Goal: Transaction & Acquisition: Book appointment/travel/reservation

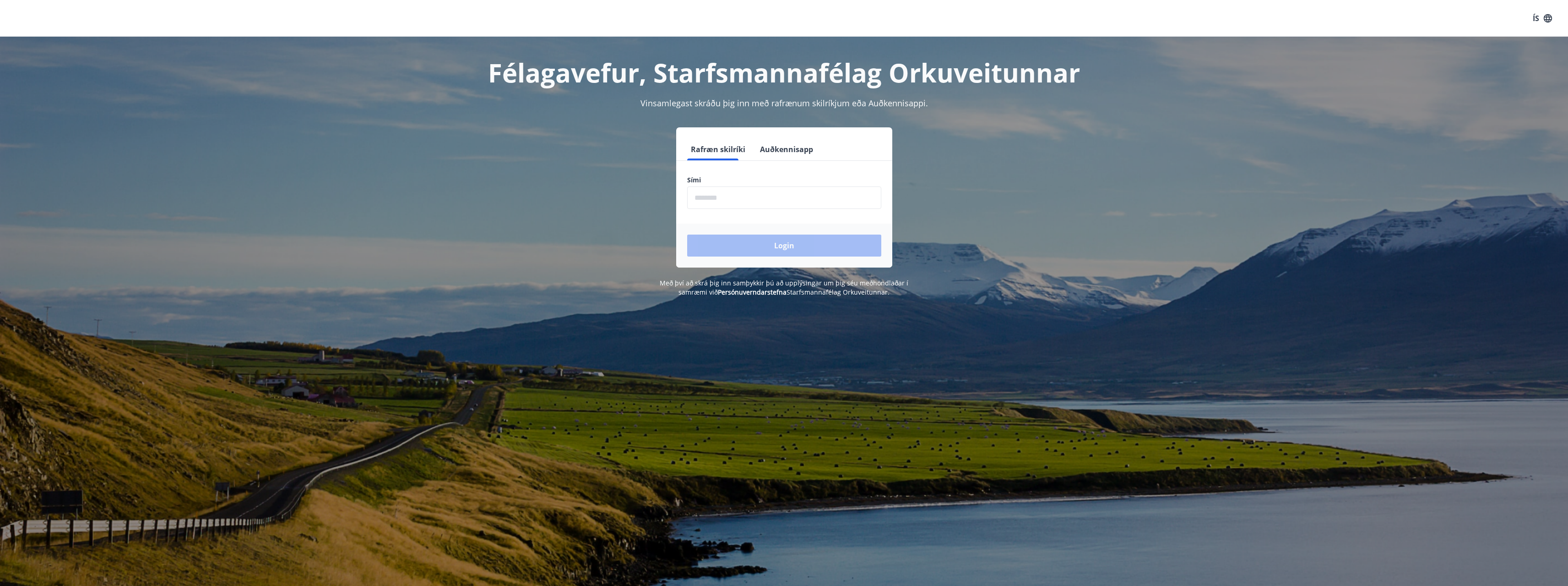
click at [794, 198] on input "phone" at bounding box center [784, 197] width 194 height 22
type input "********"
click at [687, 235] on button "Login" at bounding box center [784, 246] width 194 height 22
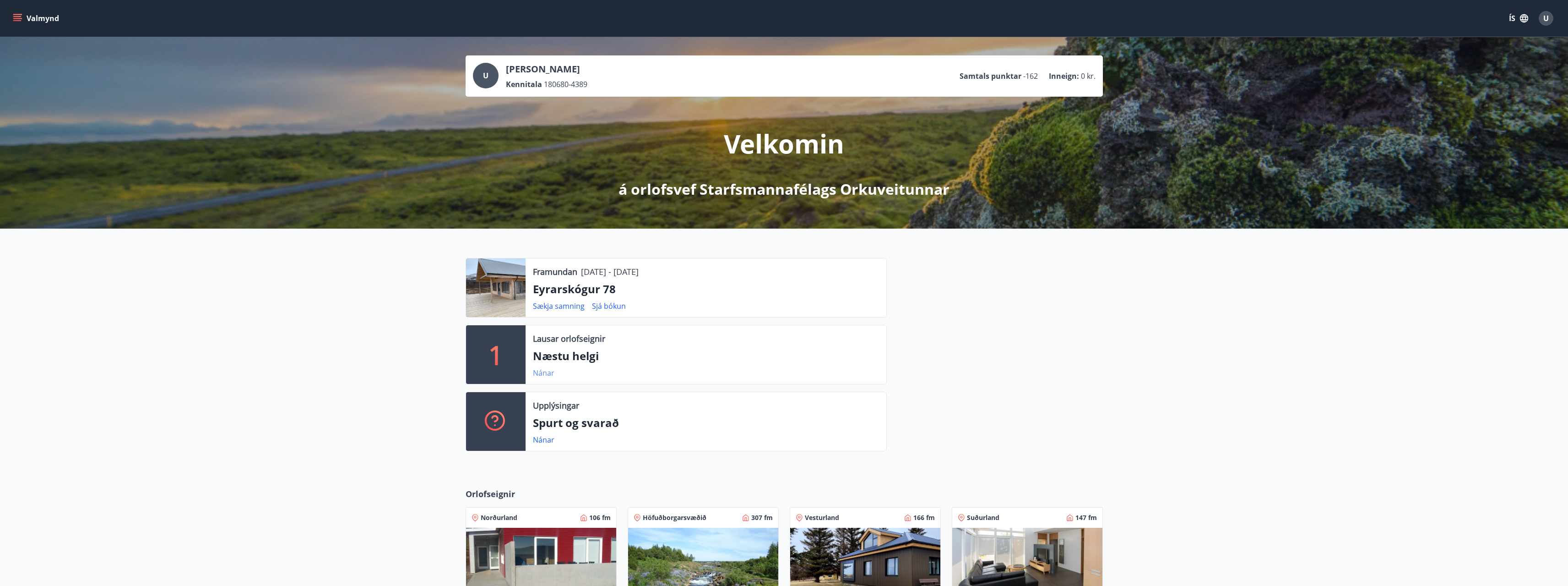
click at [543, 373] on link "Nánar" at bounding box center [543, 372] width 21 height 10
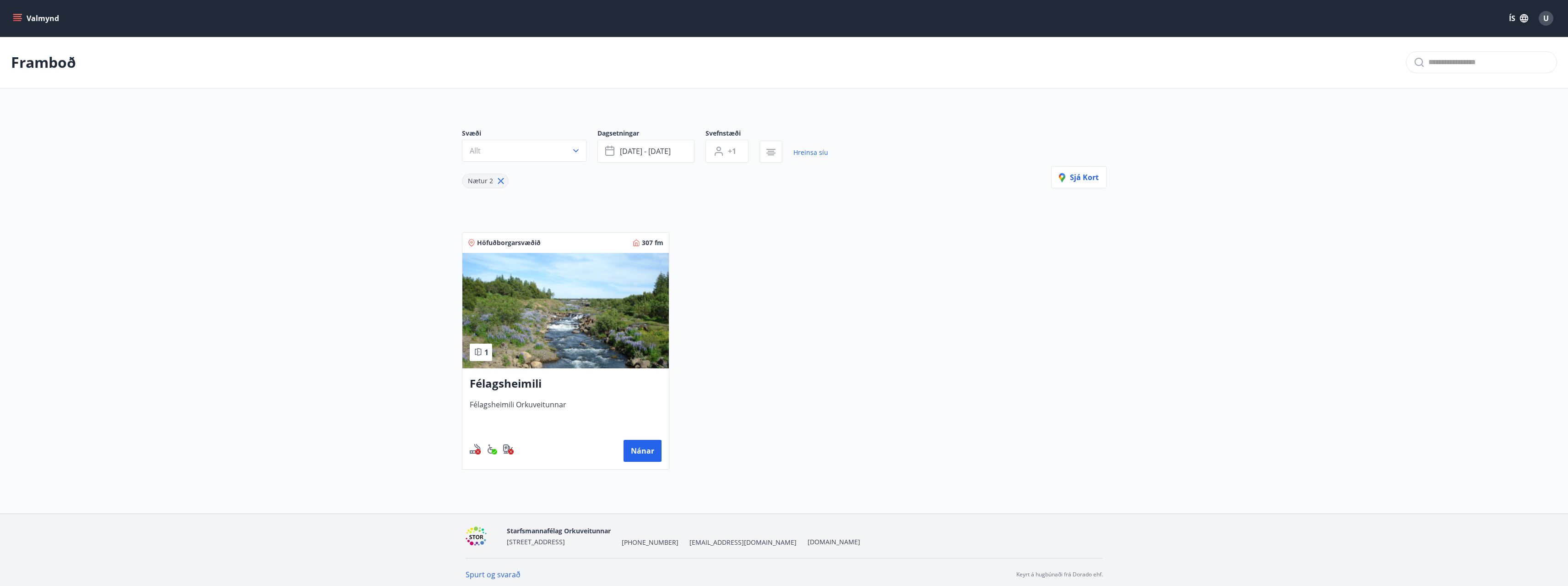
click at [20, 17] on icon "menu" at bounding box center [16, 16] width 8 height 1
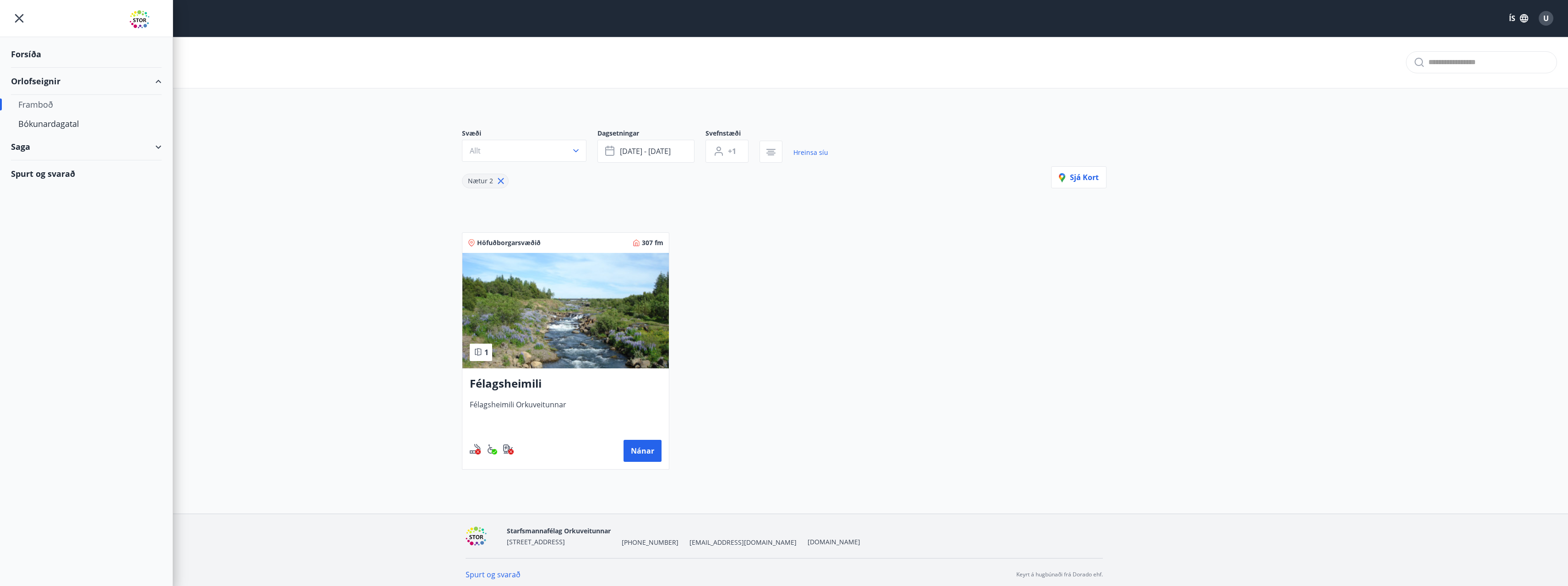
click at [42, 109] on div "Framboð" at bounding box center [86, 104] width 136 height 19
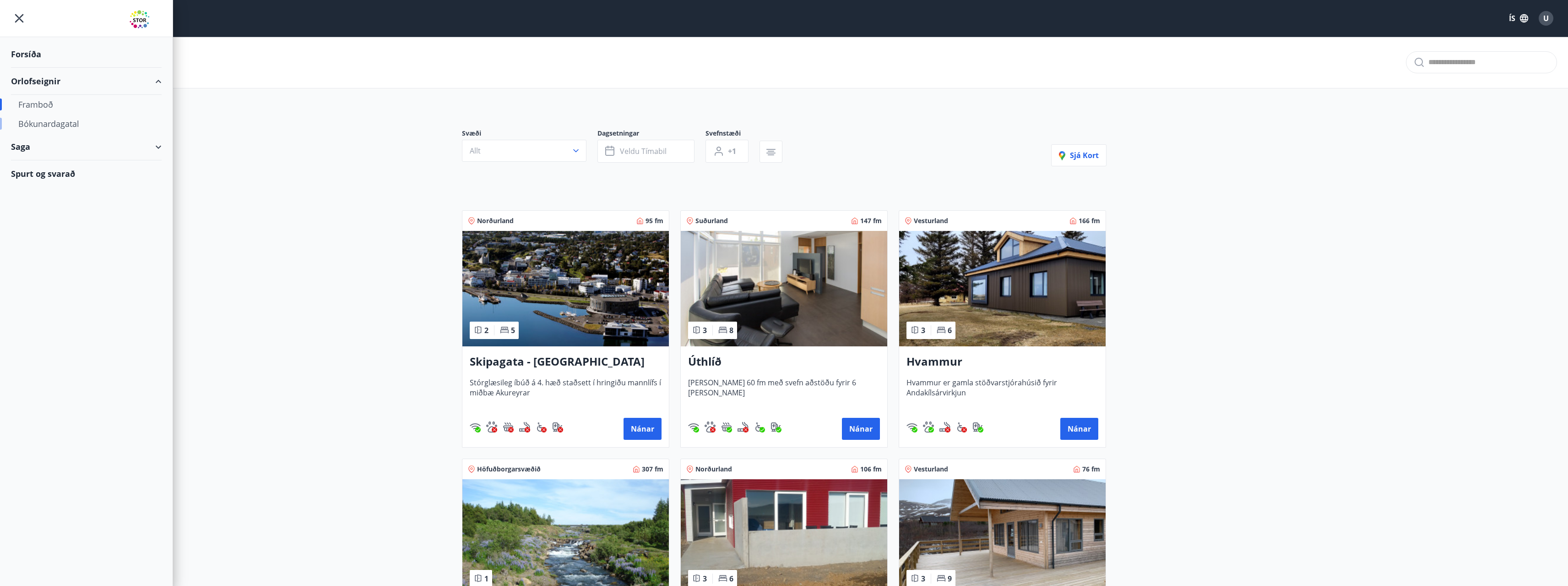
click at [49, 127] on div "Bókunardagatal" at bounding box center [86, 123] width 136 height 19
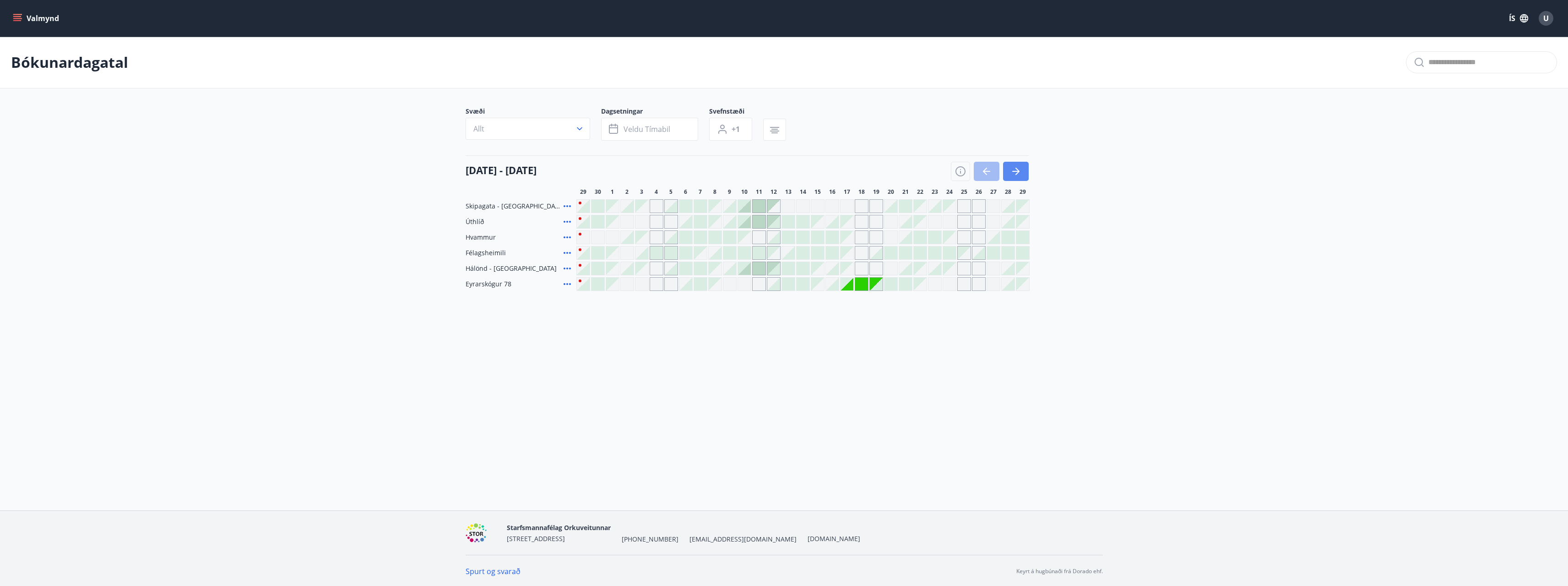
click at [1015, 167] on icon "button" at bounding box center [1016, 171] width 11 height 11
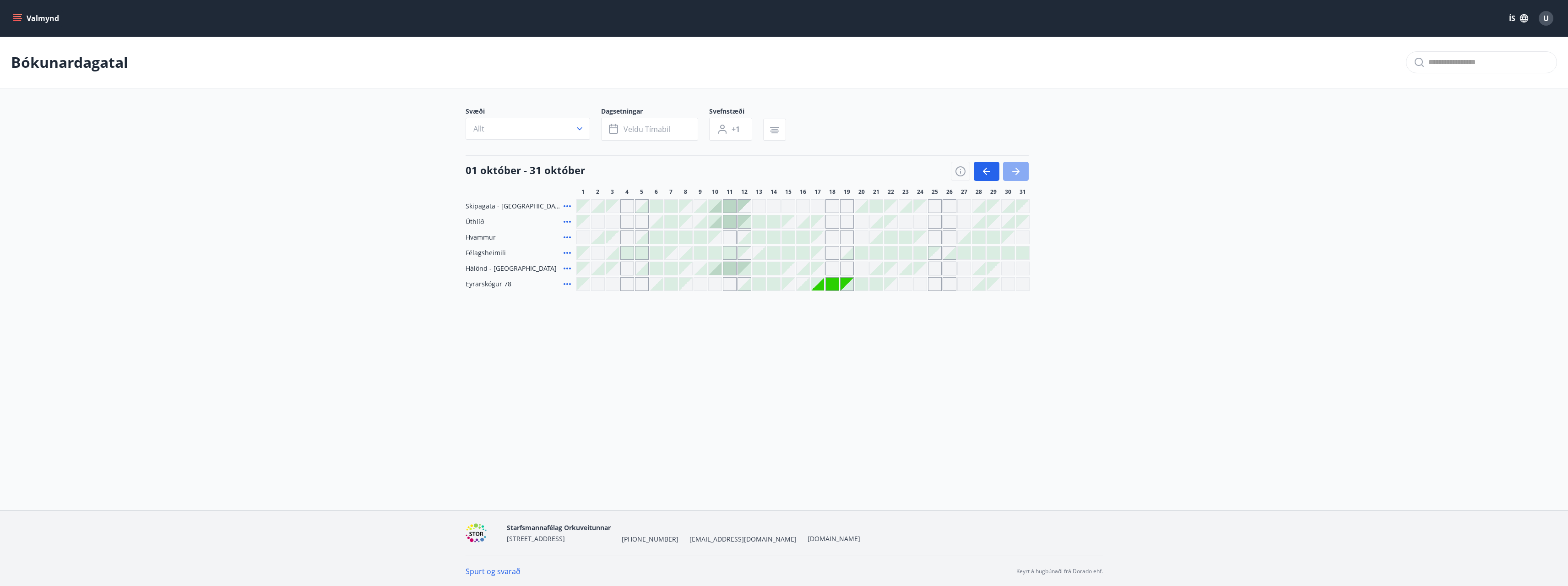
click at [1015, 167] on icon "button" at bounding box center [1016, 171] width 11 height 11
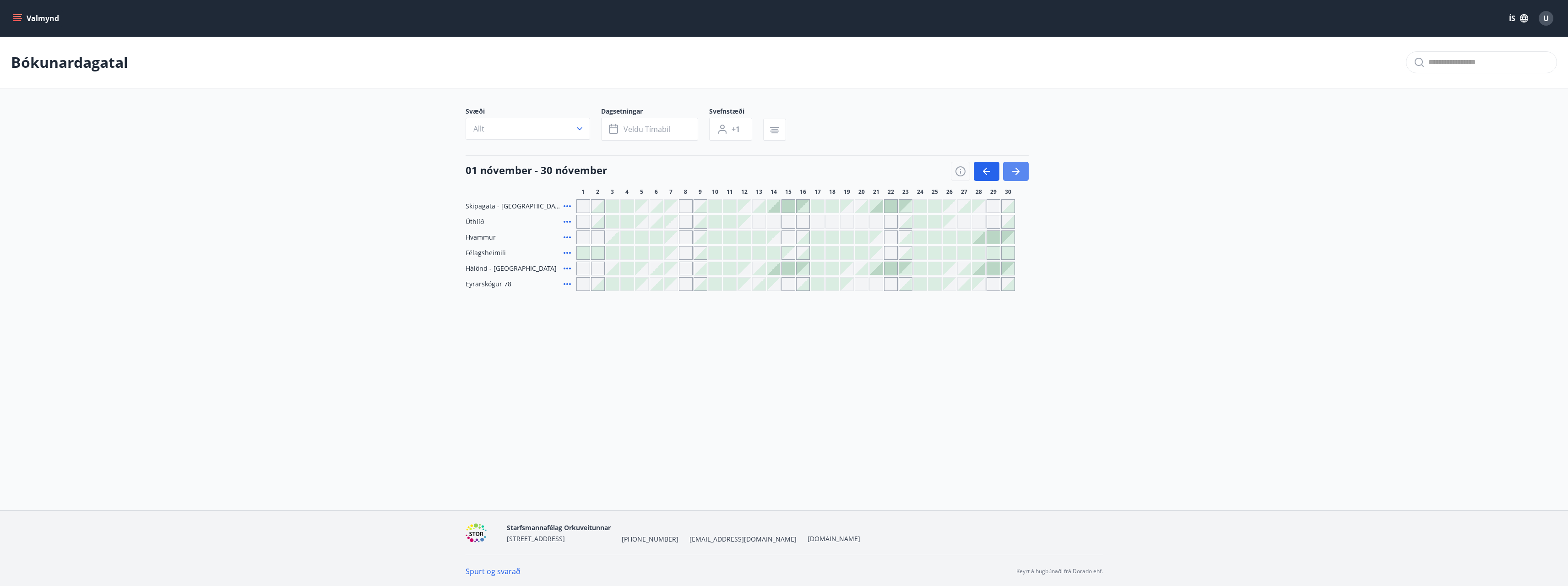
click at [1015, 167] on icon "button" at bounding box center [1016, 171] width 11 height 11
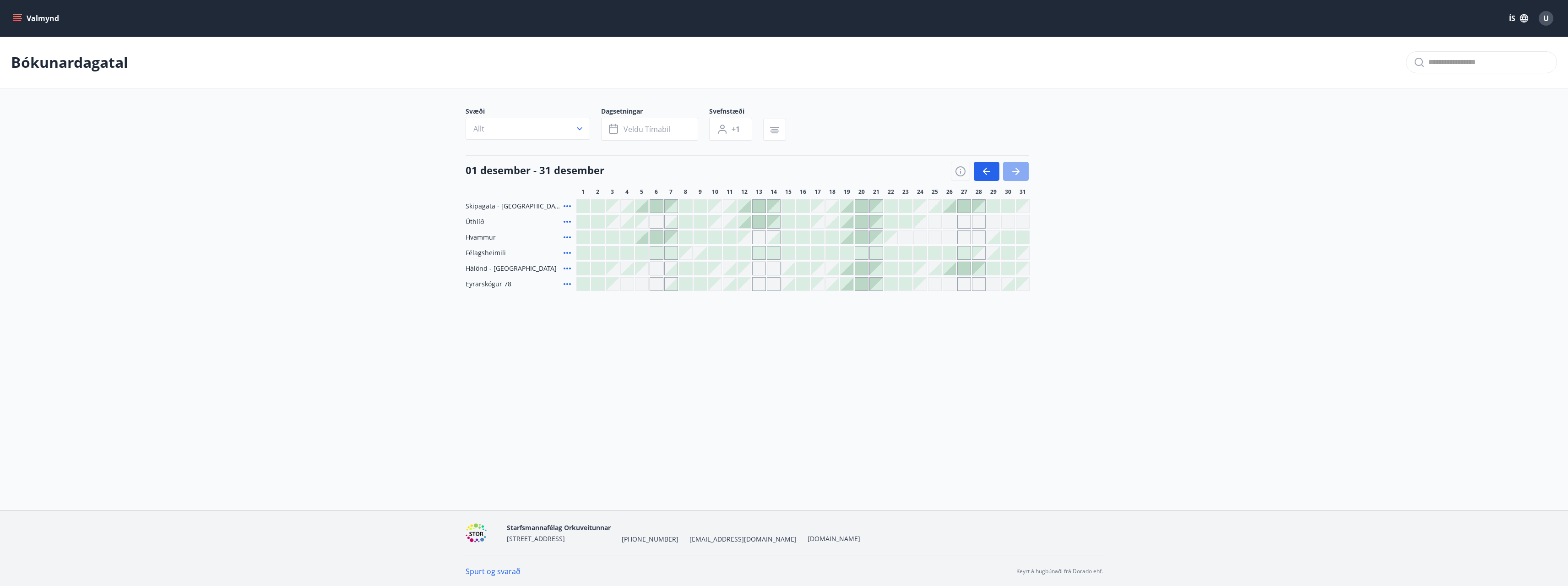
click at [1015, 167] on icon "button" at bounding box center [1016, 171] width 11 height 11
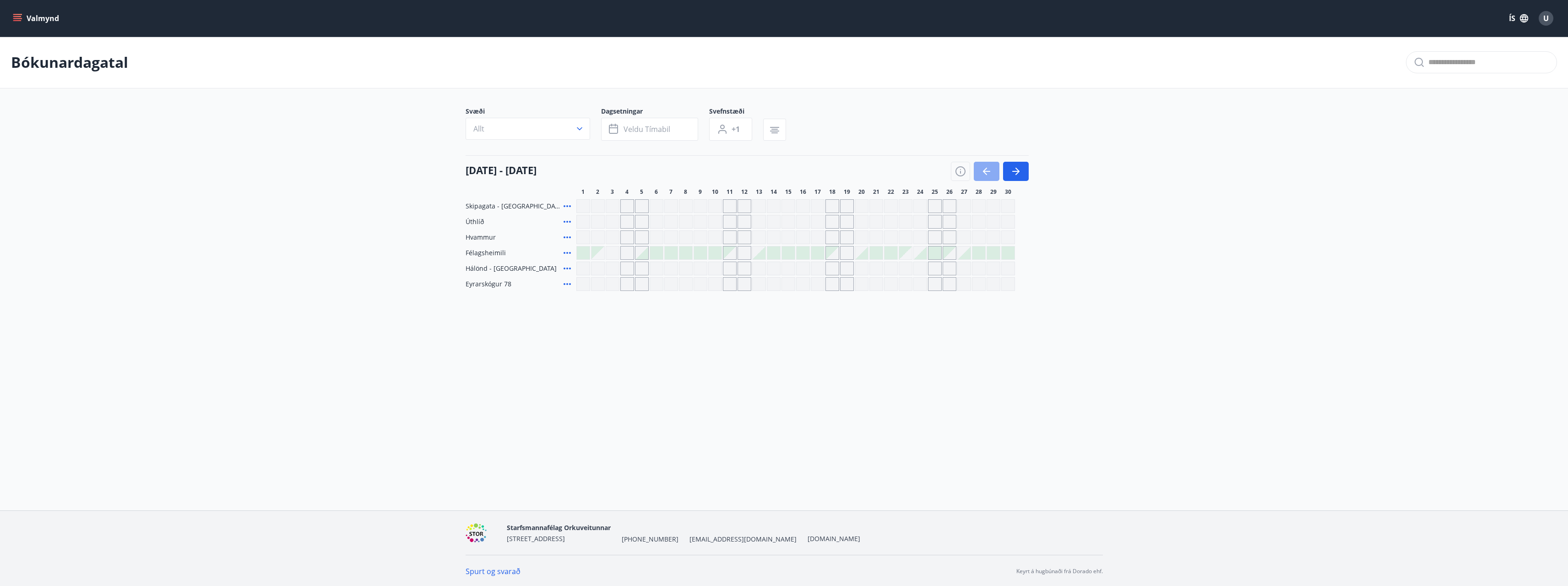
click at [985, 167] on icon "button" at bounding box center [987, 171] width 11 height 11
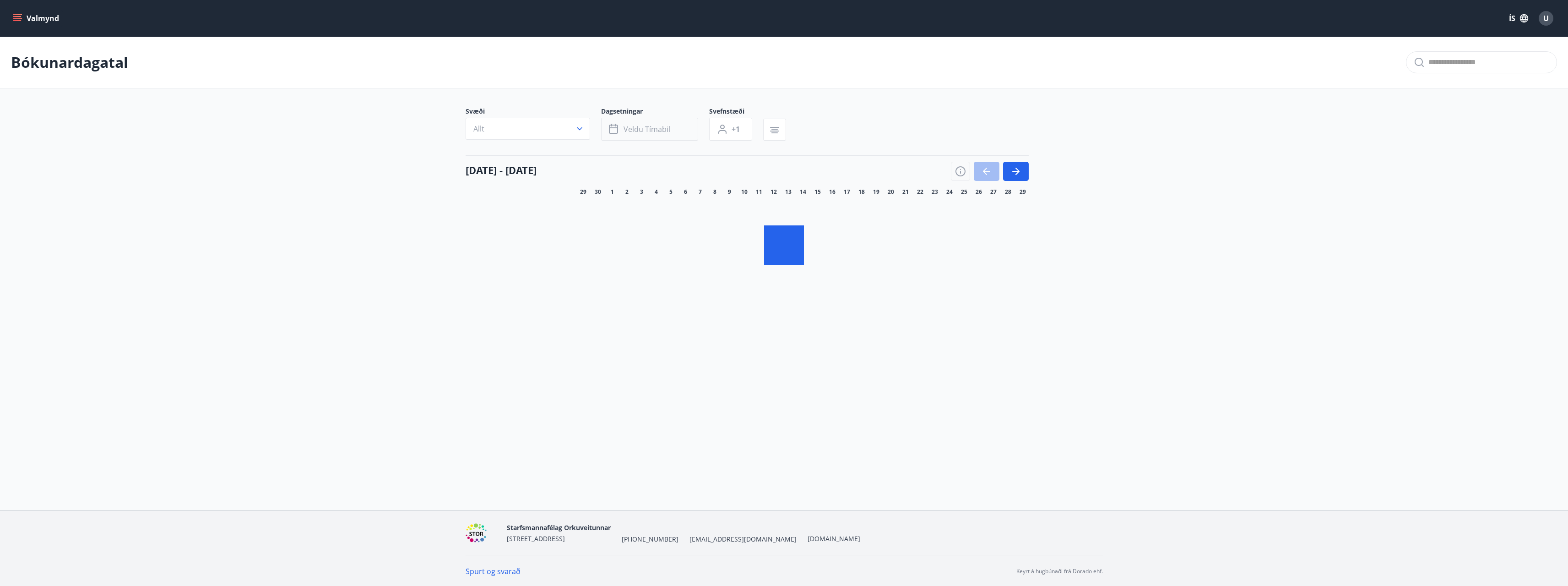
click at [666, 132] on span "Veldu tímabil" at bounding box center [646, 128] width 47 height 10
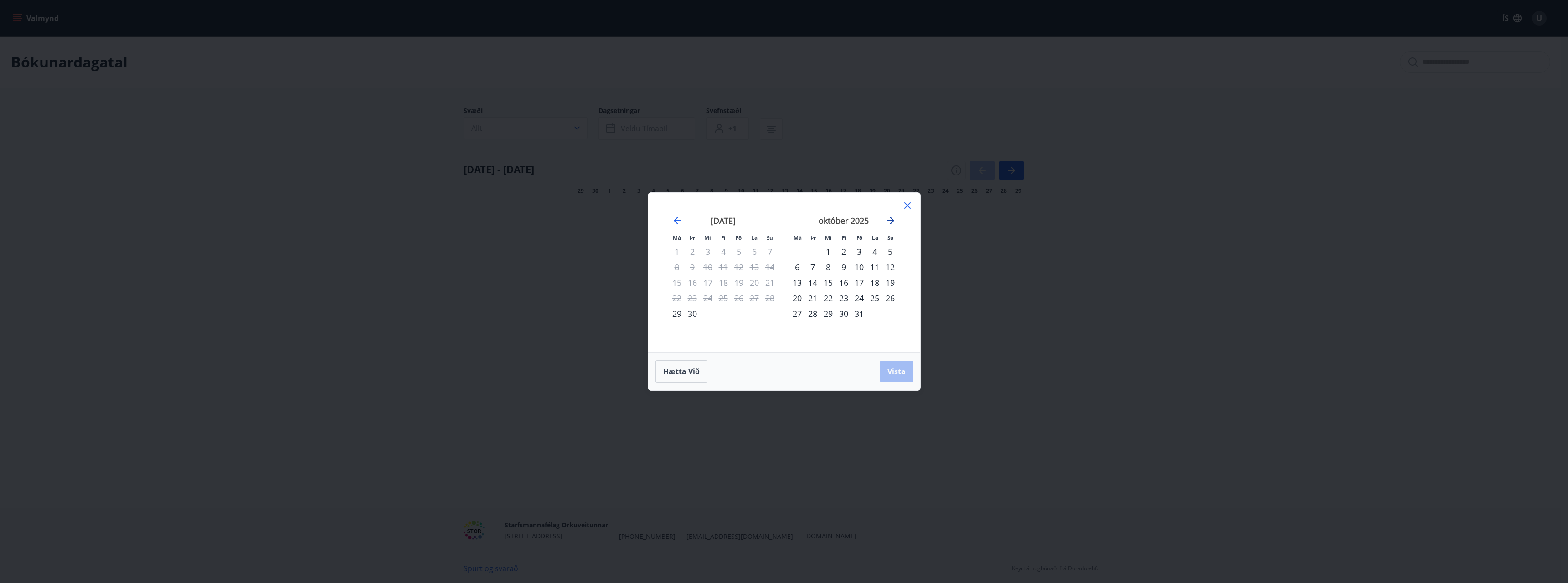
click at [889, 220] on icon "Move forward to switch to the next month." at bounding box center [890, 221] width 11 height 11
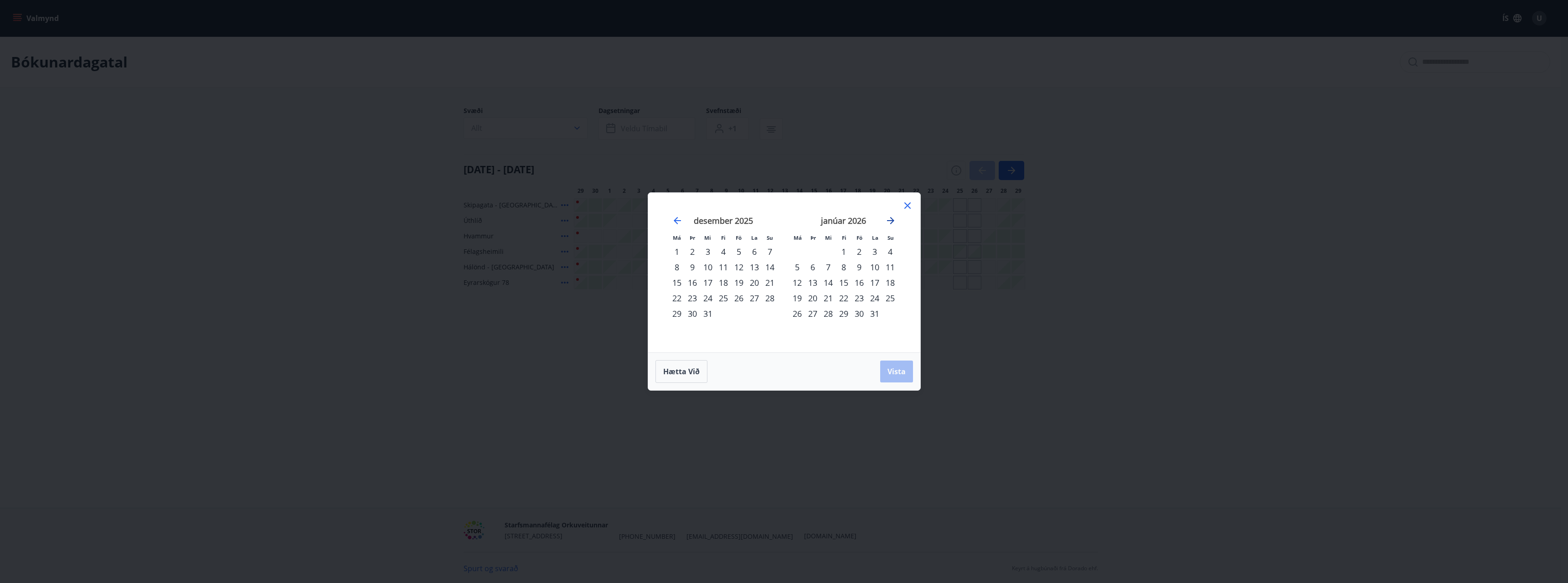
click at [889, 220] on icon "Move forward to switch to the next month." at bounding box center [890, 221] width 11 height 11
click at [848, 221] on strong "febrúar 2026" at bounding box center [843, 221] width 48 height 11
click at [841, 296] on div "19" at bounding box center [843, 297] width 16 height 16
click at [795, 313] on div "23" at bounding box center [796, 313] width 16 height 16
click at [899, 376] on span "Vista" at bounding box center [897, 371] width 18 height 10
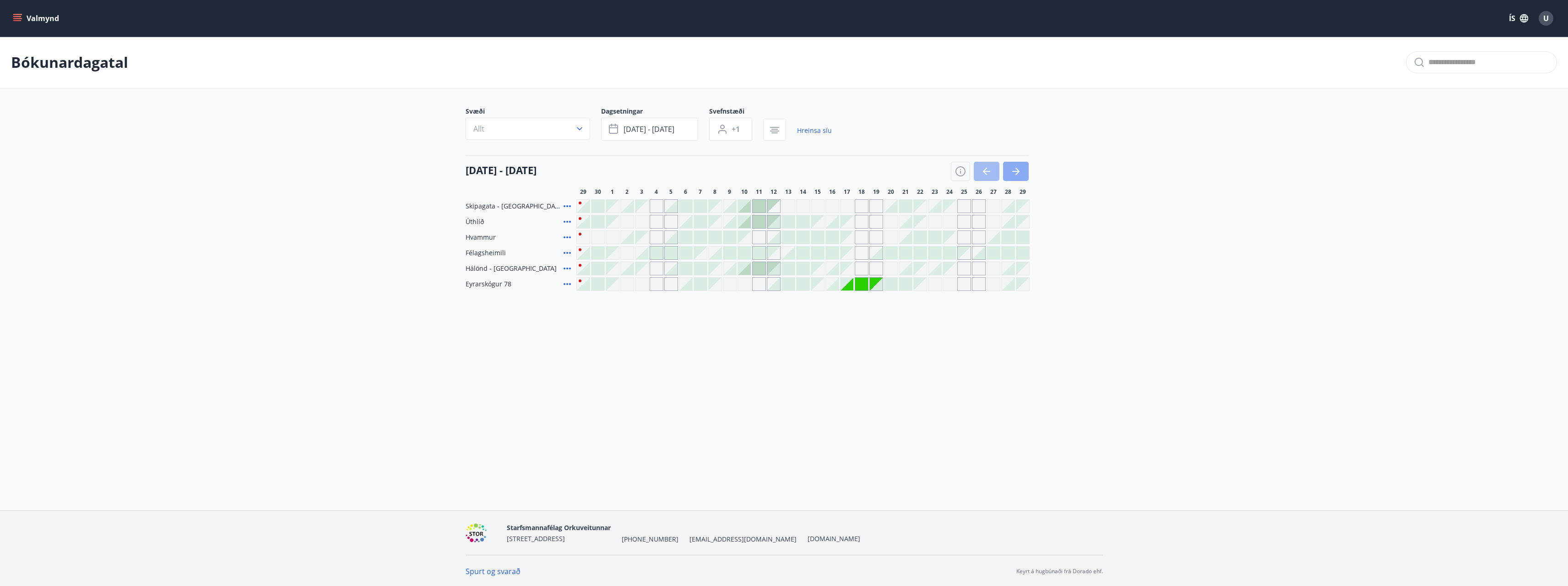
click at [1019, 171] on icon "button" at bounding box center [1016, 171] width 11 height 11
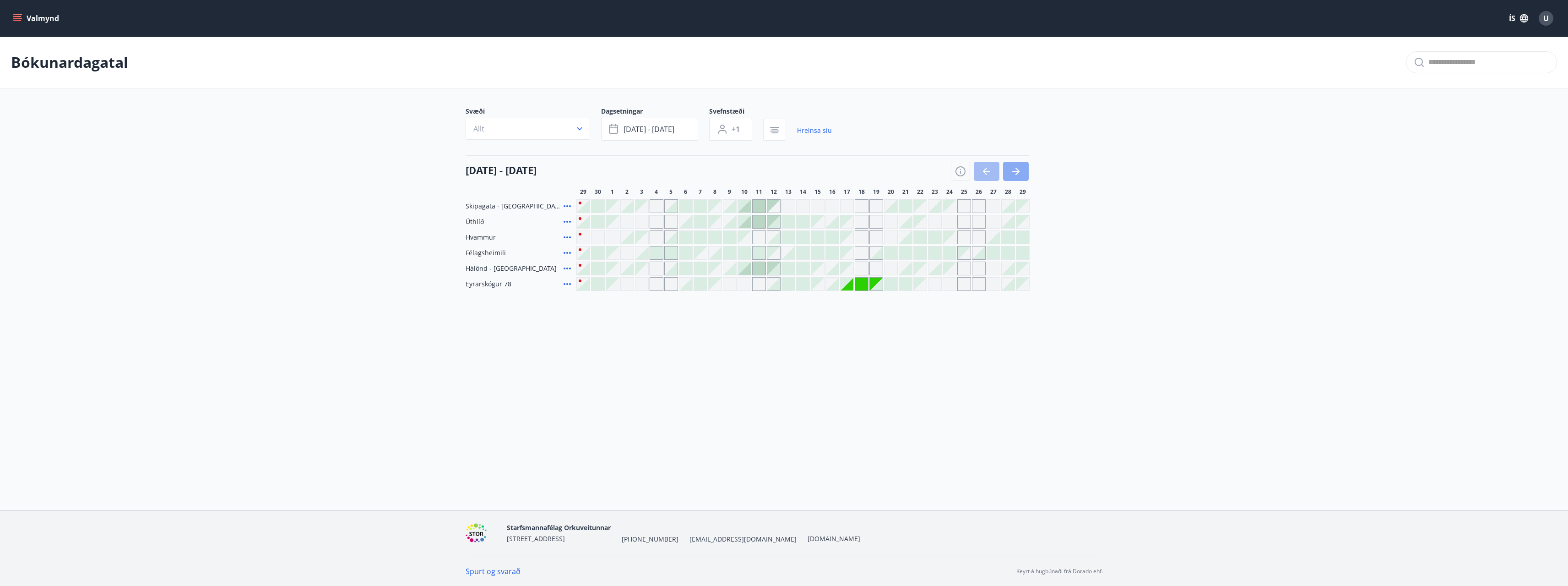
click at [1019, 171] on icon "button" at bounding box center [1016, 171] width 11 height 11
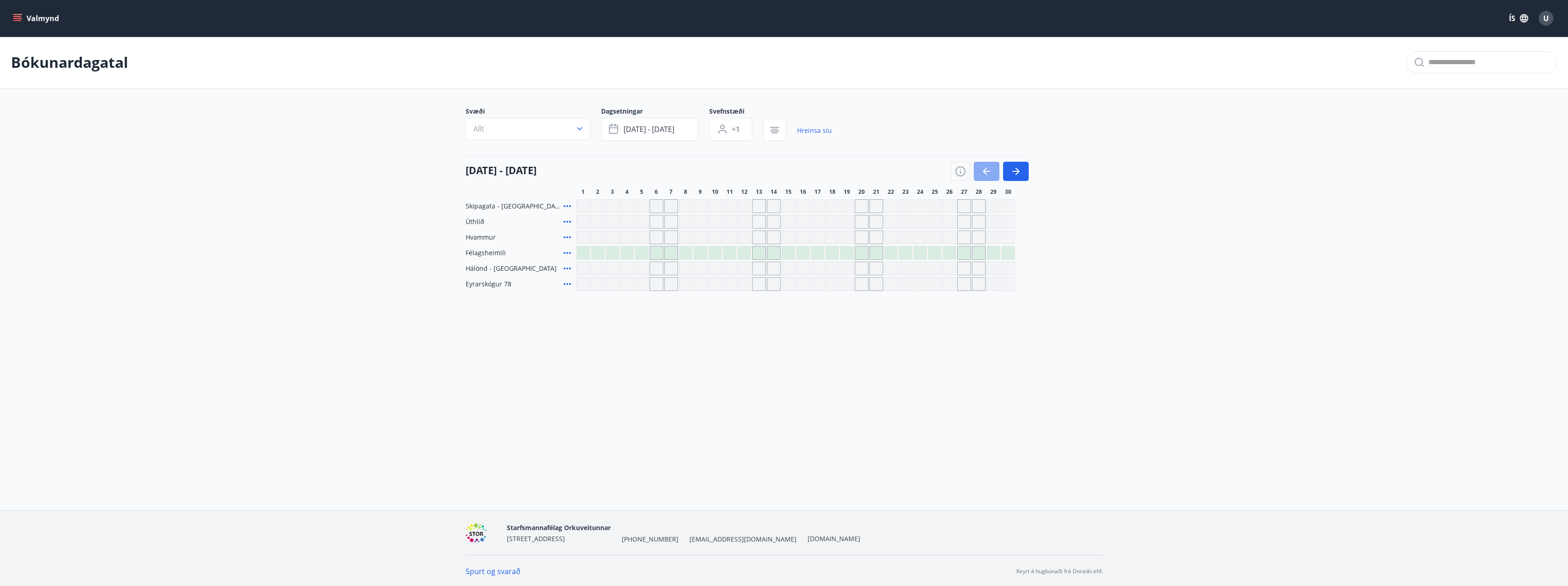
click at [994, 171] on button "button" at bounding box center [987, 171] width 26 height 19
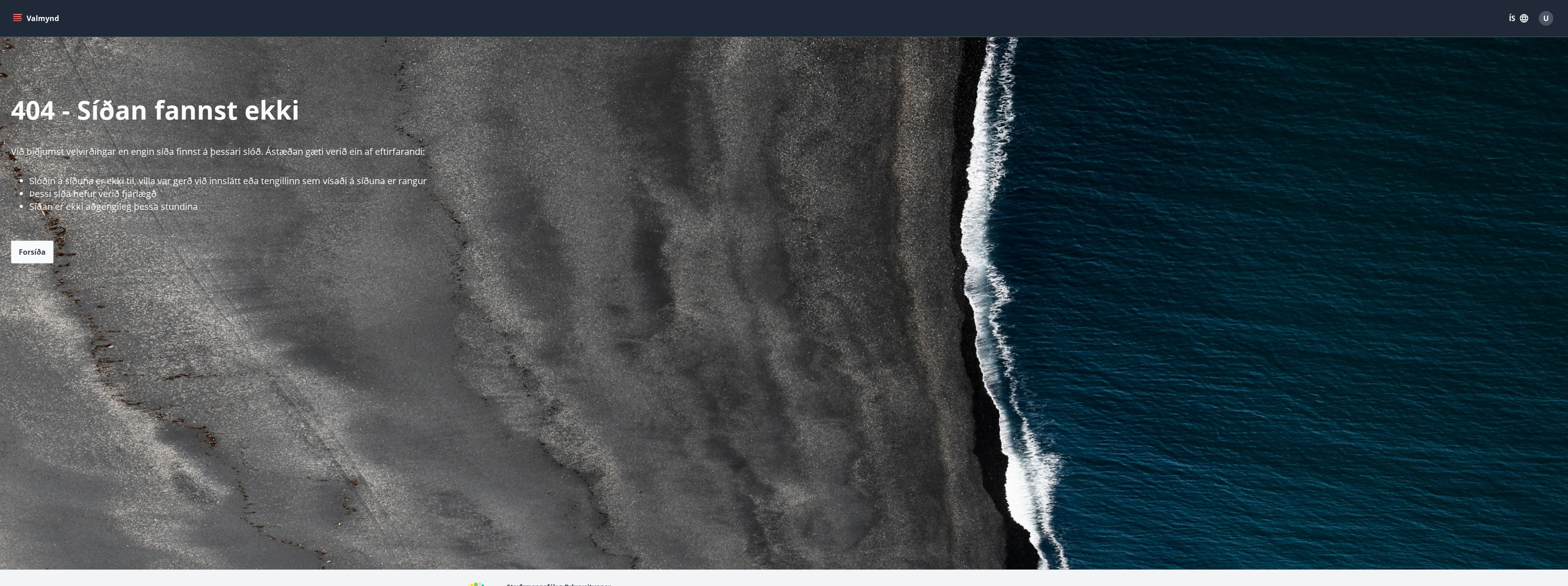
click at [18, 17] on icon "menu" at bounding box center [16, 16] width 8 height 1
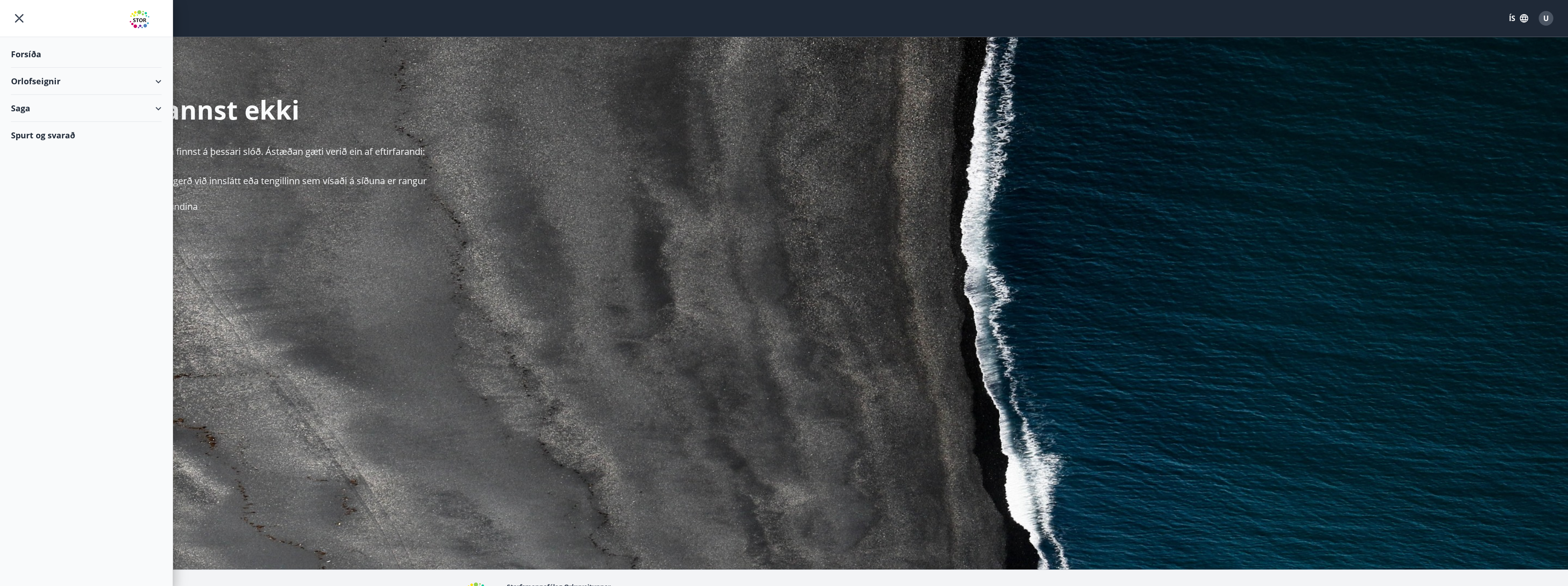
click at [42, 78] on div "Orlofseignir" at bounding box center [86, 81] width 150 height 27
click at [45, 123] on div "Bókunardagatal" at bounding box center [86, 123] width 136 height 19
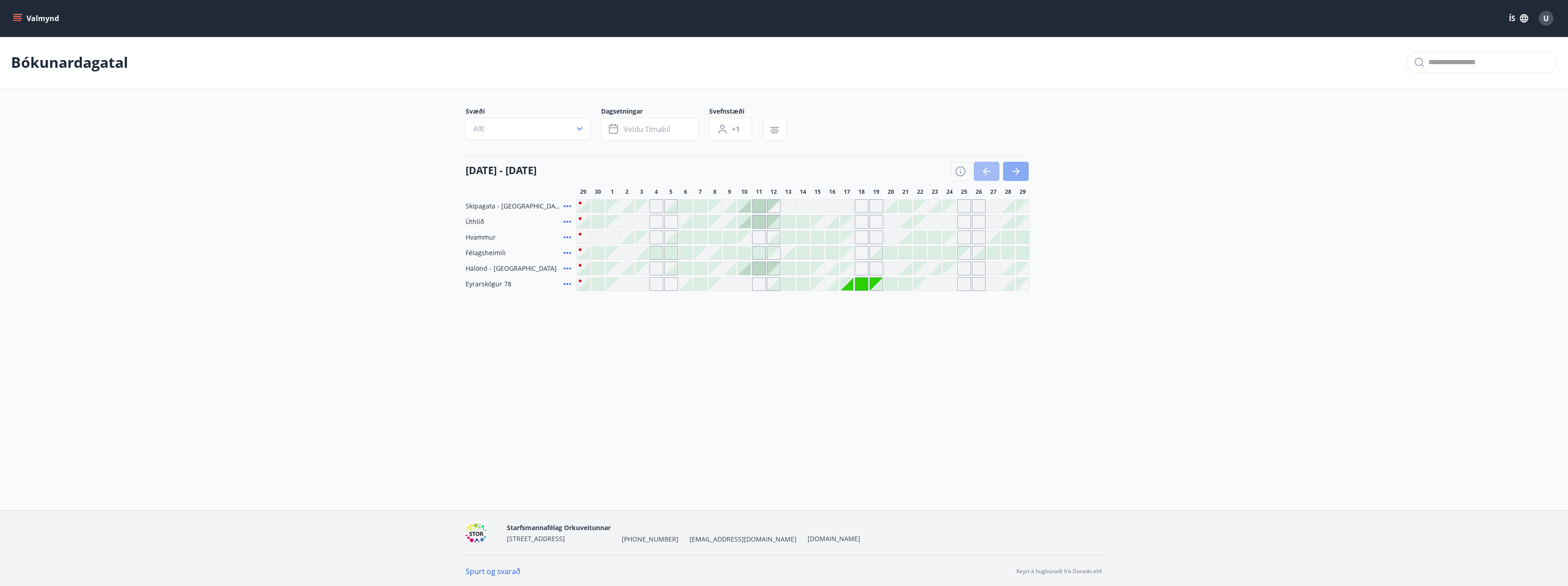
click at [1021, 172] on icon "button" at bounding box center [1016, 171] width 11 height 11
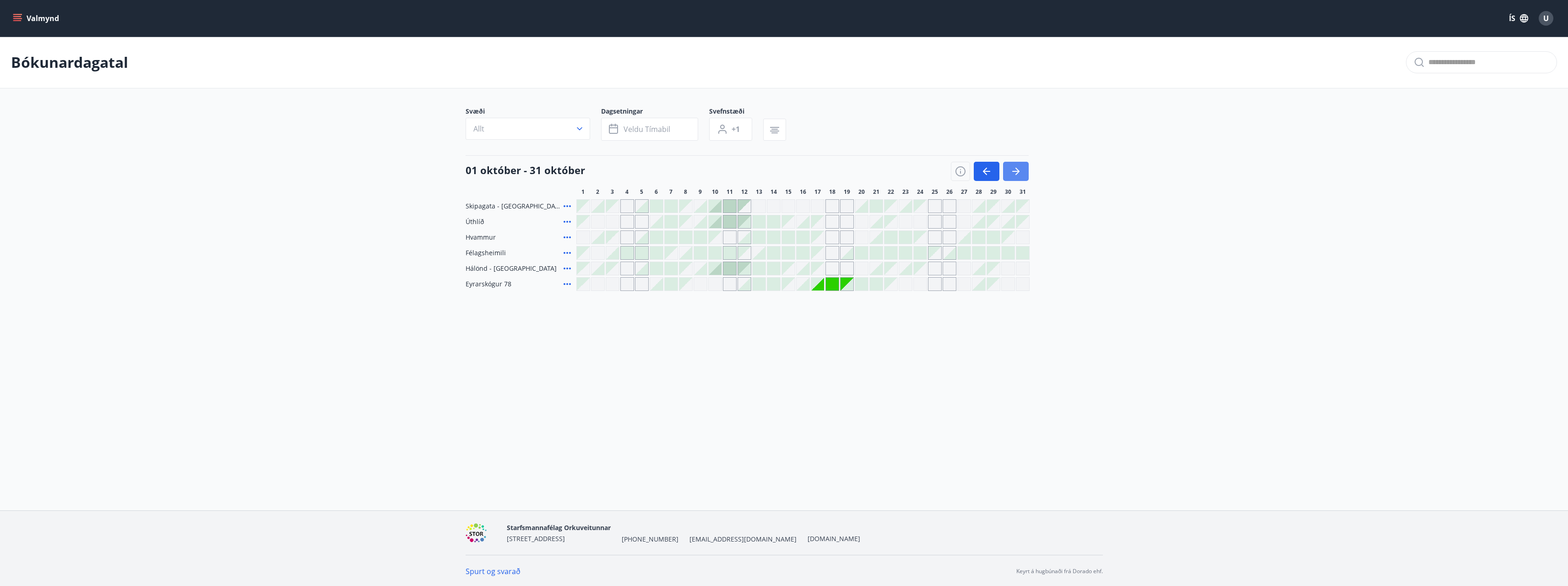
click at [1020, 172] on icon "button" at bounding box center [1016, 171] width 11 height 11
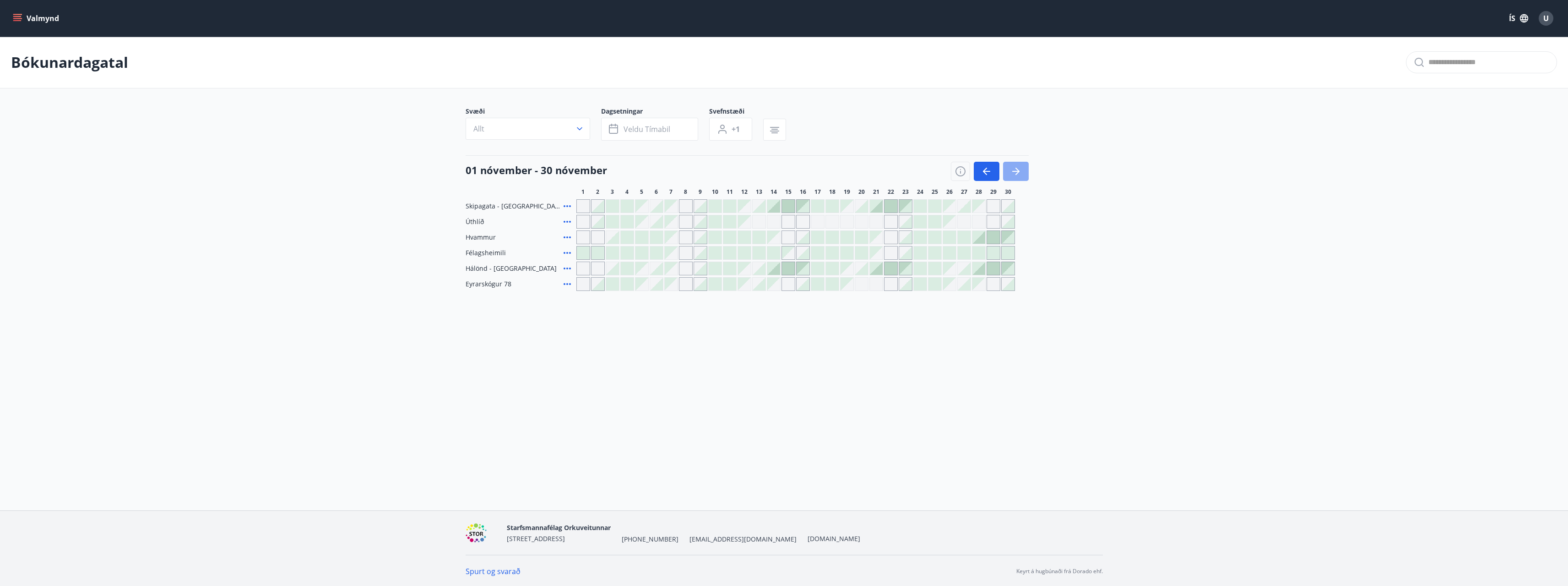
click at [1020, 172] on icon "button" at bounding box center [1016, 171] width 11 height 11
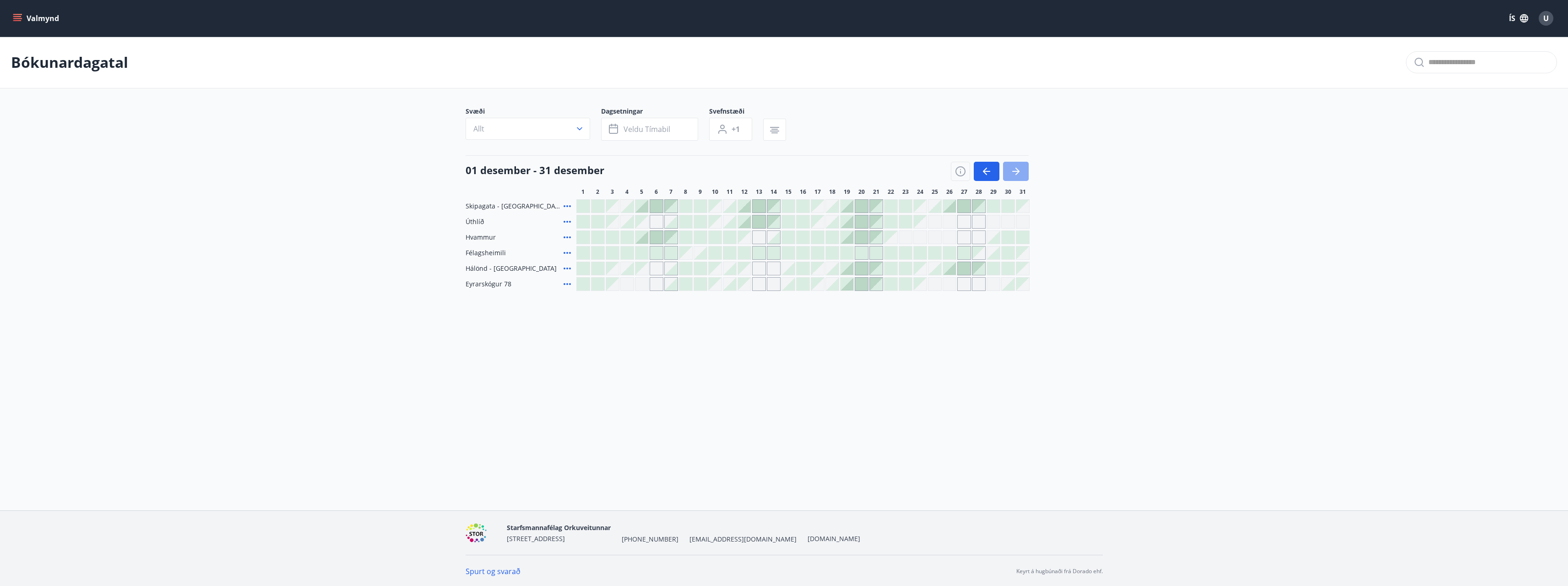
click at [1020, 172] on icon "button" at bounding box center [1016, 171] width 11 height 11
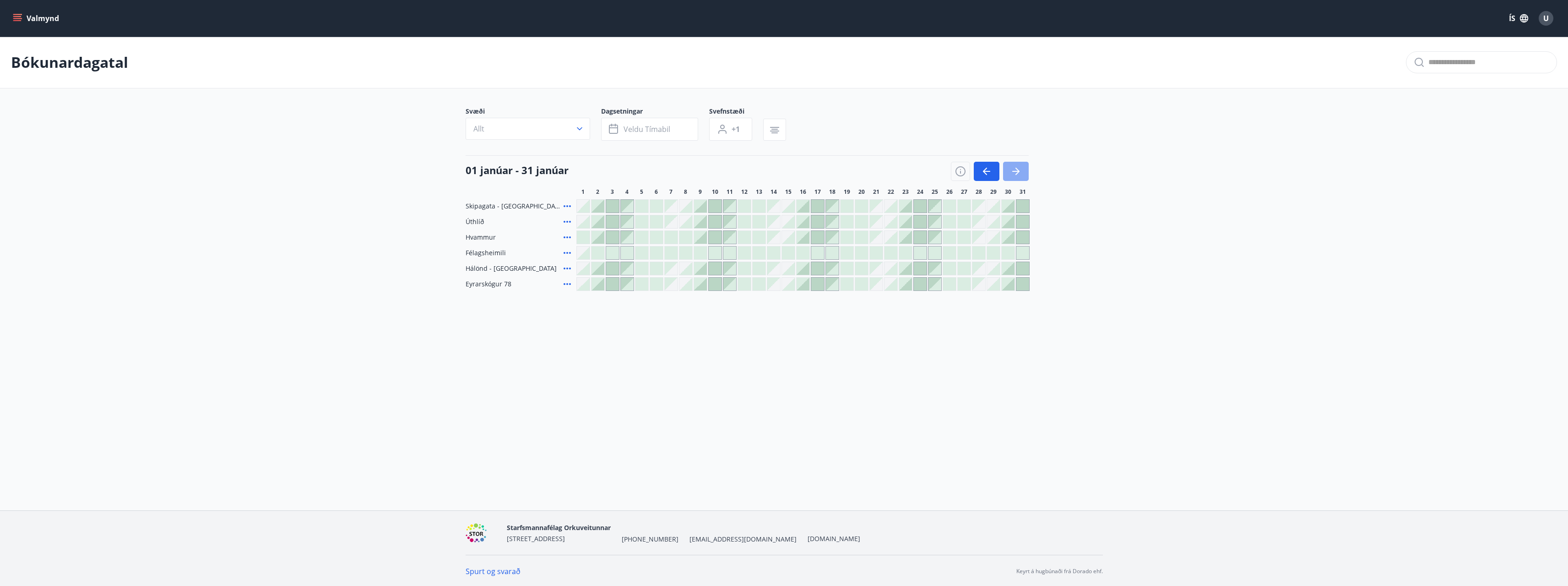
click at [1020, 172] on icon "button" at bounding box center [1016, 171] width 11 height 11
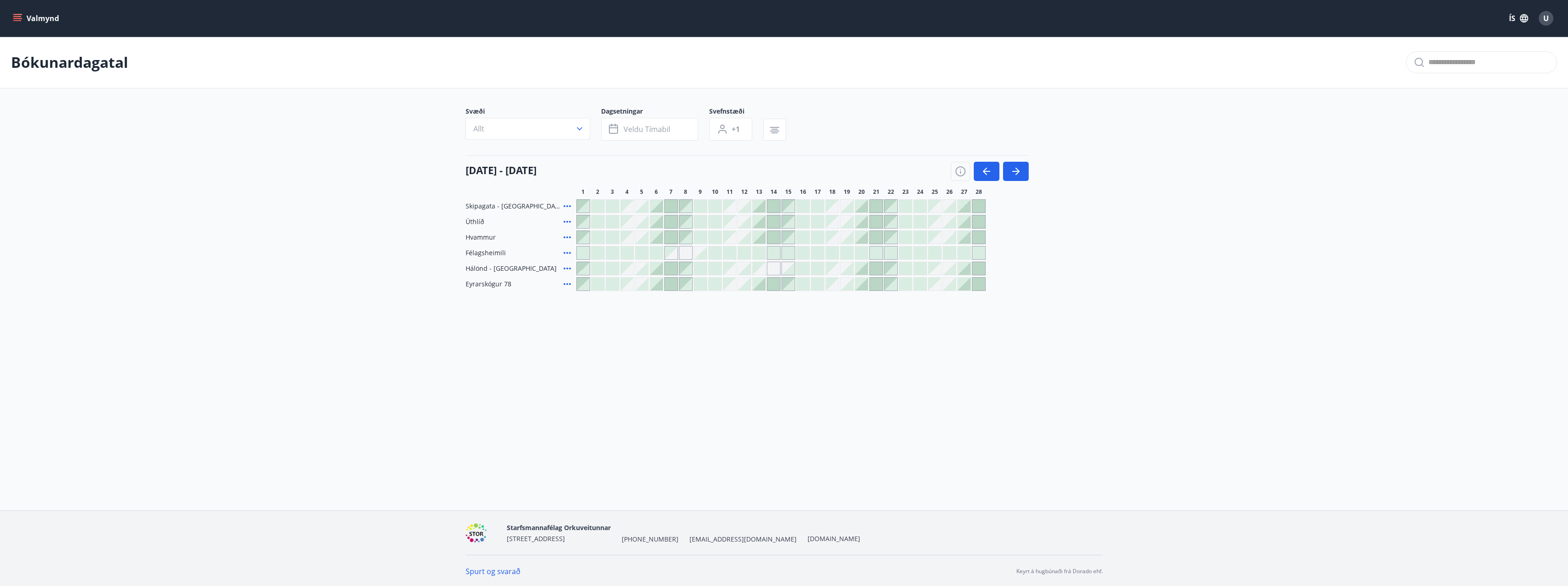
click at [832, 270] on div "Gráir dagar eru ekki bókanlegir" at bounding box center [832, 269] width 13 height 13
click at [845, 270] on div at bounding box center [847, 269] width 13 height 13
click at [846, 270] on div at bounding box center [847, 269] width 13 height 13
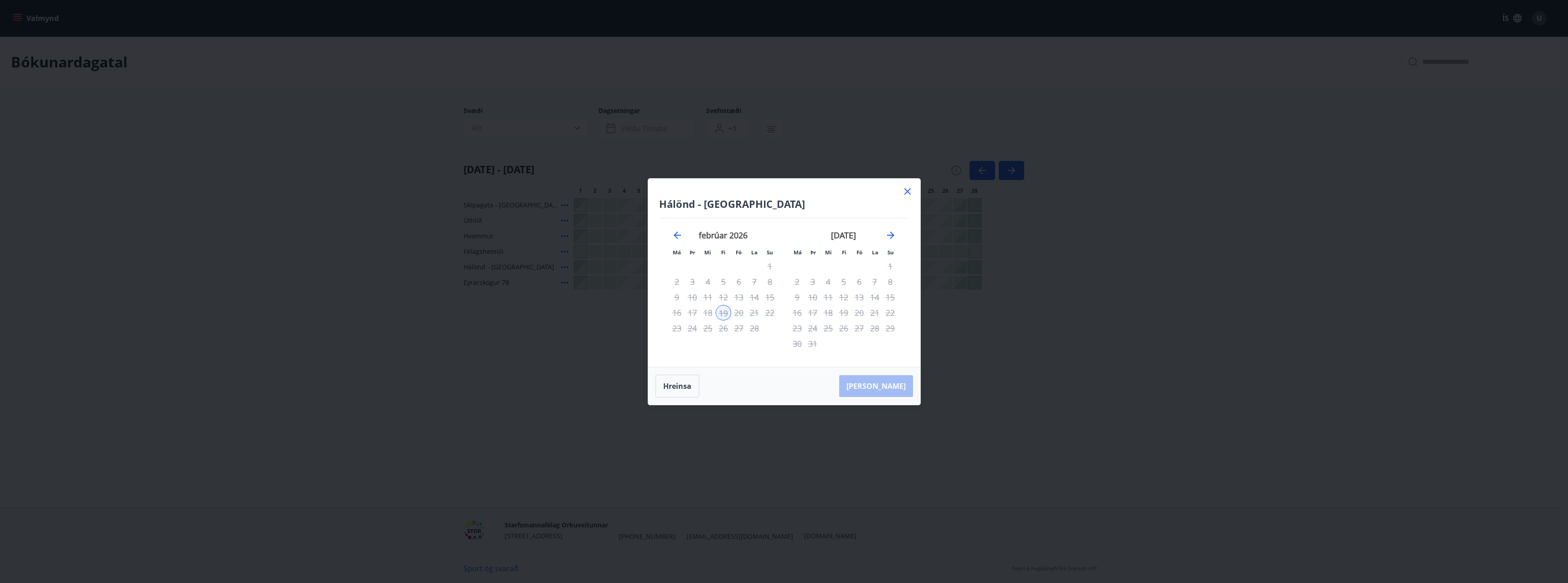
click at [905, 193] on icon at bounding box center [908, 192] width 11 height 11
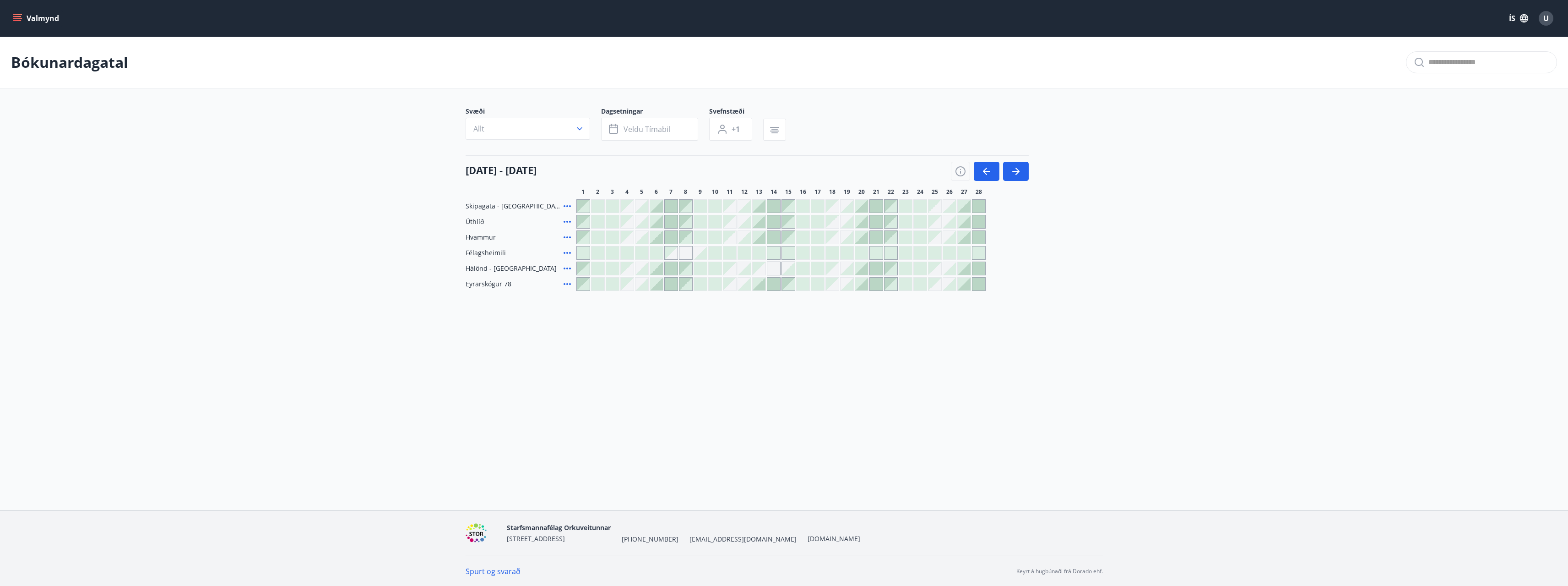
click at [850, 269] on div at bounding box center [847, 269] width 13 height 13
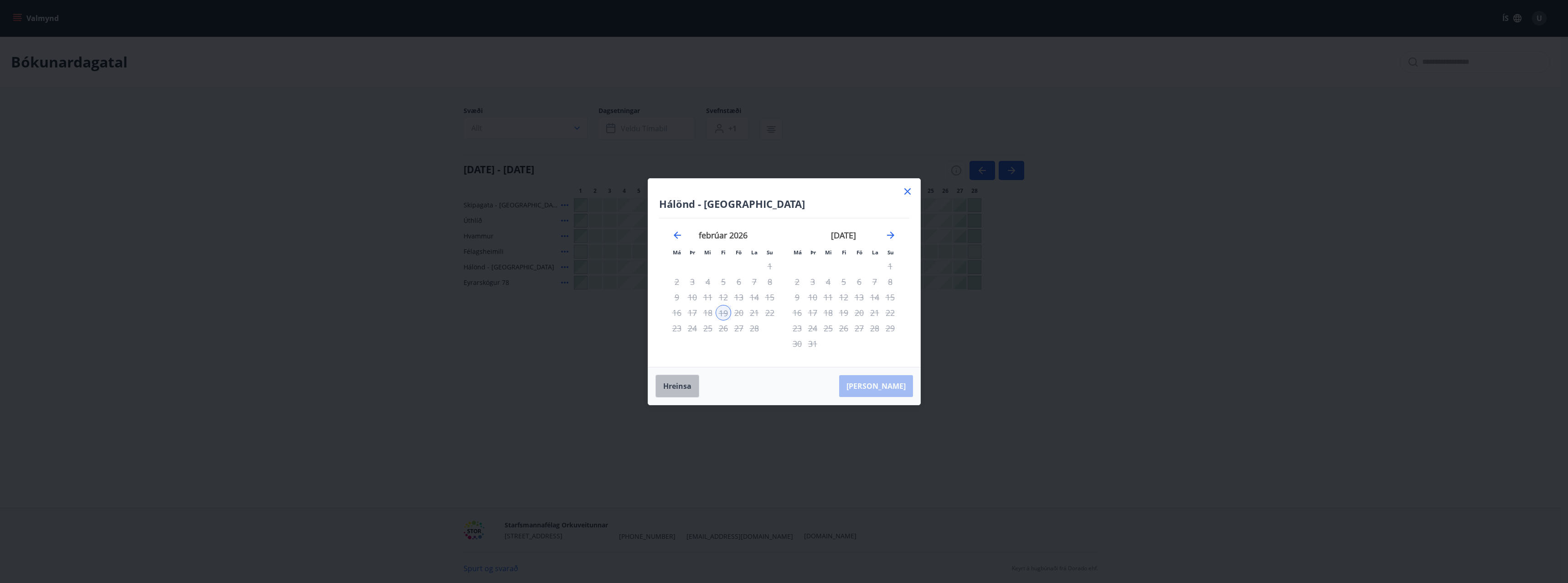
click at [680, 389] on button "Hreinsa" at bounding box center [677, 386] width 44 height 23
click at [910, 192] on icon at bounding box center [908, 192] width 11 height 11
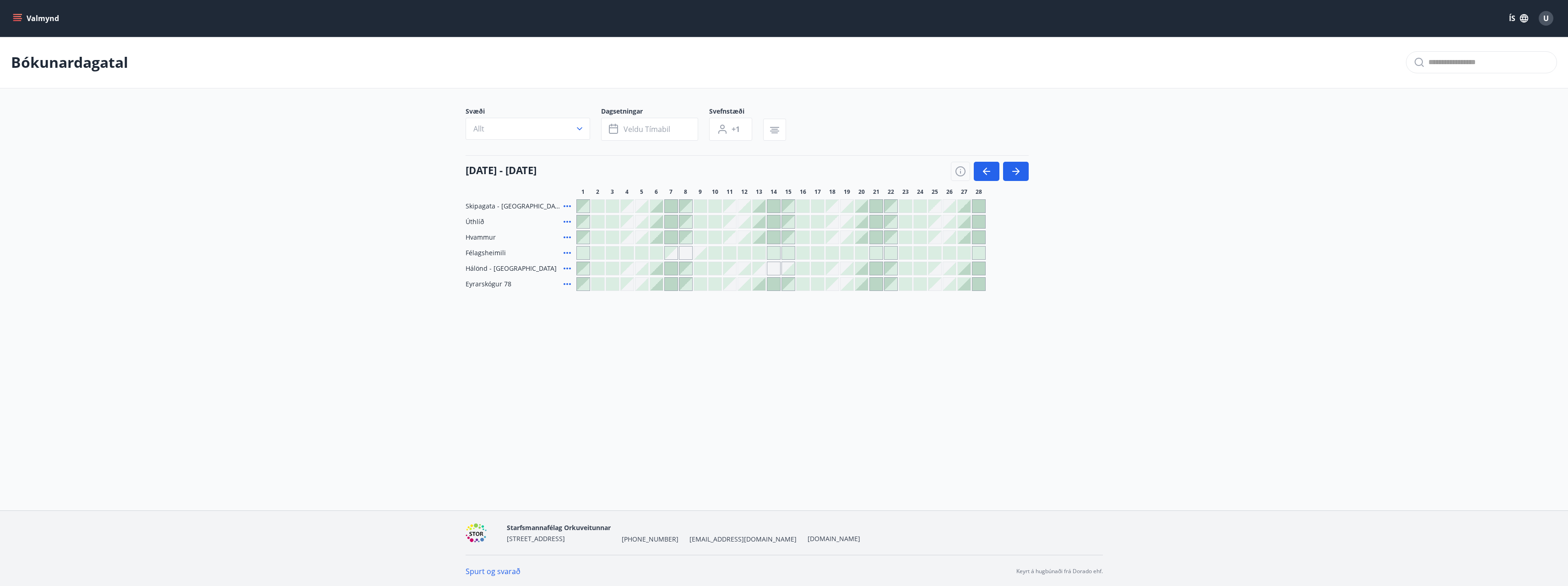
click at [847, 268] on div at bounding box center [847, 269] width 13 height 13
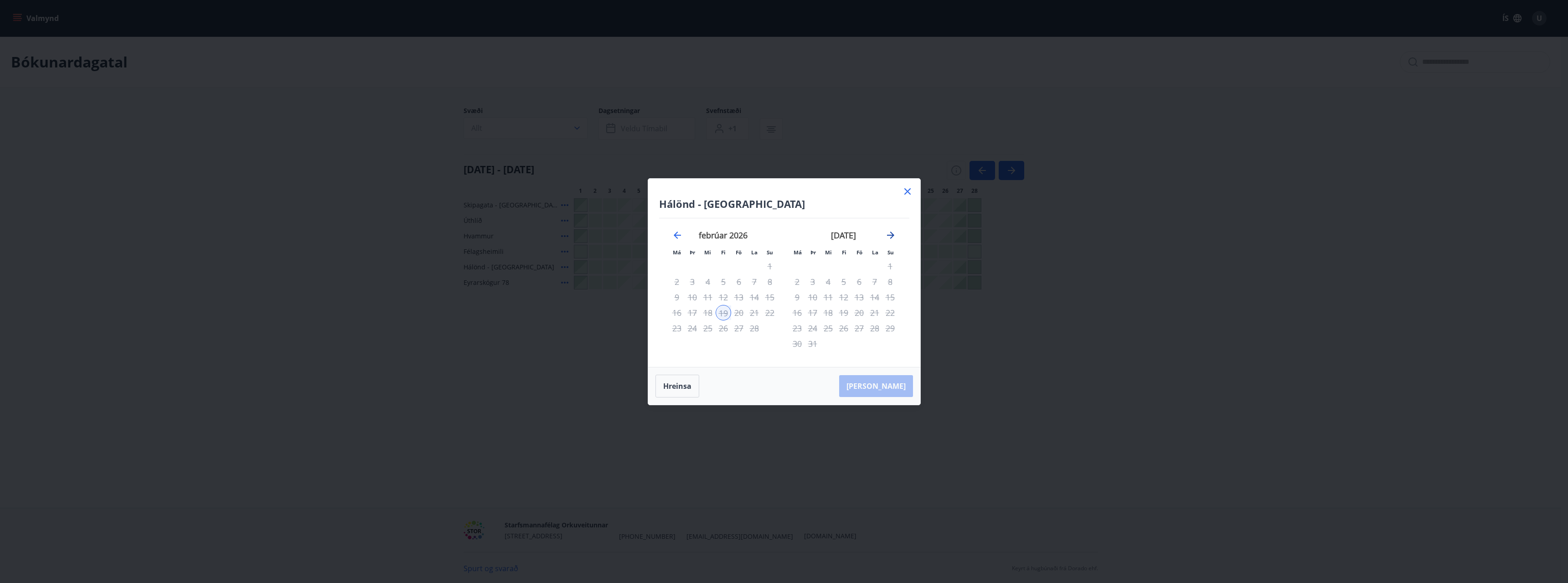
click at [887, 235] on icon "Move forward to switch to the next month." at bounding box center [890, 235] width 7 height 7
click at [892, 237] on icon "Move forward to switch to the next month." at bounding box center [890, 235] width 7 height 7
click at [1127, 341] on div "Hálönd - Akureyri Má Þr Mi Fi Fö La Su Má Þr Mi Fi Fö La Su mars 2026 1 2 3 4 5…" at bounding box center [784, 291] width 1568 height 583
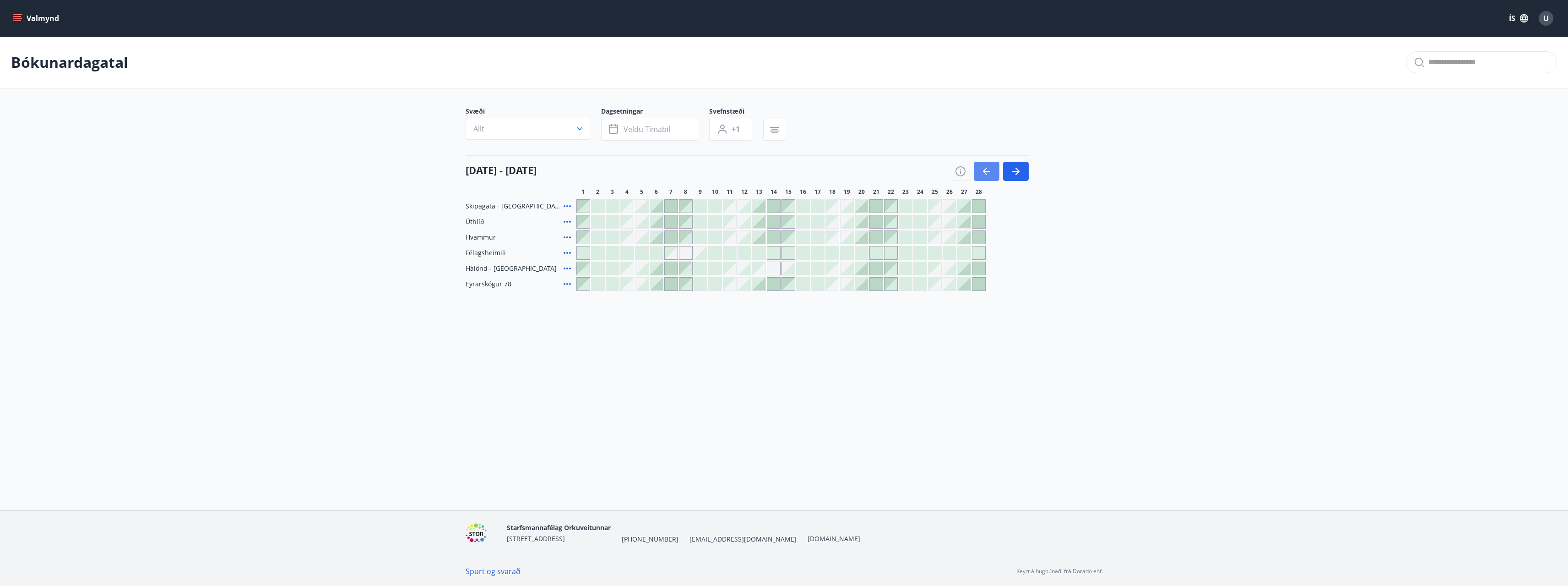
click at [993, 173] on button "button" at bounding box center [987, 171] width 26 height 19
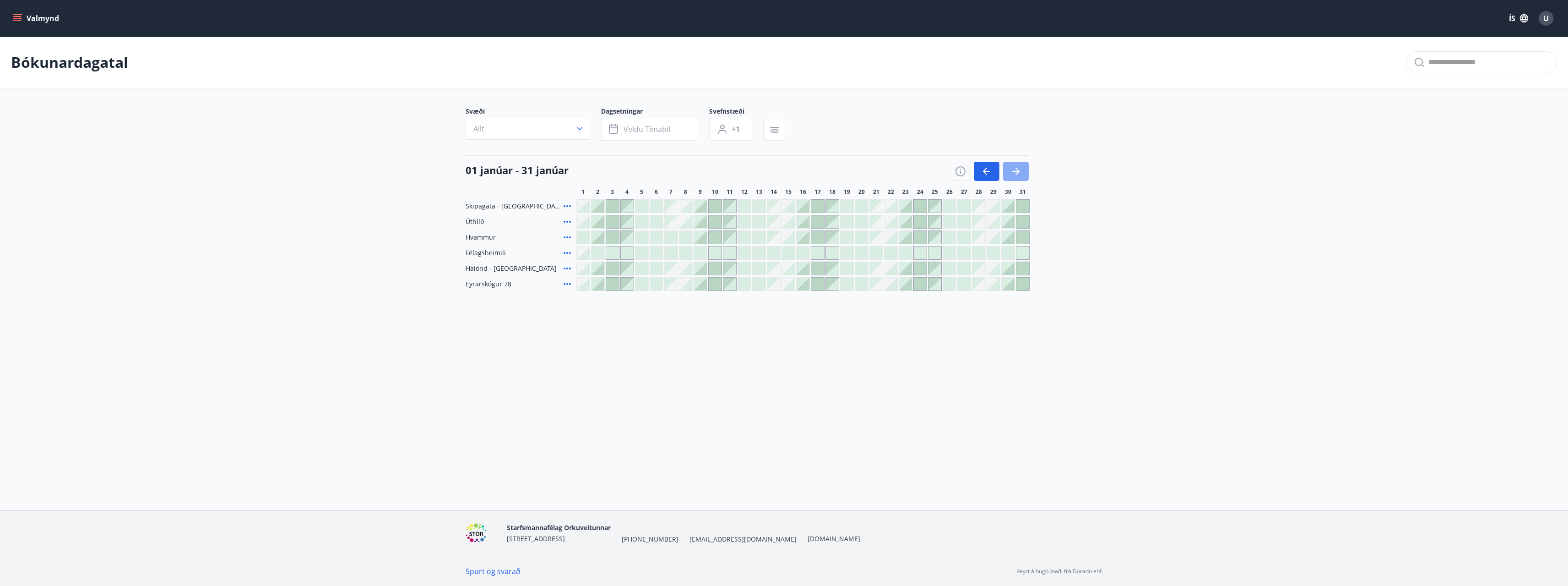
click at [1015, 172] on icon "button" at bounding box center [1016, 171] width 11 height 11
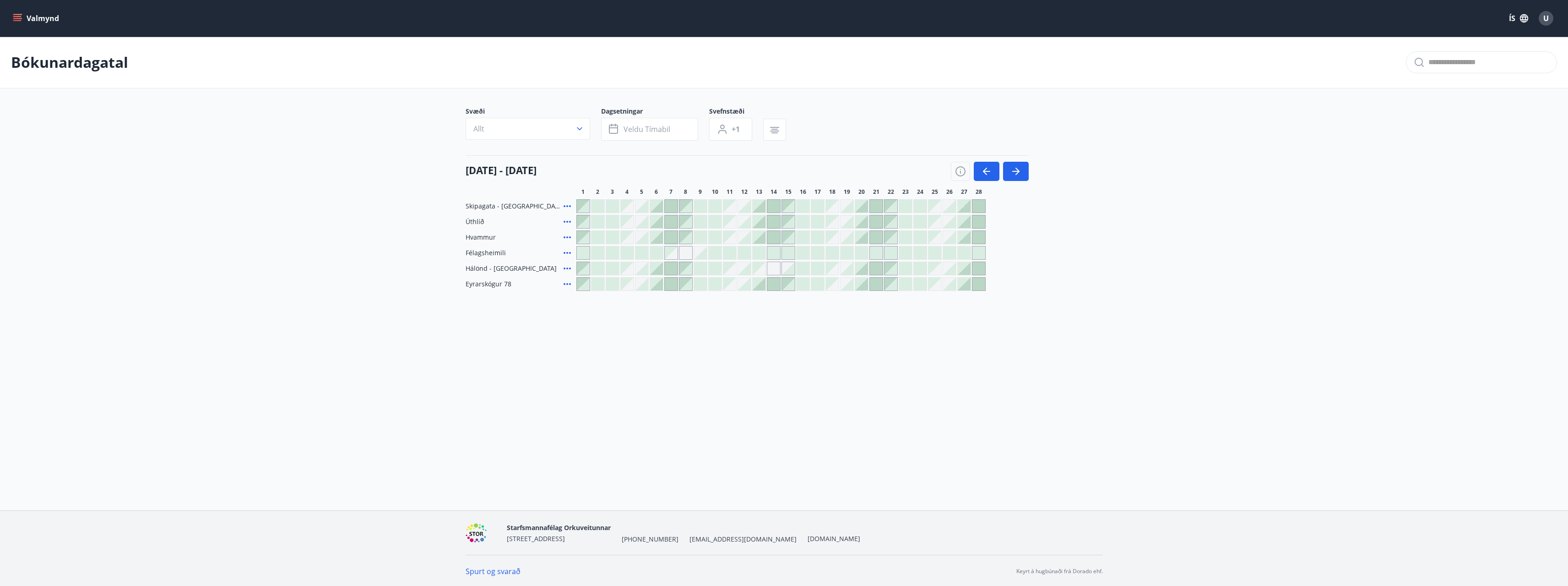
click at [850, 265] on div at bounding box center [847, 269] width 13 height 13
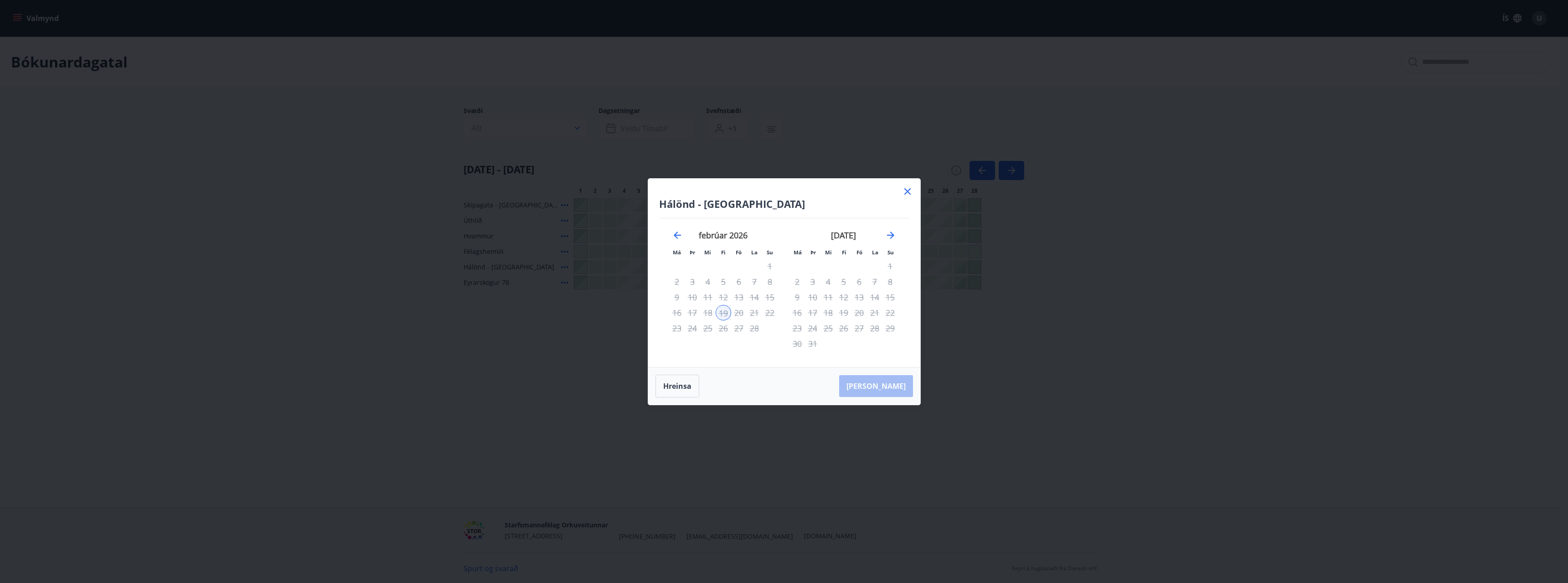
click at [909, 193] on icon at bounding box center [907, 191] width 6 height 6
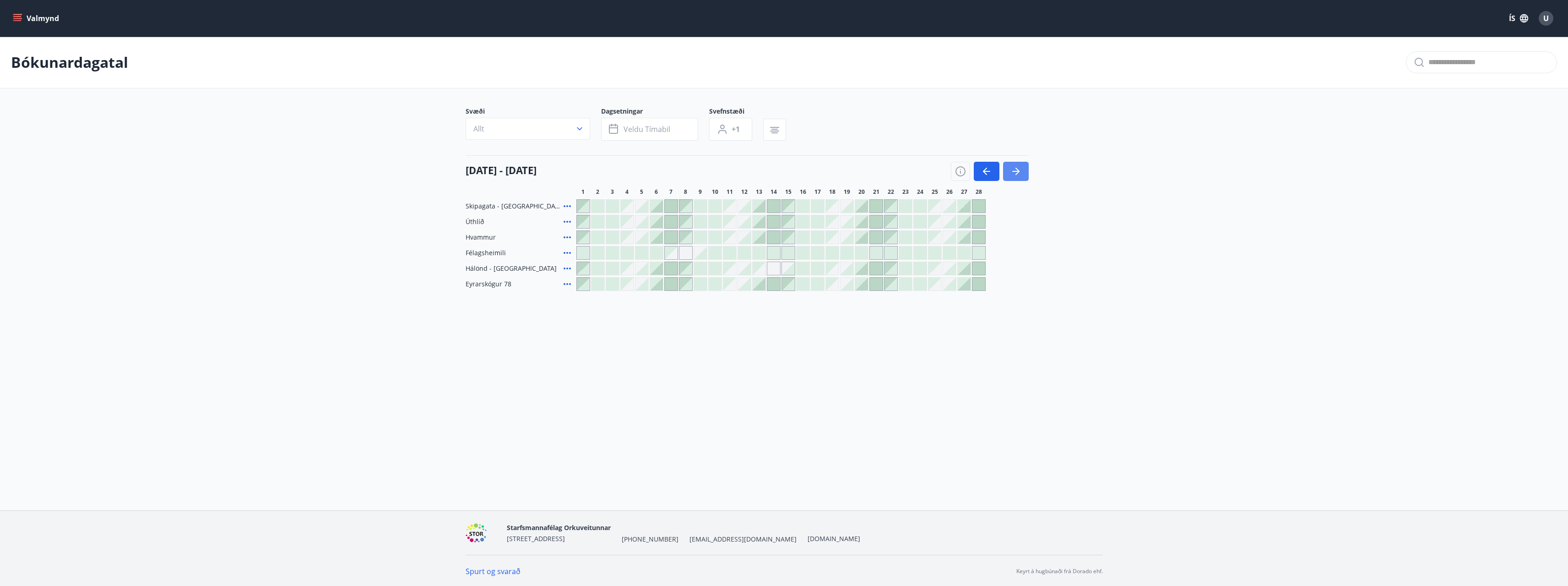
click at [1015, 173] on icon "button" at bounding box center [1016, 171] width 11 height 11
click at [991, 176] on icon "button" at bounding box center [987, 171] width 11 height 11
click at [847, 270] on div at bounding box center [847, 269] width 13 height 13
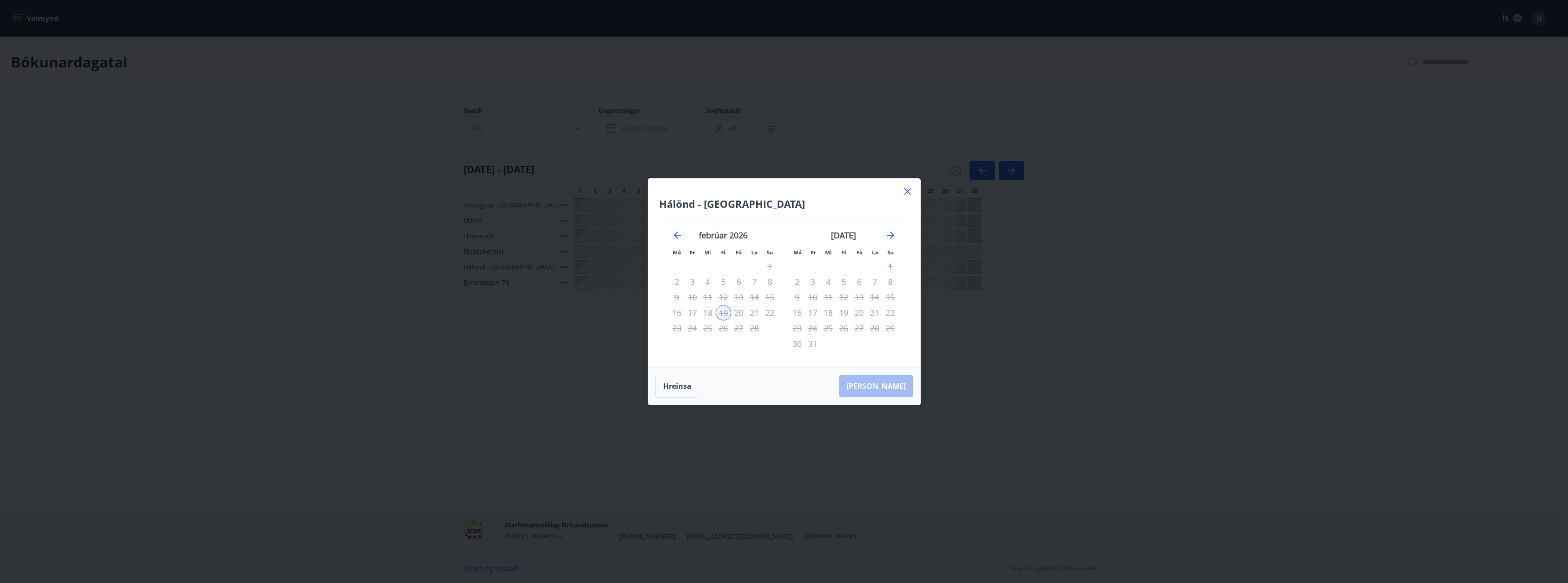
click at [905, 193] on icon at bounding box center [908, 192] width 11 height 11
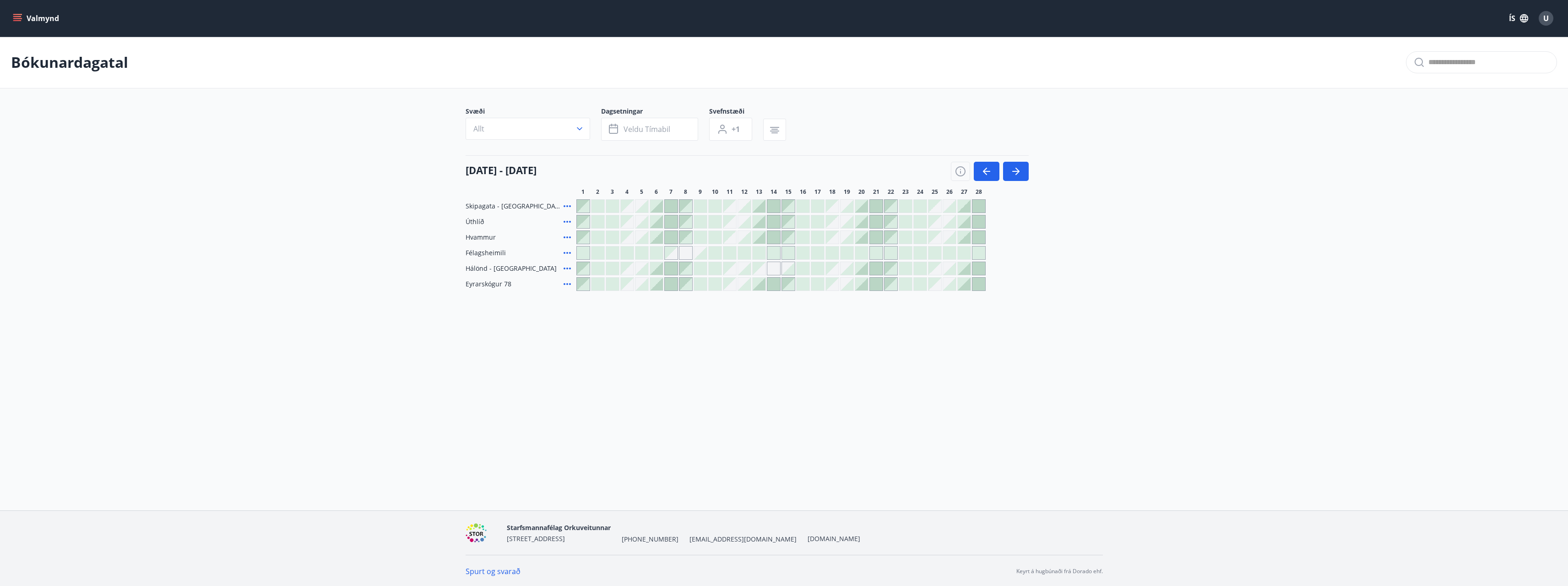
click at [843, 268] on div at bounding box center [847, 269] width 13 height 13
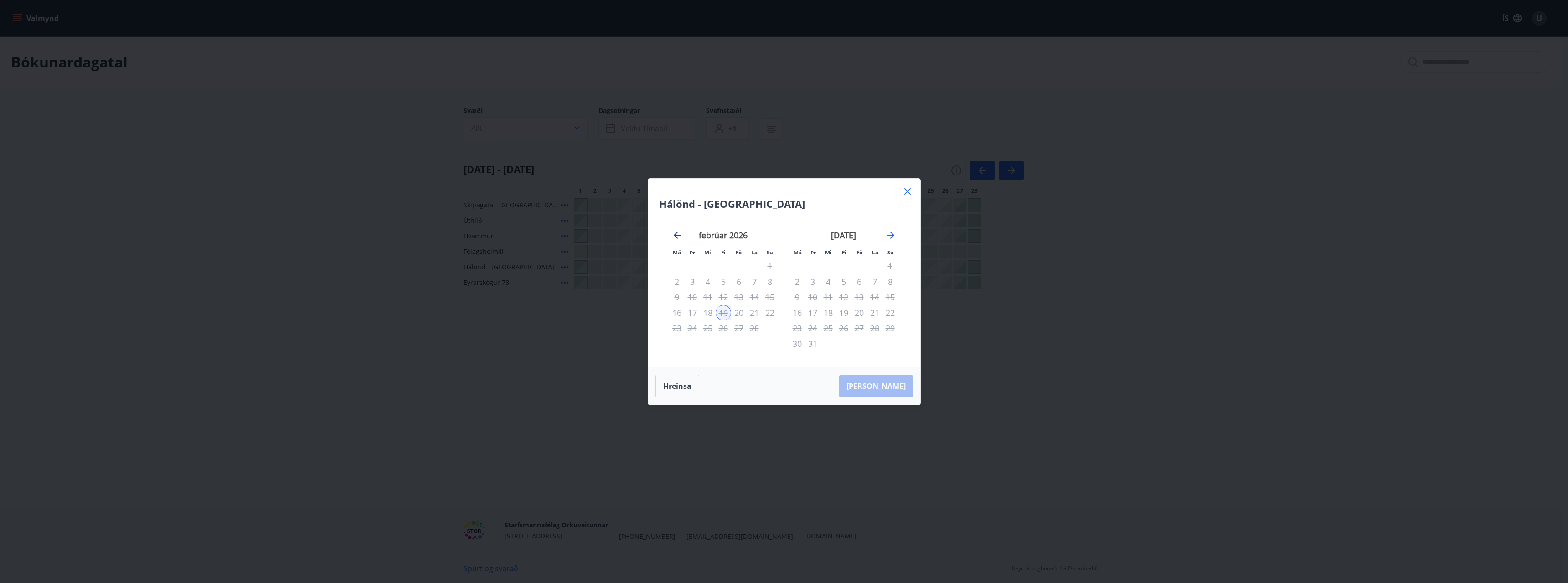
click at [675, 235] on icon "Move backward to switch to the previous month." at bounding box center [677, 235] width 7 height 7
click at [894, 234] on icon "Move forward to switch to the next month." at bounding box center [890, 235] width 7 height 7
click at [907, 193] on icon at bounding box center [908, 192] width 11 height 11
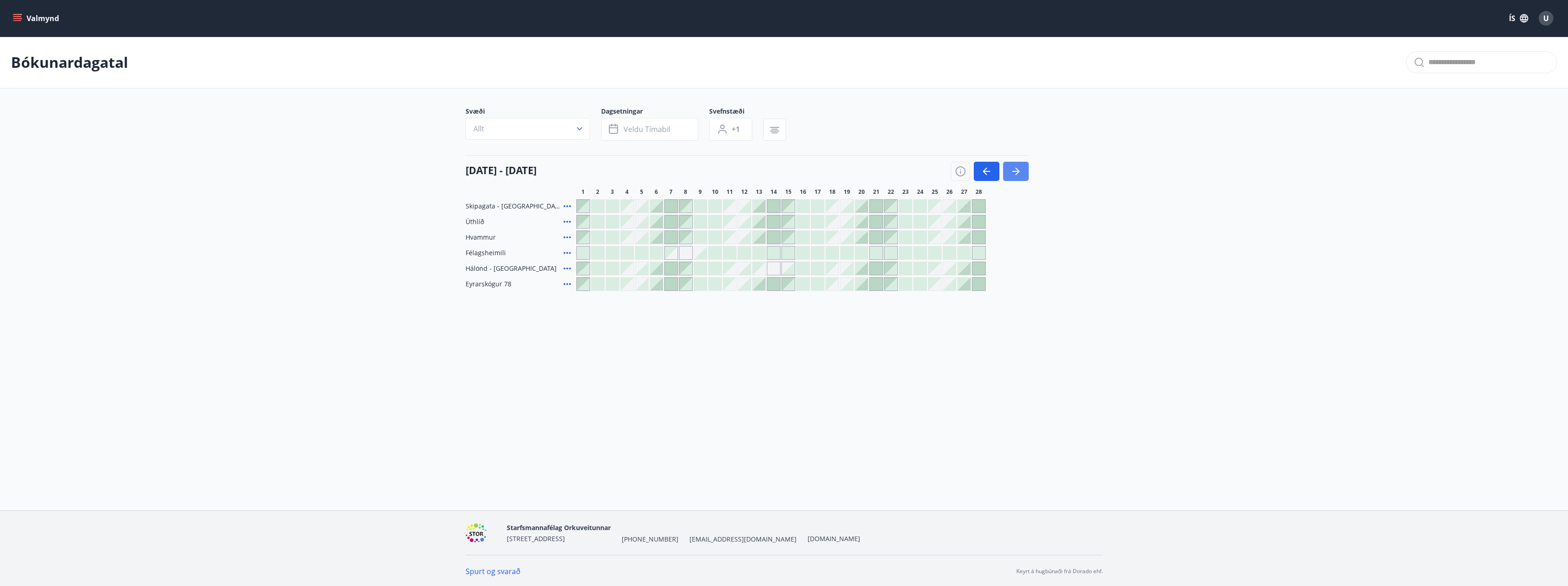
click at [1020, 177] on button "button" at bounding box center [1016, 171] width 26 height 19
click at [992, 176] on icon "button" at bounding box center [987, 171] width 11 height 11
click at [850, 271] on div at bounding box center [847, 269] width 13 height 13
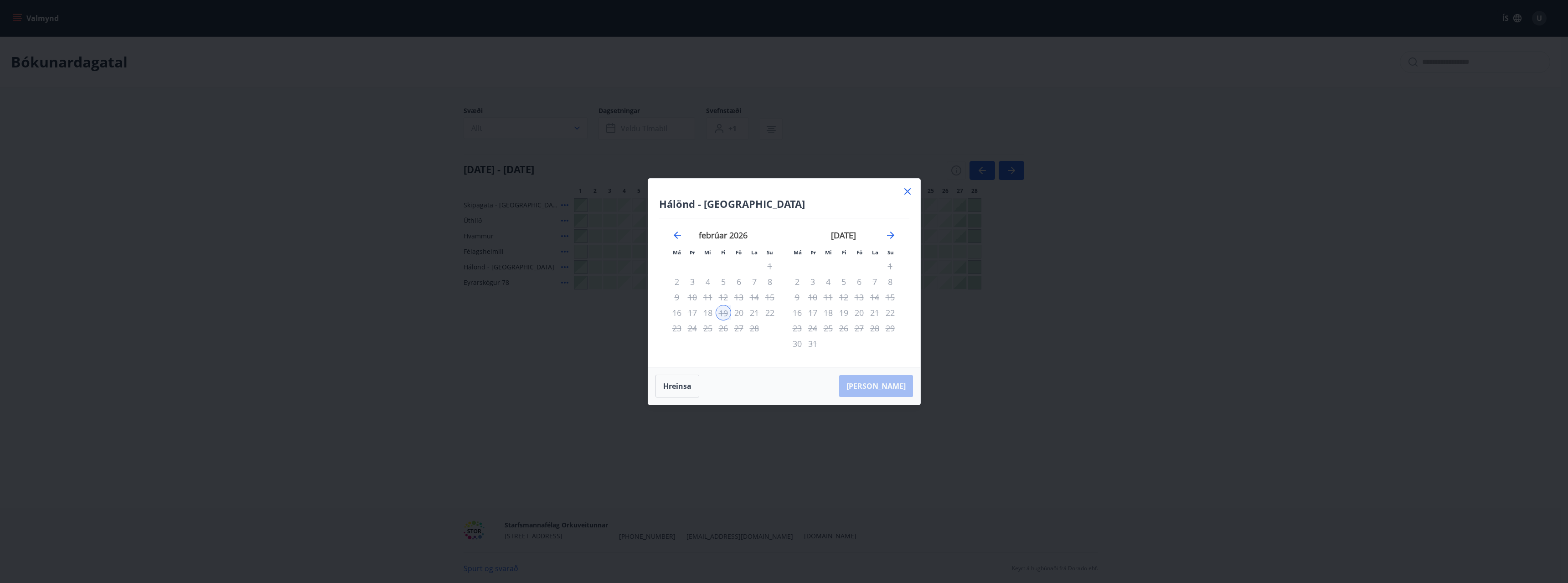
click at [904, 188] on icon at bounding box center [908, 192] width 11 height 11
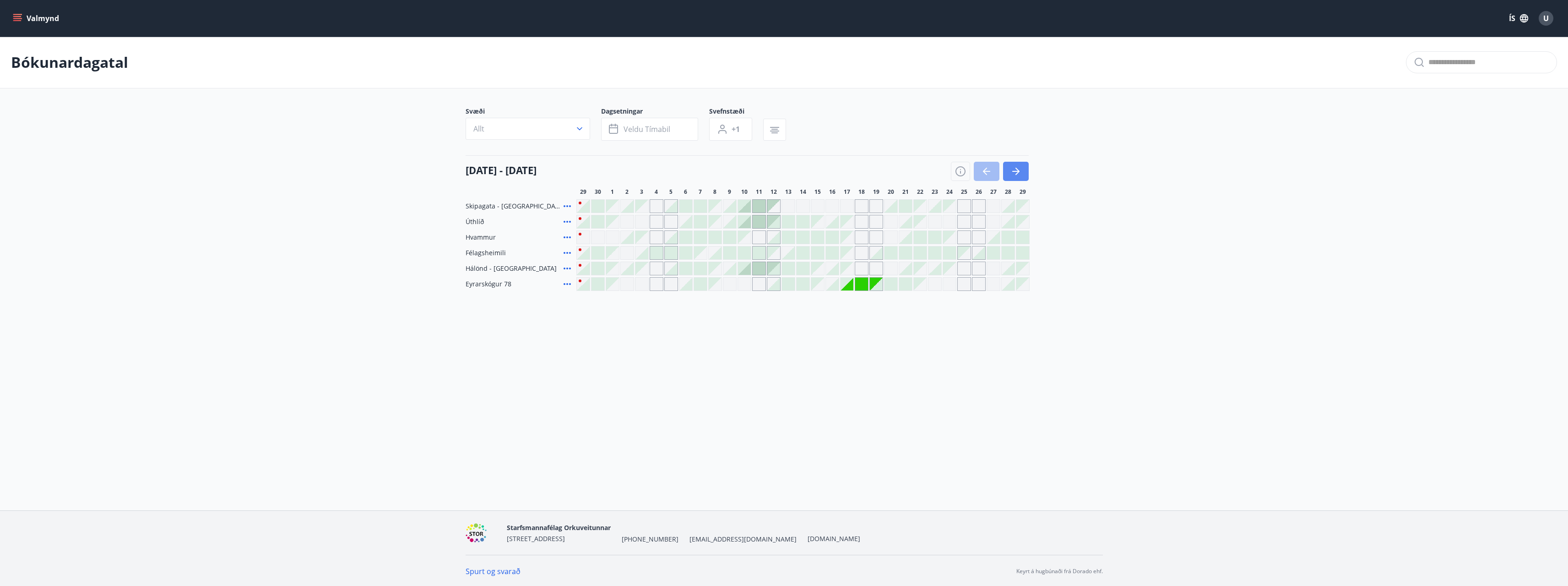
click at [1024, 169] on button "button" at bounding box center [1016, 171] width 26 height 19
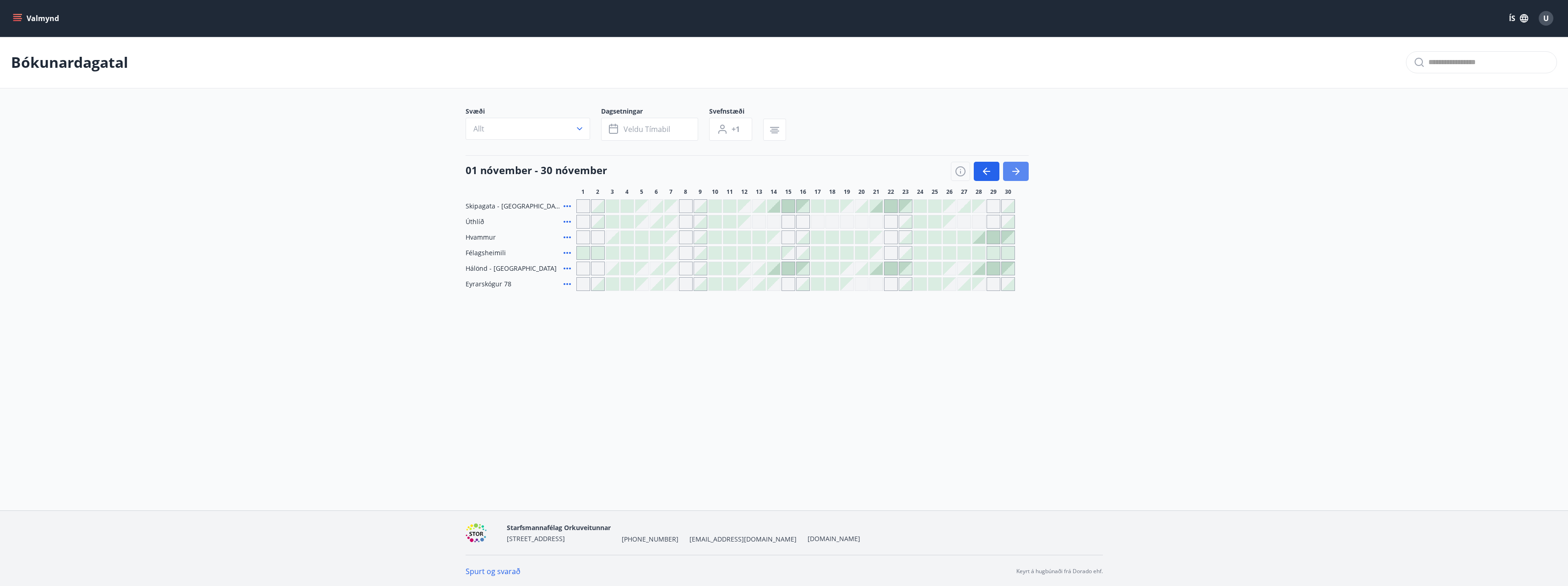
click at [1024, 169] on button "button" at bounding box center [1016, 171] width 26 height 19
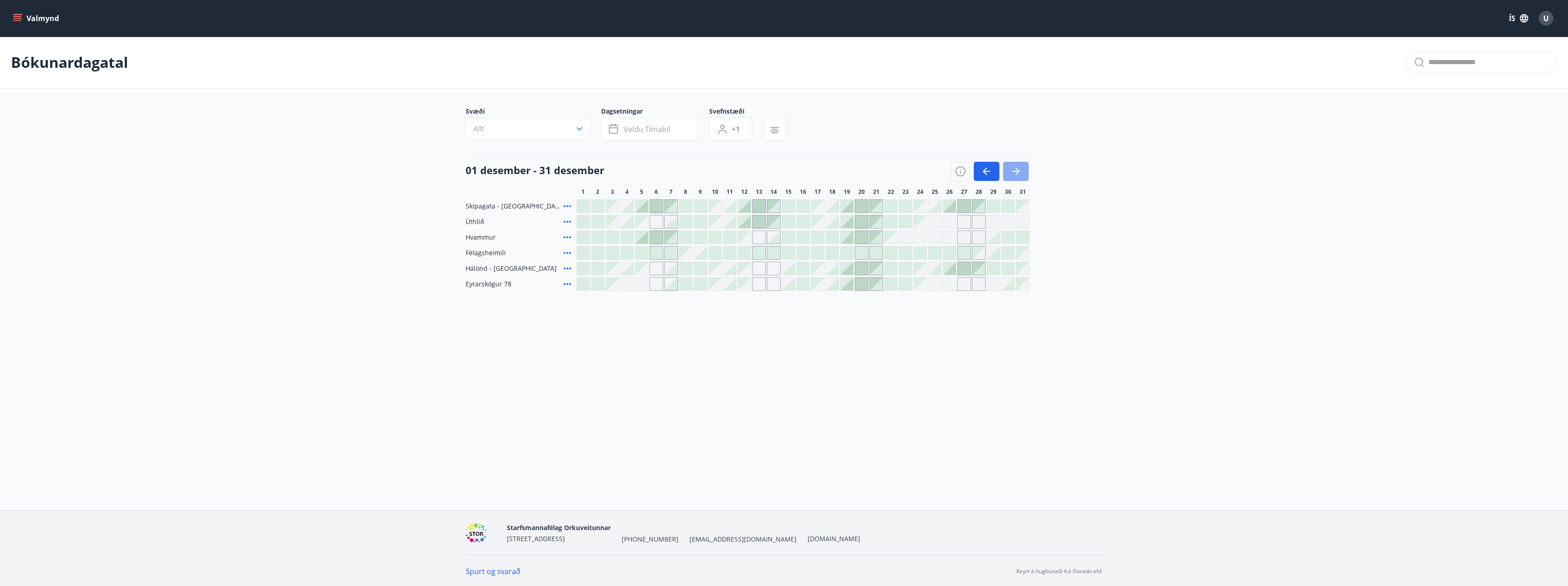
click at [1023, 169] on button "button" at bounding box center [1016, 171] width 26 height 19
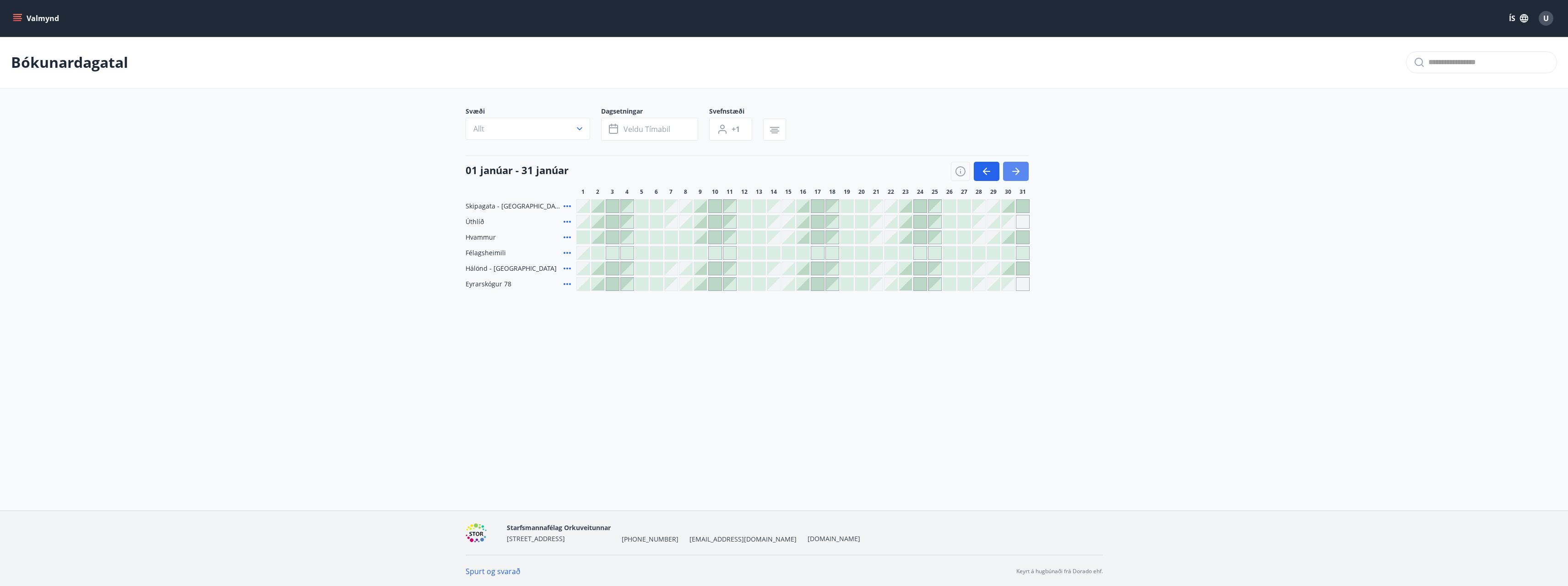
click at [1023, 169] on button "button" at bounding box center [1016, 171] width 26 height 19
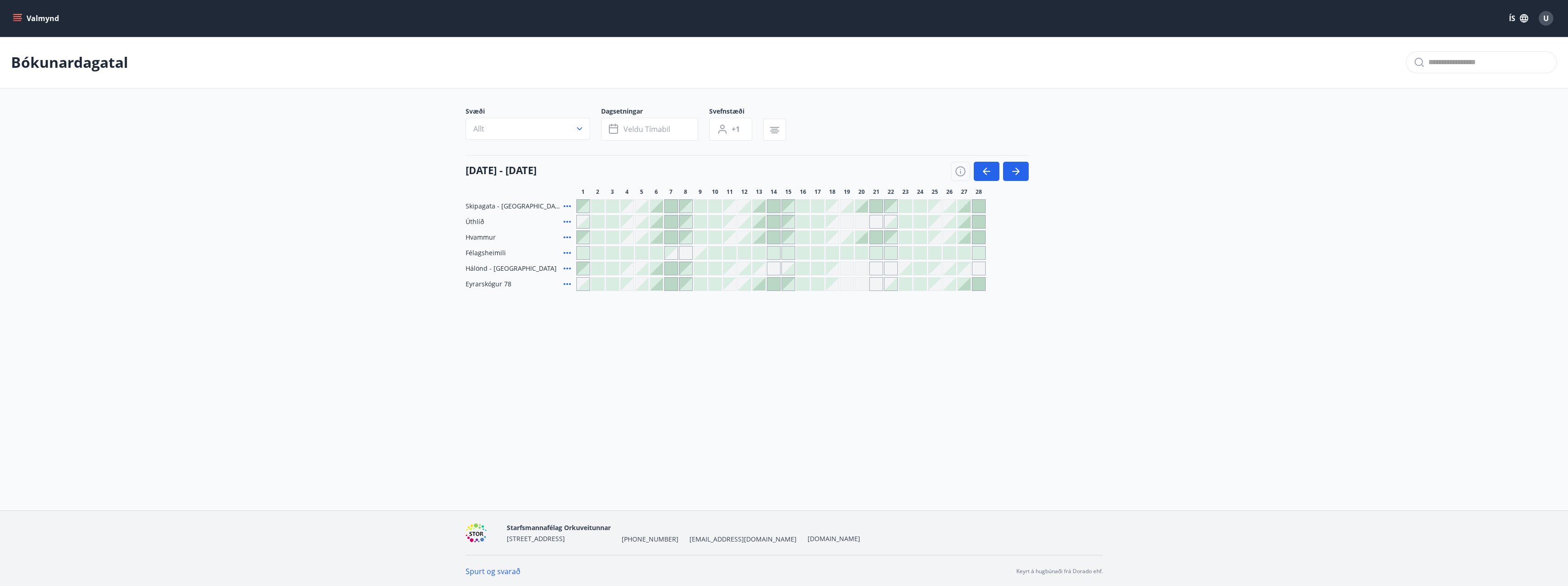
click at [847, 269] on div "Gráir dagar eru ekki bókanlegir" at bounding box center [847, 268] width 14 height 14
click at [832, 271] on div "Gráir dagar eru ekki bókanlegir" at bounding box center [832, 269] width 13 height 13
click at [831, 268] on div "Gráir dagar eru ekki bókanlegir" at bounding box center [832, 269] width 13 height 13
click at [831, 266] on div "Gráir dagar eru ekki bókanlegir" at bounding box center [832, 269] width 13 height 13
click at [829, 266] on div "Gráir dagar eru ekki bókanlegir" at bounding box center [832, 269] width 13 height 13
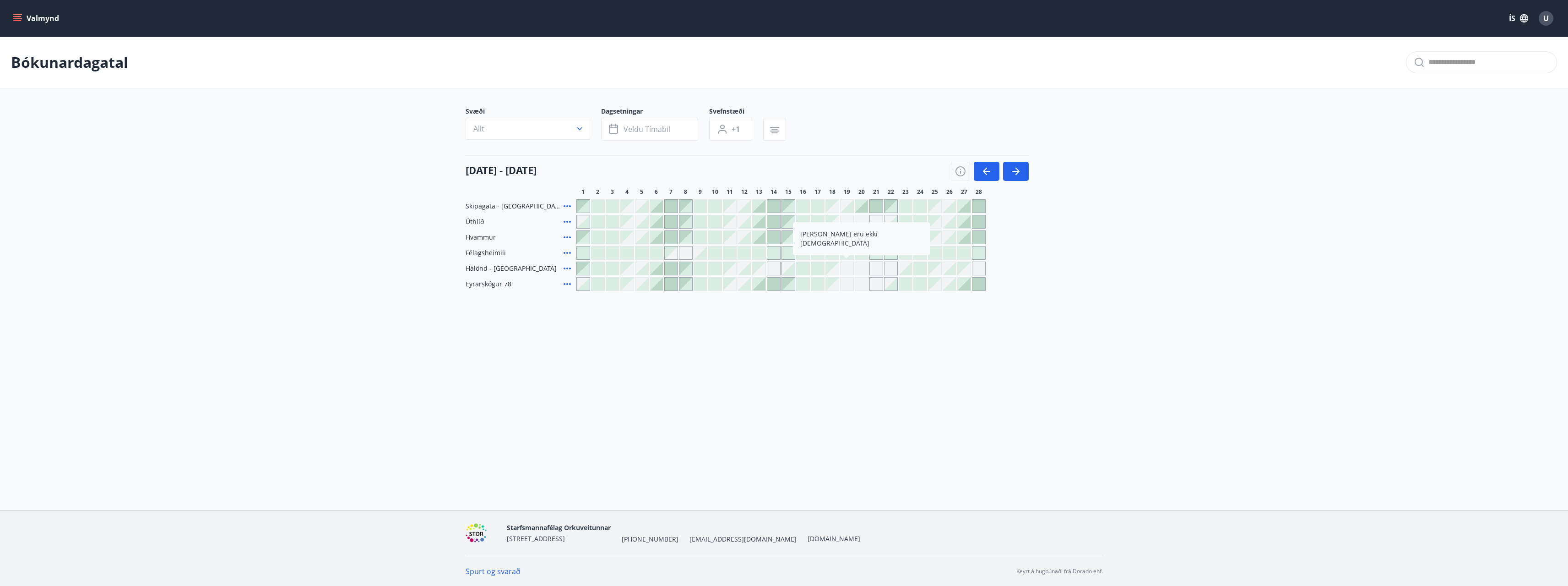
click at [829, 266] on div "Gráir dagar eru ekki bókanlegir" at bounding box center [832, 269] width 13 height 13
click at [817, 268] on div at bounding box center [817, 269] width 13 height 13
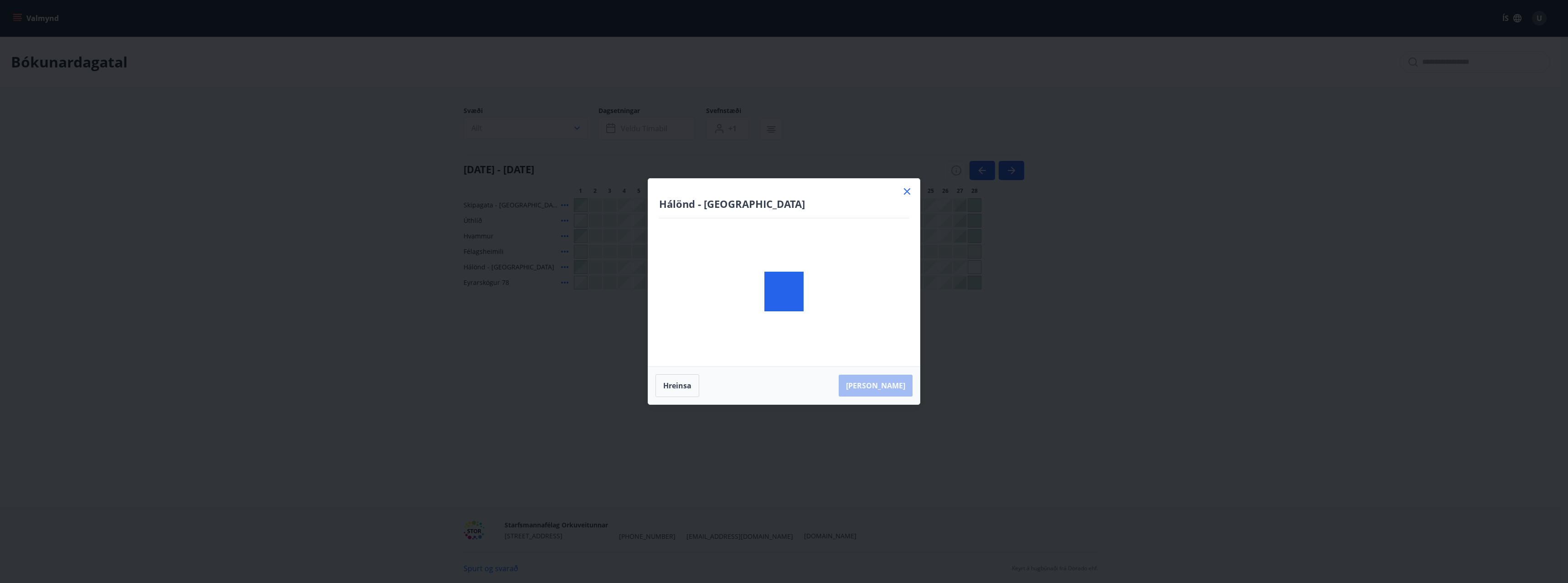
click at [999, 386] on body "Valmynd ÍS U Bókunardagatal Svæði Allt Dagsetningar Veldu tímabil Svefnstæði +1…" at bounding box center [784, 291] width 1568 height 583
click at [893, 235] on icon "Move forward to switch to the next month." at bounding box center [890, 235] width 7 height 7
click at [909, 193] on icon at bounding box center [908, 192] width 11 height 11
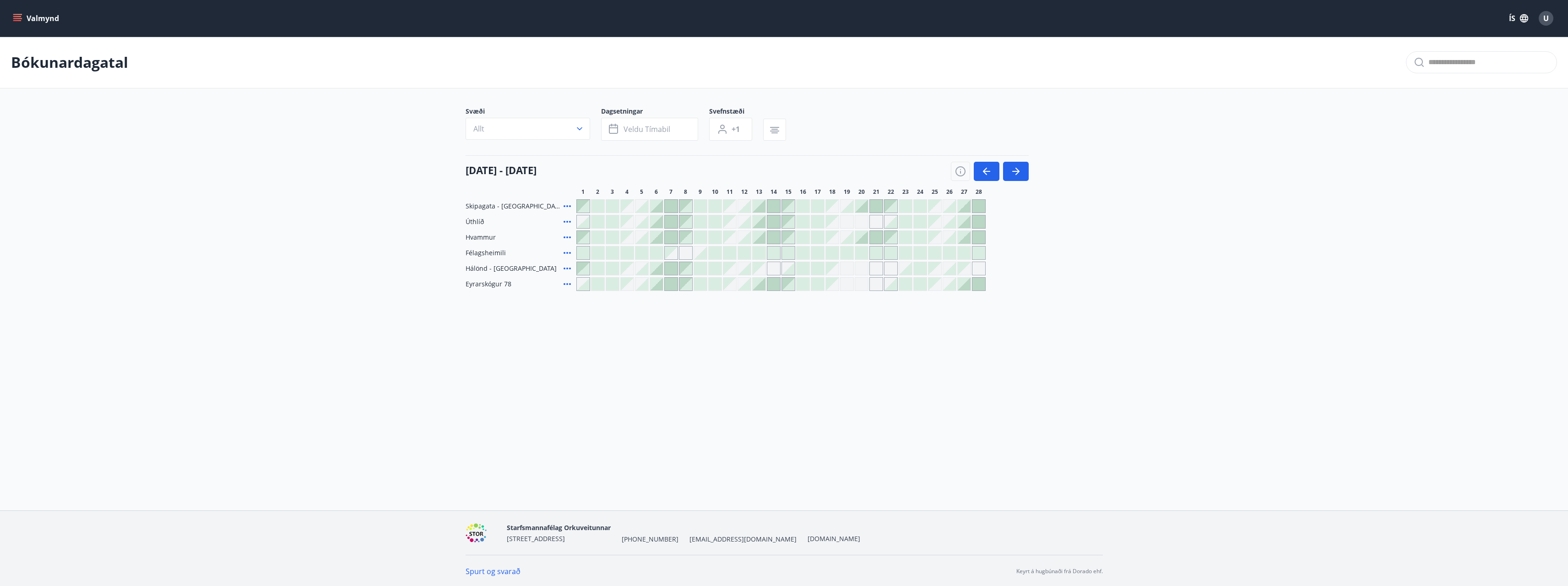
click at [905, 193] on span "23" at bounding box center [905, 192] width 6 height 7
click at [15, 17] on icon "menu" at bounding box center [16, 16] width 8 height 1
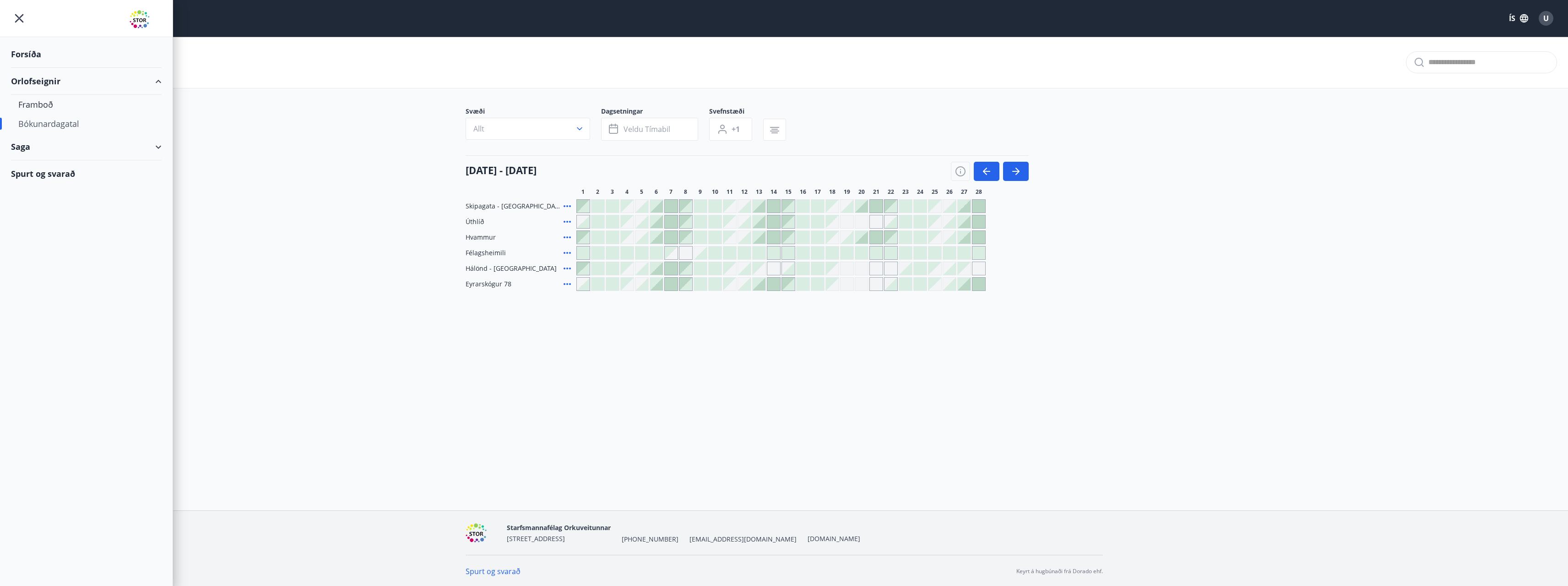
click at [30, 121] on div "Bókunardagatal" at bounding box center [86, 123] width 136 height 19
click at [36, 105] on div "Framboð" at bounding box center [86, 104] width 136 height 19
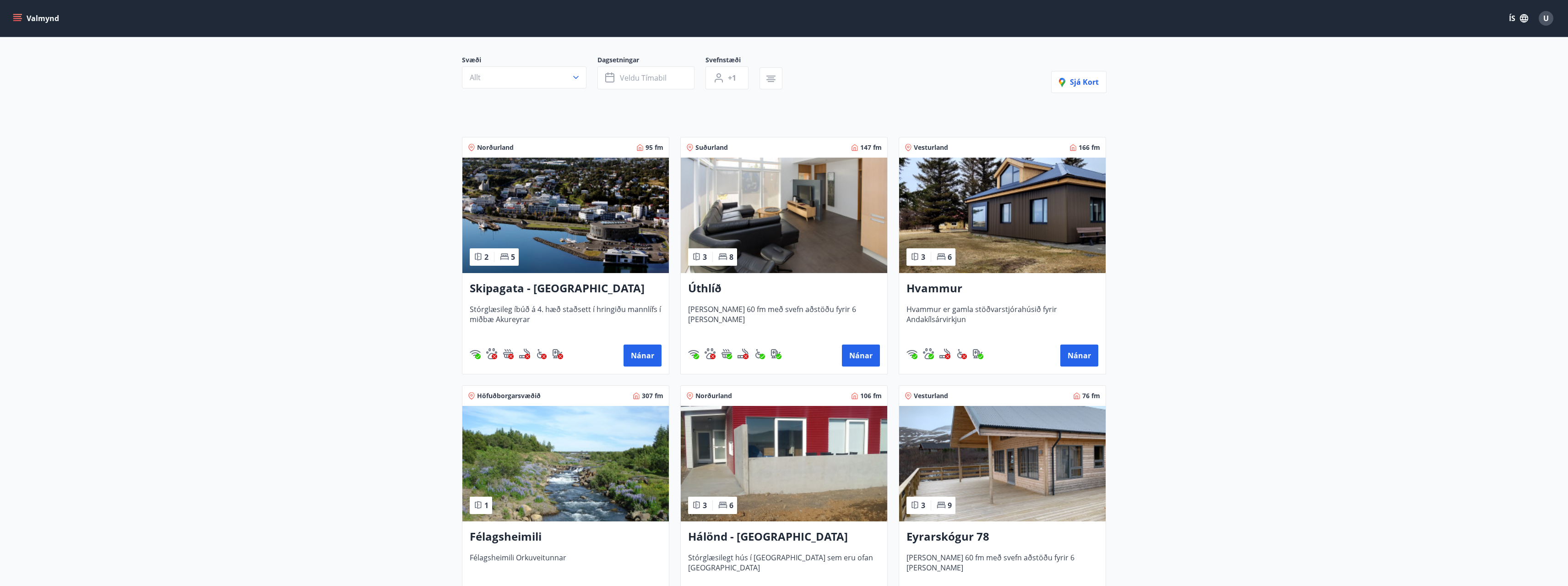
scroll to position [229, 0]
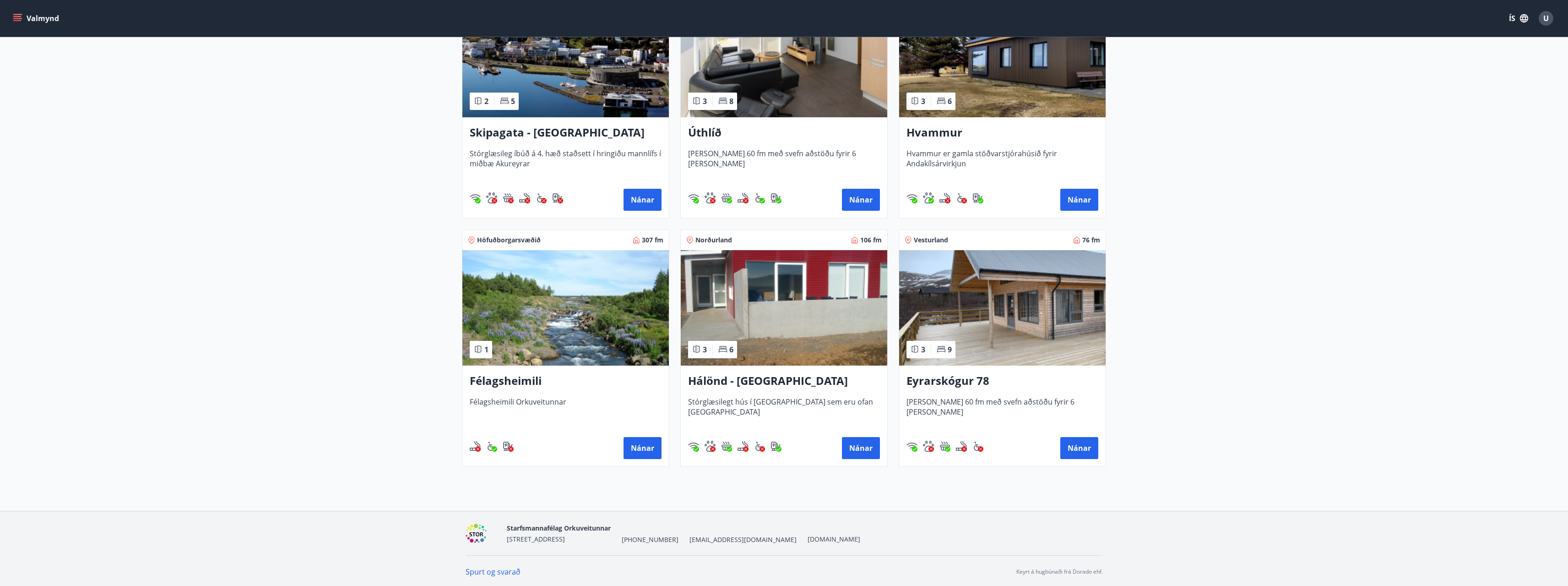
click at [720, 388] on h3 "Hálönd - [GEOGRAPHIC_DATA]" at bounding box center [784, 381] width 192 height 17
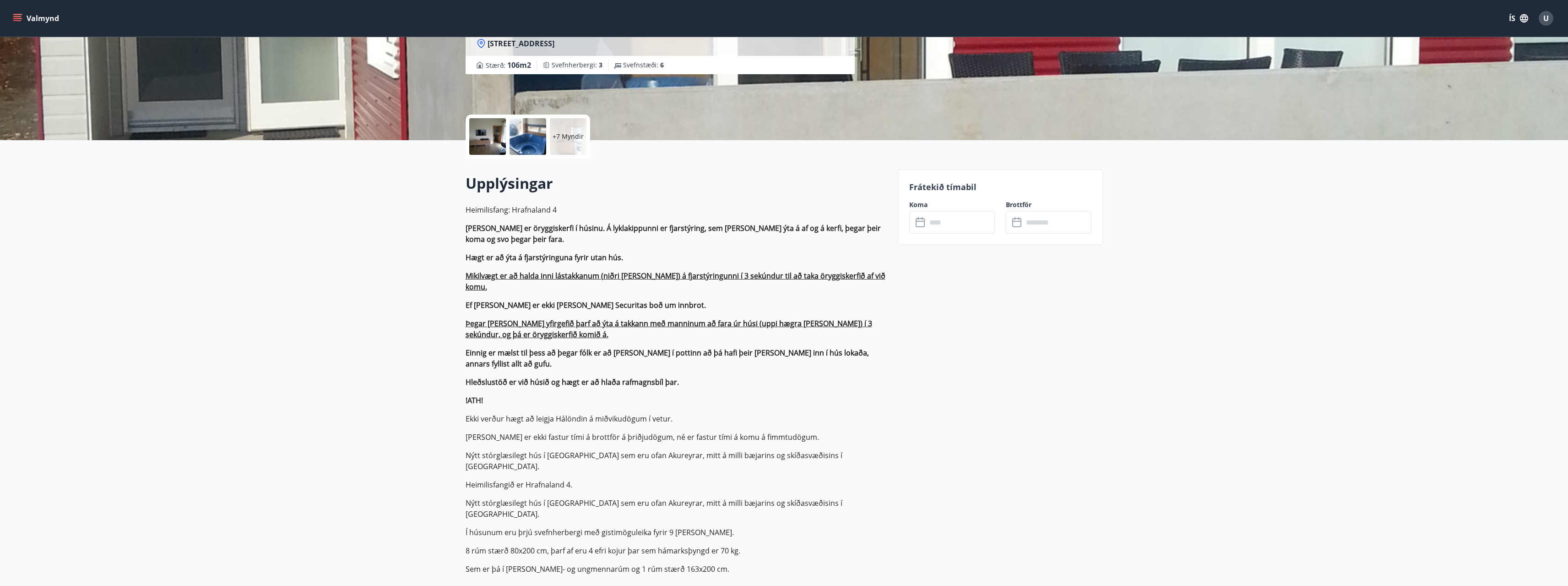
scroll to position [138, 0]
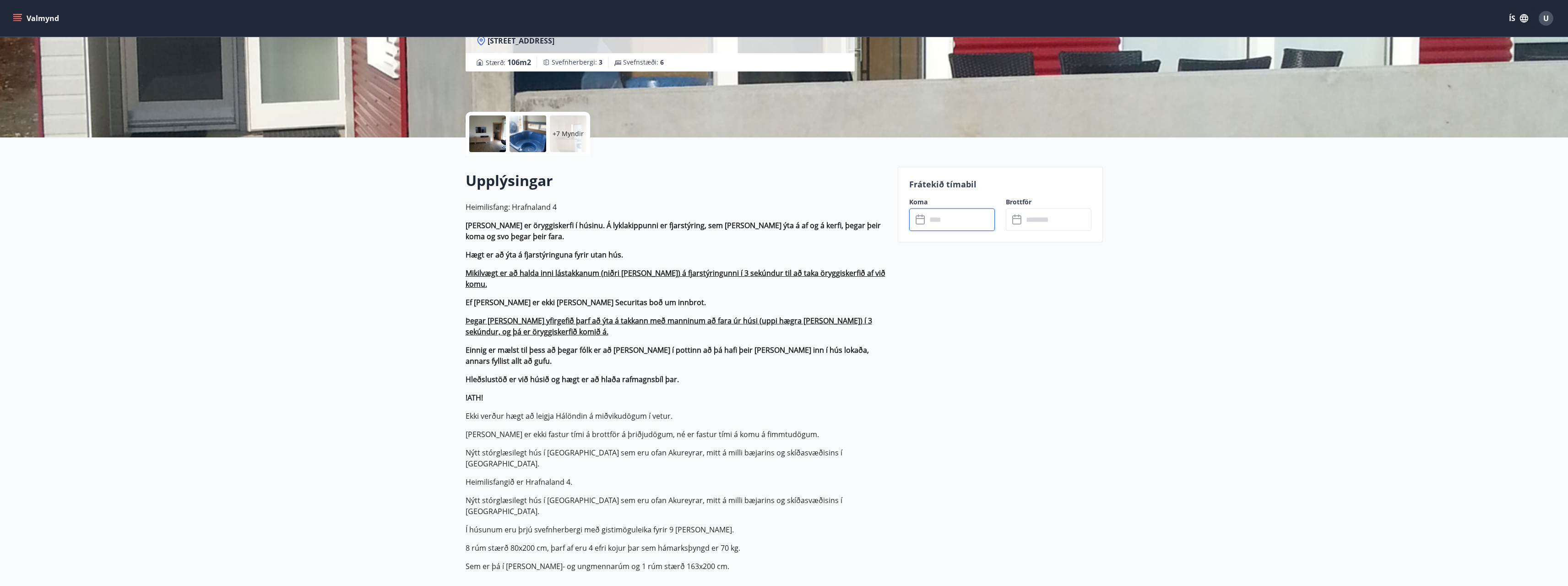
click at [948, 221] on input "text" at bounding box center [960, 219] width 68 height 22
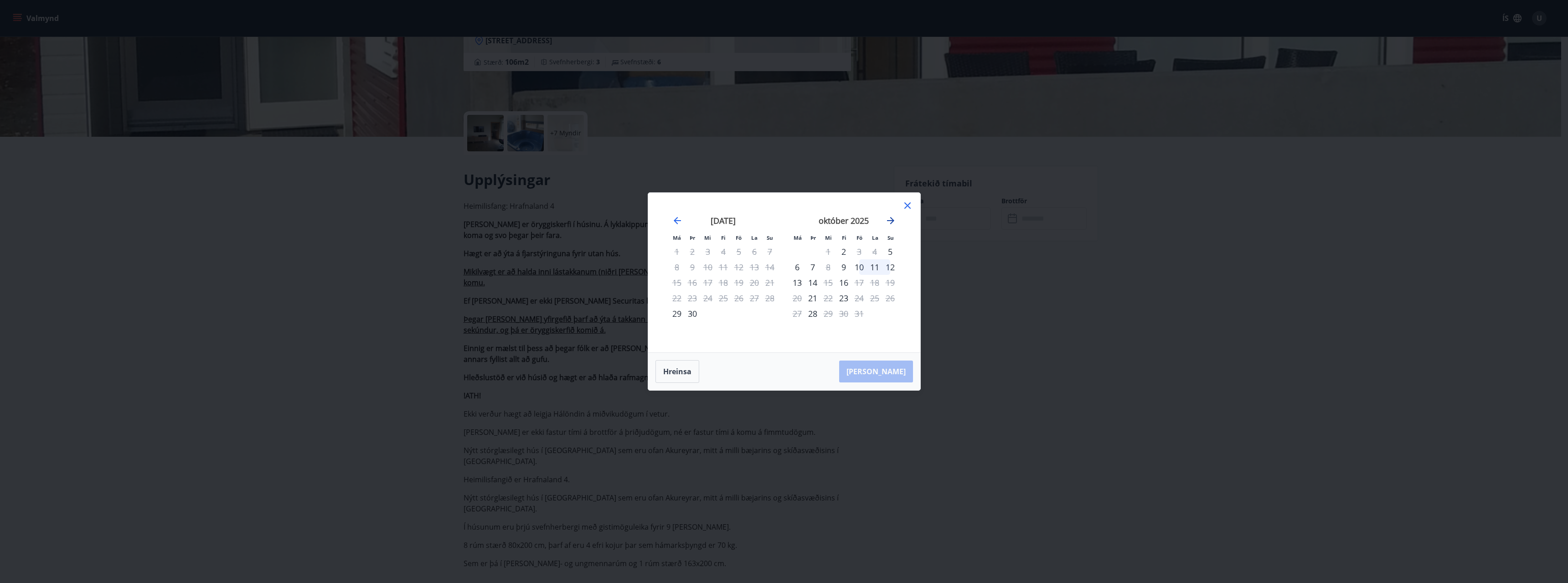
click at [891, 219] on icon "Move forward to switch to the next month." at bounding box center [890, 221] width 11 height 11
click at [889, 222] on icon "Move forward to switch to the next month." at bounding box center [890, 221] width 11 height 11
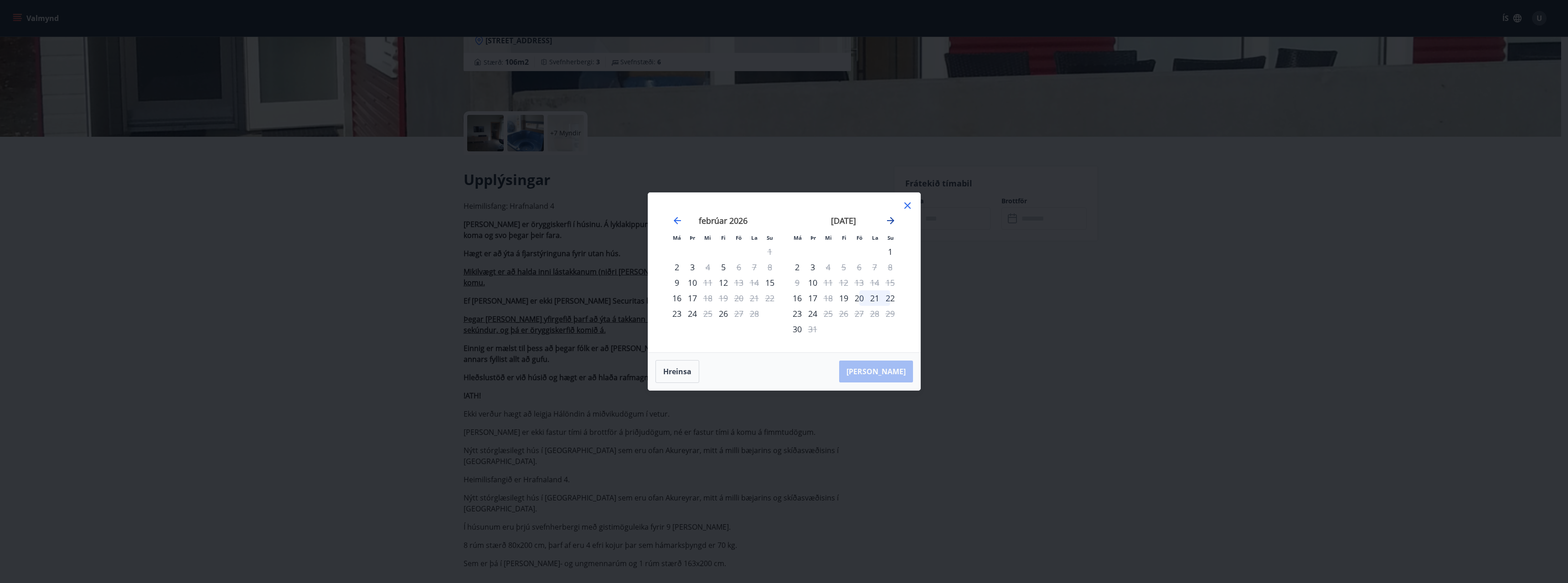
click at [889, 222] on icon "Move forward to switch to the next month." at bounding box center [890, 221] width 11 height 11
click at [724, 298] on div "19" at bounding box center [722, 297] width 16 height 16
click at [770, 299] on div "22" at bounding box center [769, 297] width 16 height 16
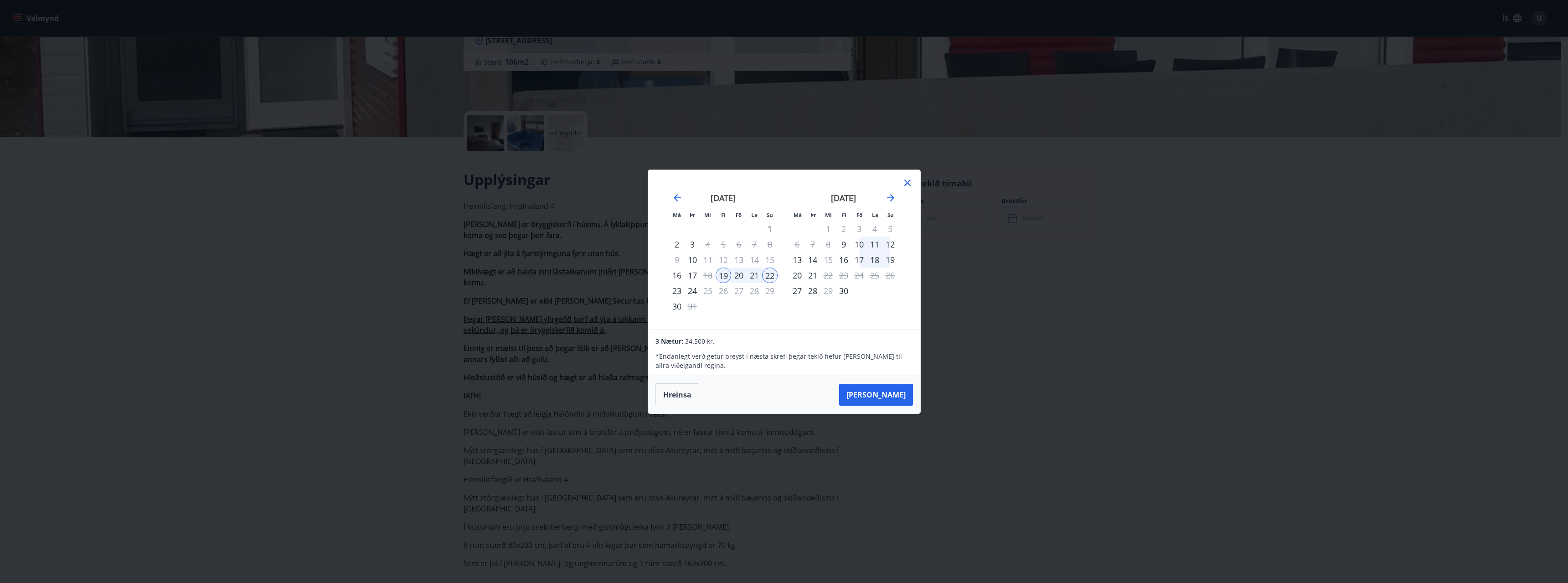
click at [739, 276] on div "20" at bounding box center [738, 275] width 16 height 16
click at [685, 390] on button "Hreinsa" at bounding box center [677, 394] width 44 height 23
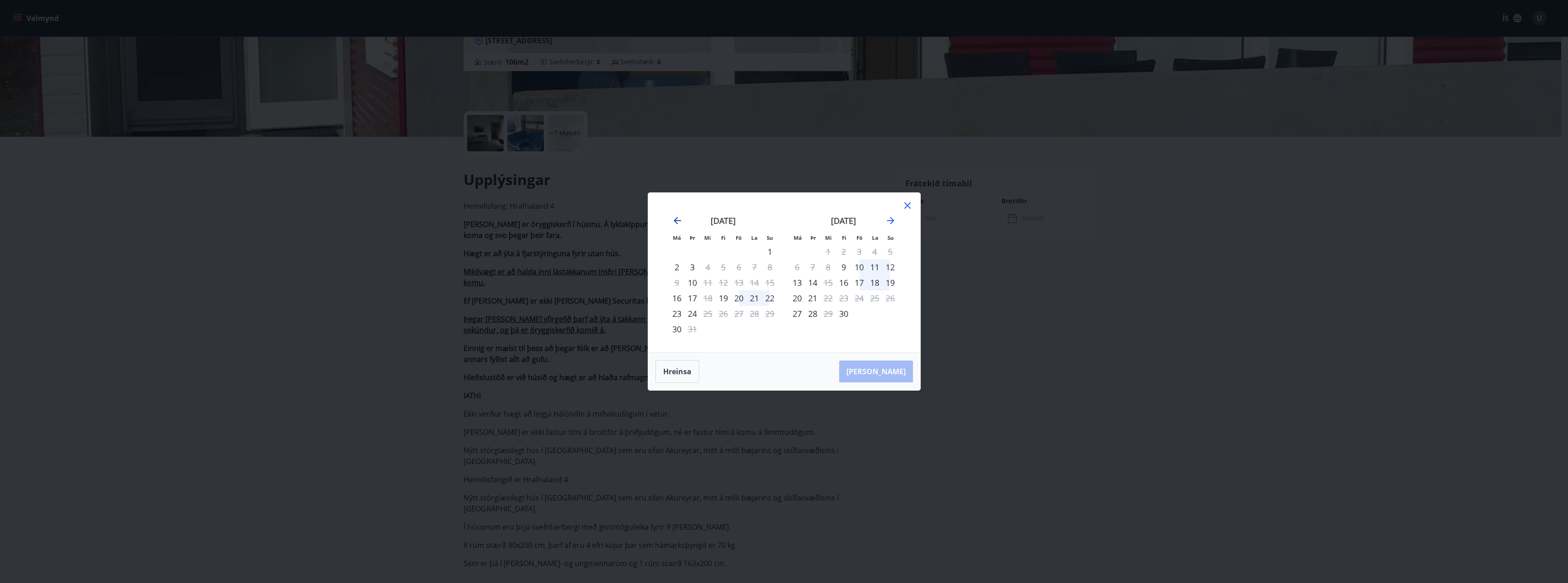
click at [674, 222] on icon "Move backward to switch to the previous month." at bounding box center [677, 221] width 7 height 7
click at [845, 300] on div "19" at bounding box center [843, 297] width 16 height 16
click at [890, 297] on div "22" at bounding box center [889, 297] width 16 height 16
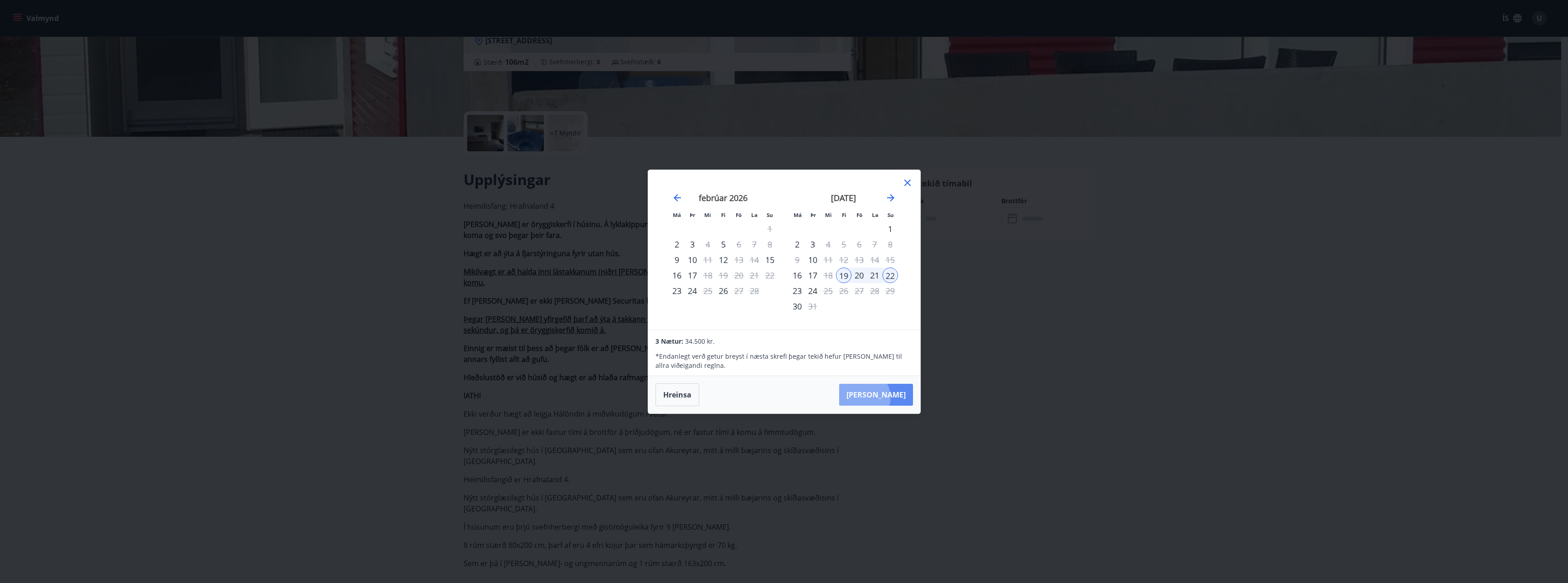
click at [891, 397] on button "Taka Frá" at bounding box center [876, 395] width 74 height 22
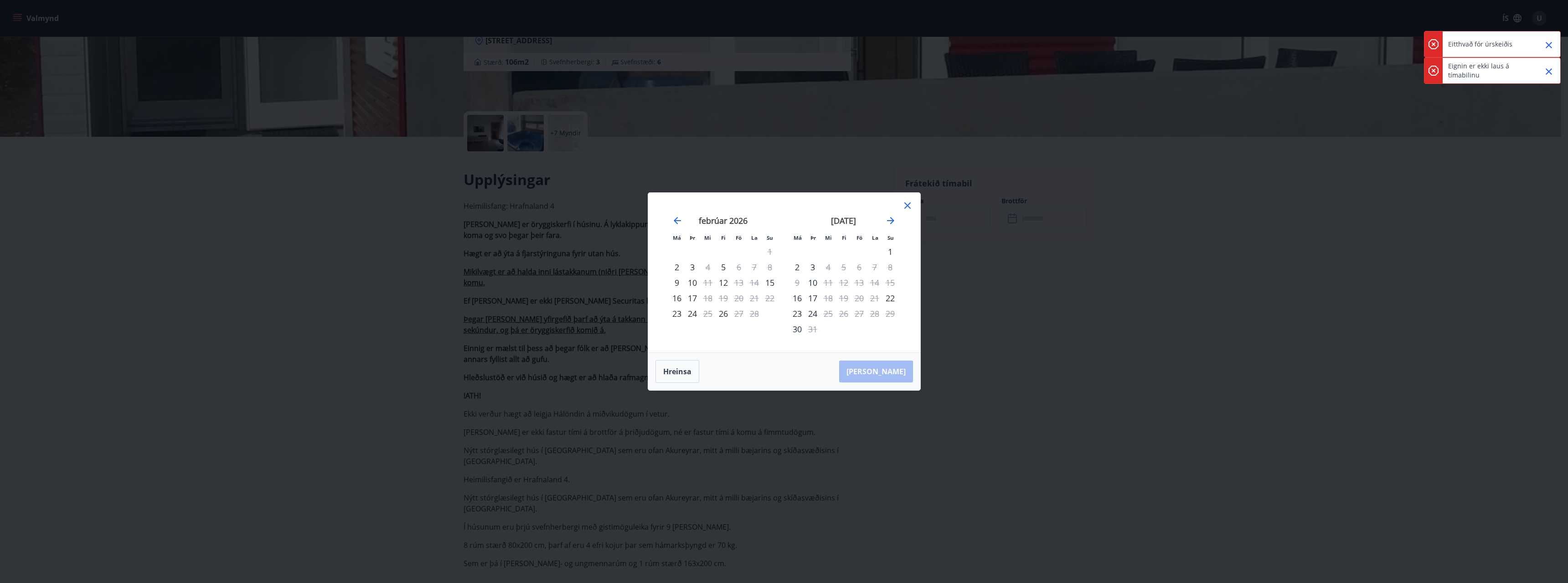
click at [1382, 247] on div "Má Þr Mi Fi Fö La Su Má Þr Mi Fi Fö La Su janúar 2026 1 2 3 4 5 6 7 8 9 10 11 1…" at bounding box center [784, 291] width 1568 height 583
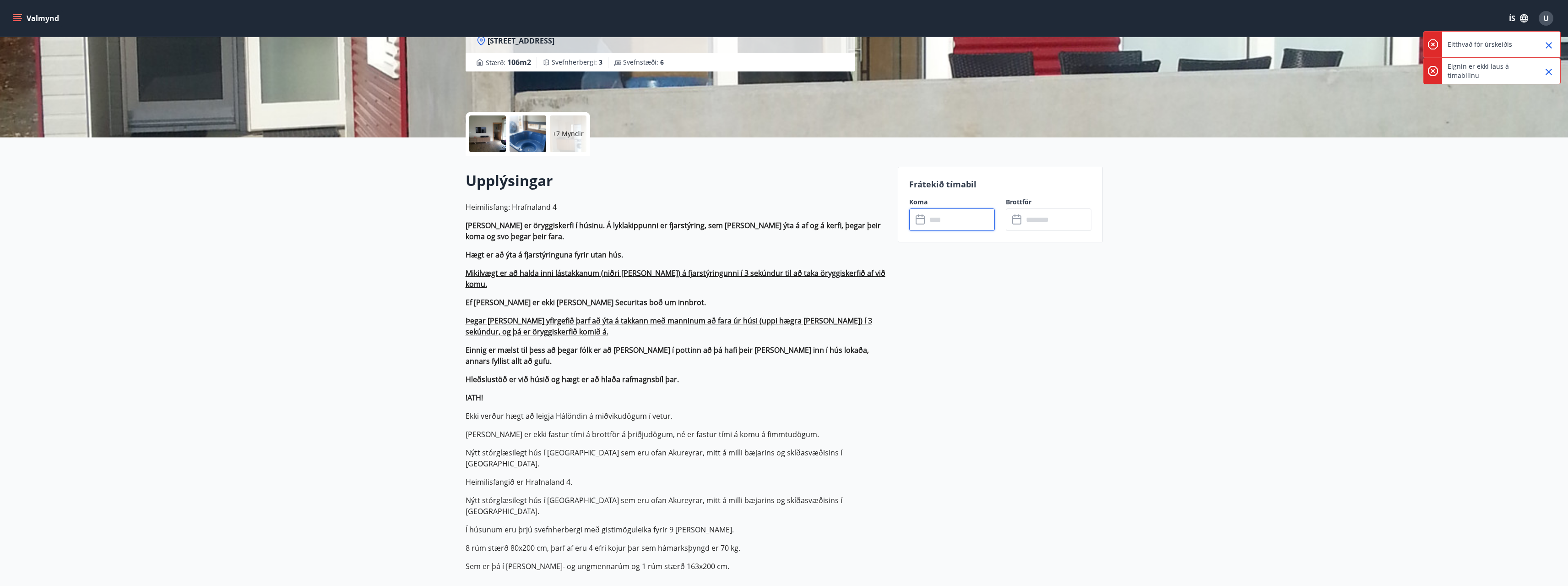
click at [18, 15] on icon "menu" at bounding box center [17, 14] width 10 height 1
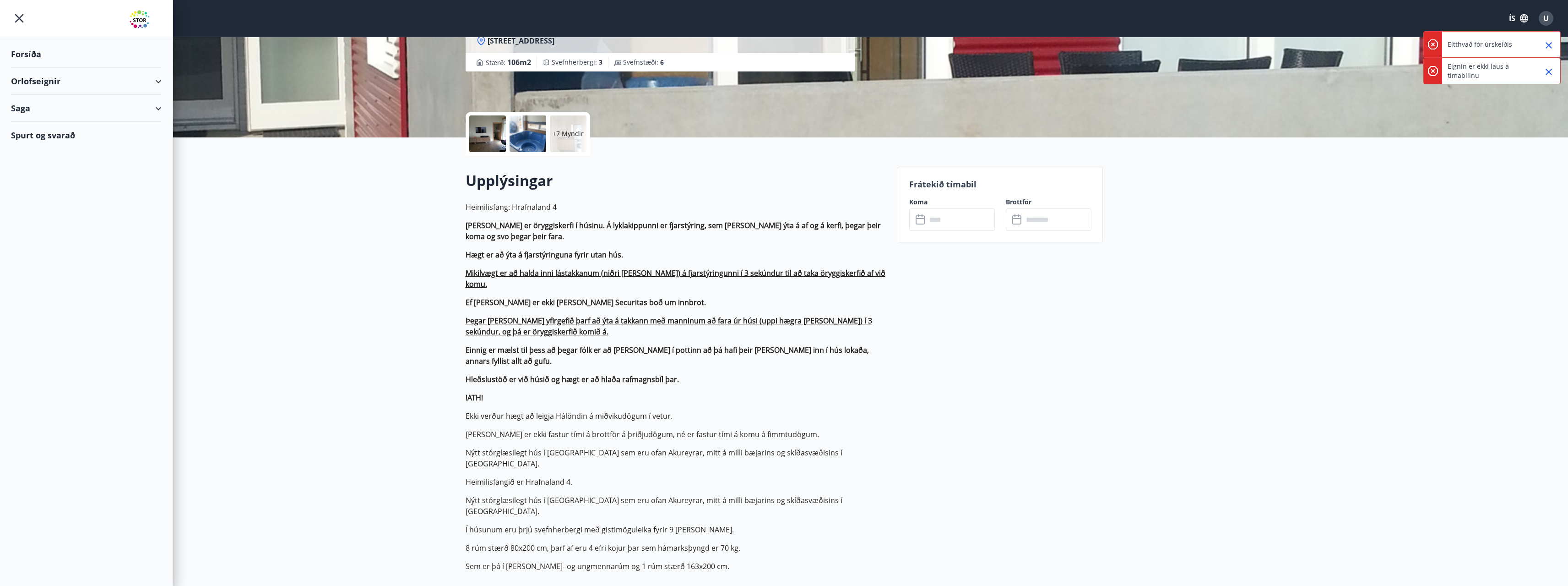
click at [38, 74] on div "Orlofseignir" at bounding box center [86, 81] width 150 height 27
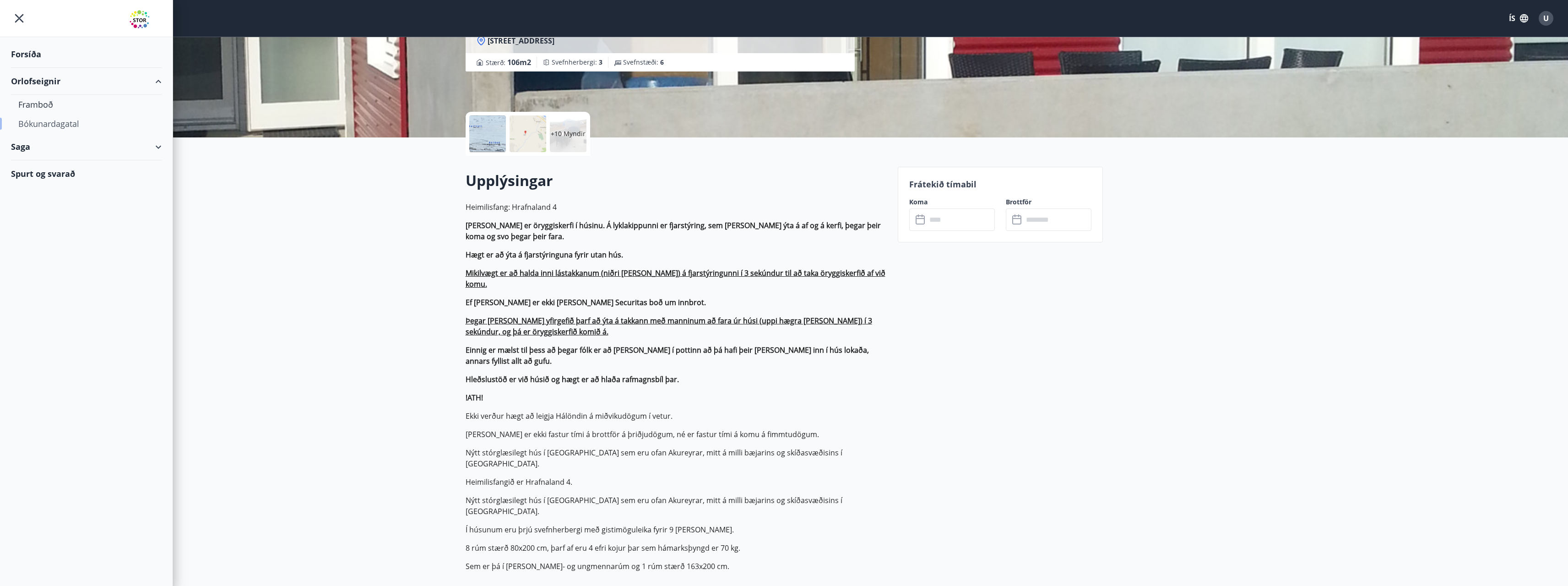
click at [49, 125] on div "Bókunardagatal" at bounding box center [86, 123] width 136 height 19
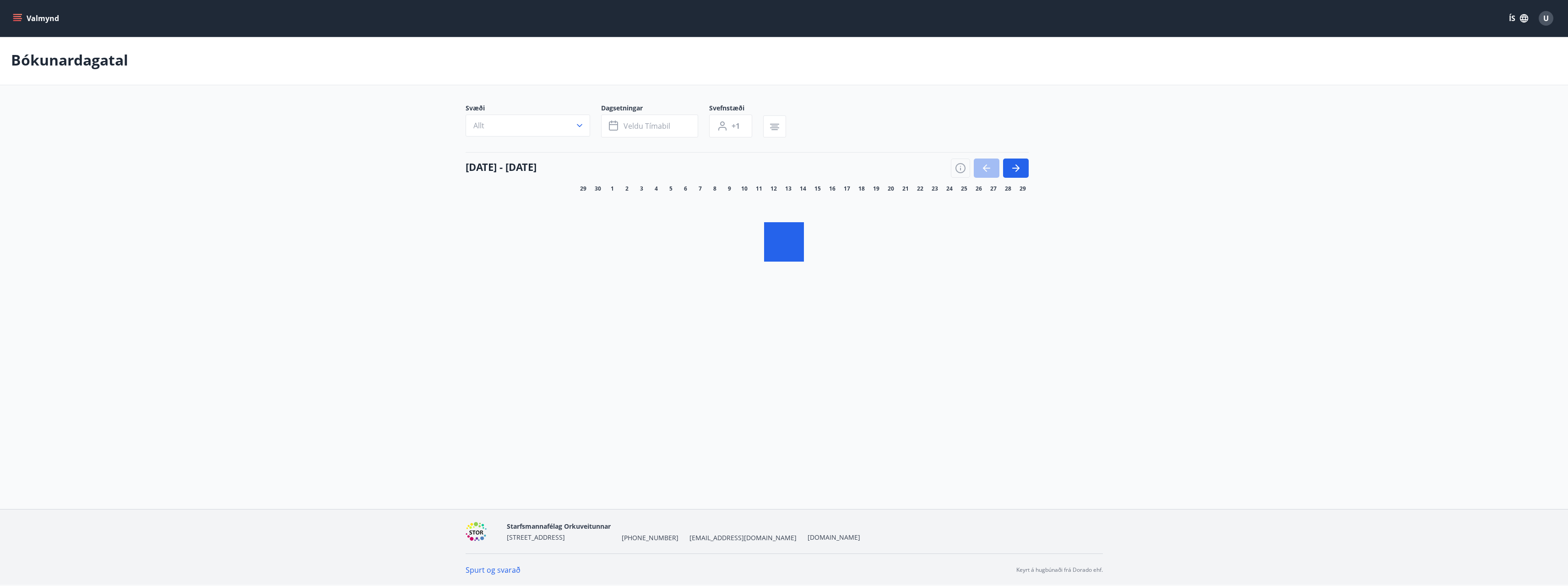
scroll to position [1, 0]
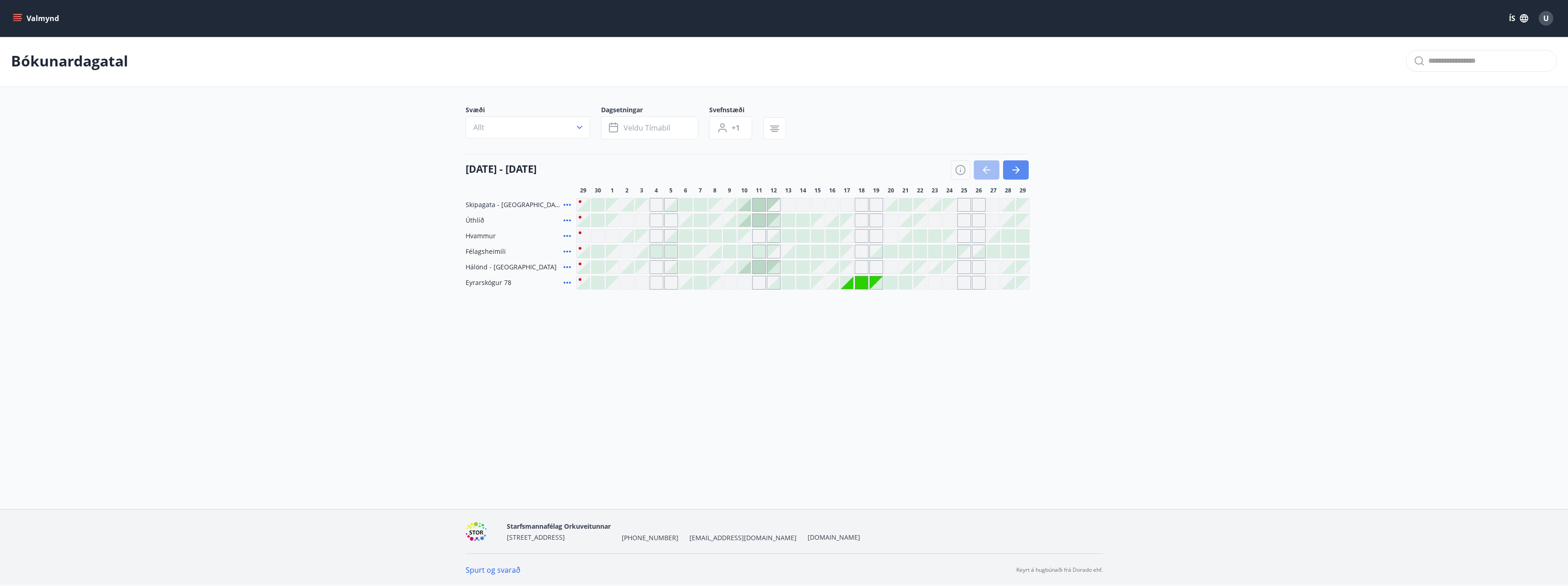
click at [1016, 171] on icon "button" at bounding box center [1016, 170] width 11 height 11
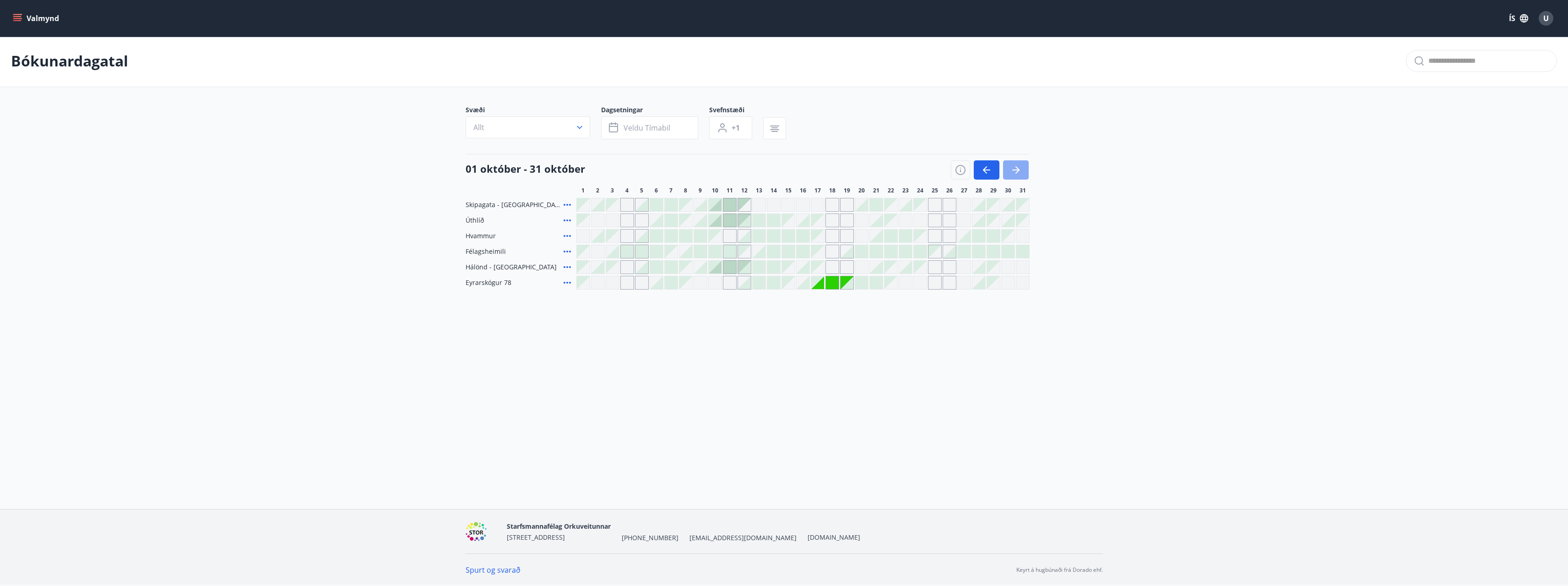
click at [1016, 171] on icon "button" at bounding box center [1016, 170] width 11 height 11
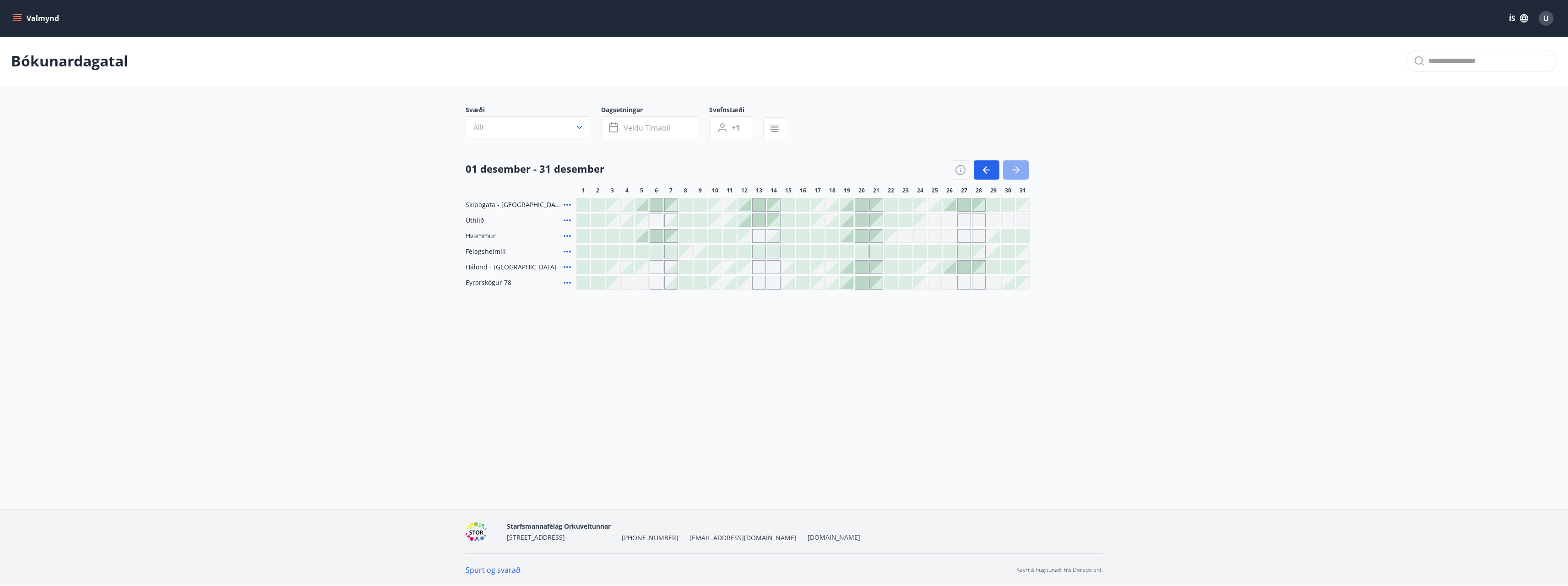
click at [1016, 171] on icon "button" at bounding box center [1016, 170] width 11 height 11
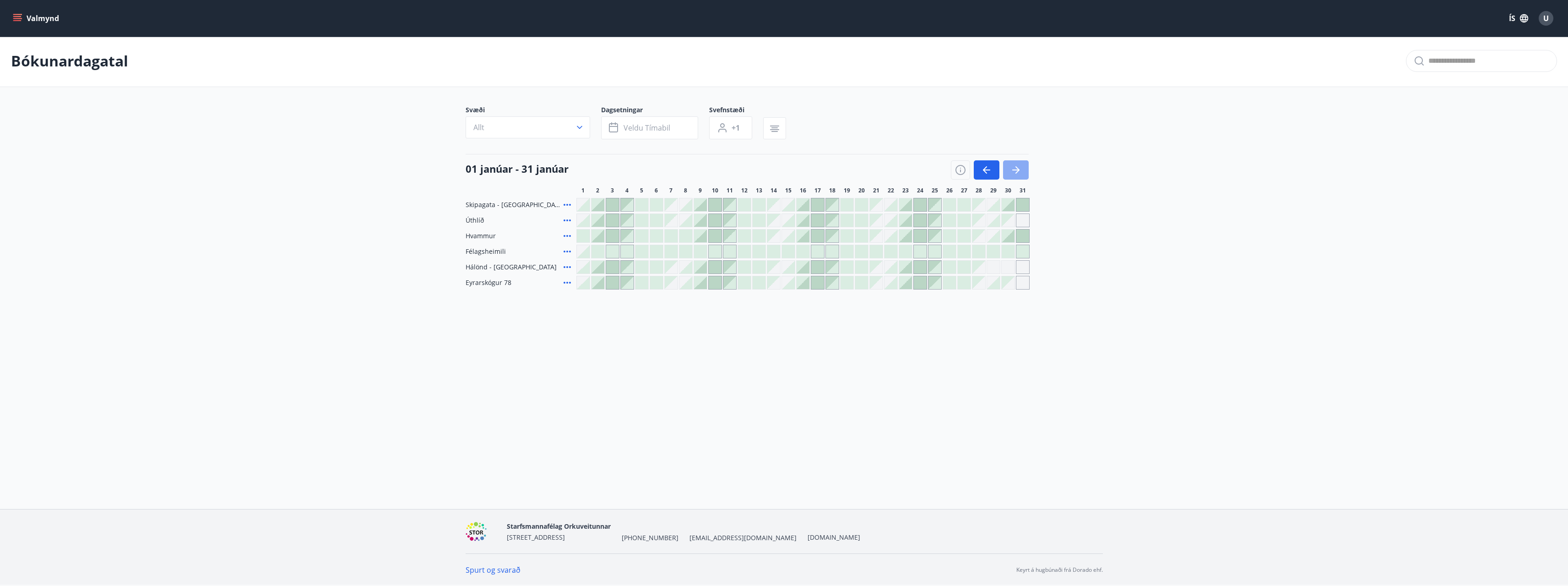
click at [1016, 171] on icon "button" at bounding box center [1016, 170] width 11 height 11
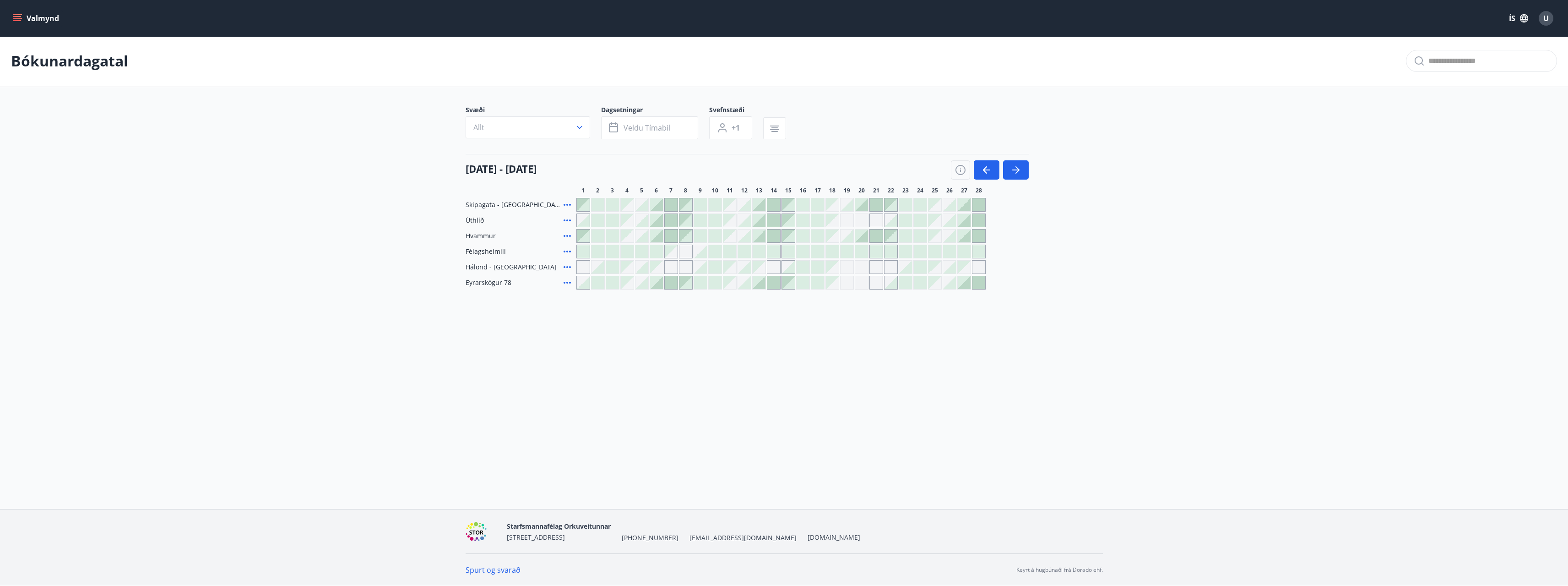
click at [22, 22] on button "Valmynd" at bounding box center [37, 18] width 51 height 17
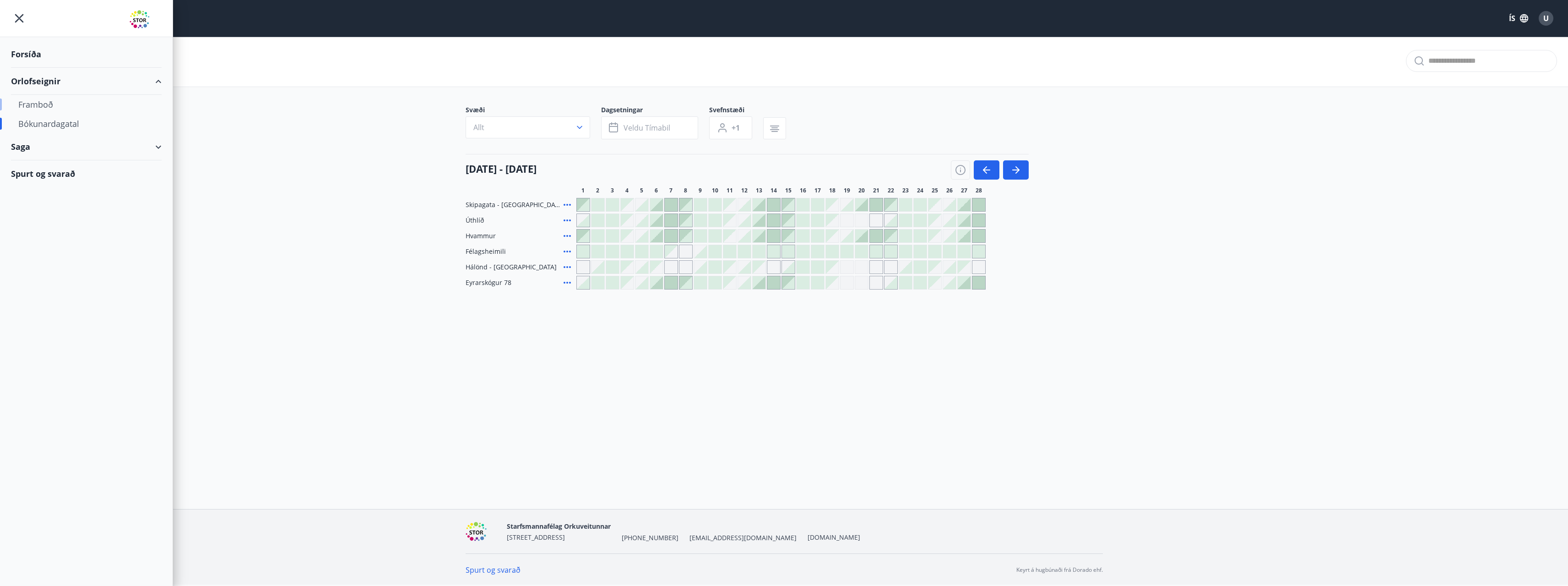
click at [50, 105] on div "Framboð" at bounding box center [86, 104] width 136 height 19
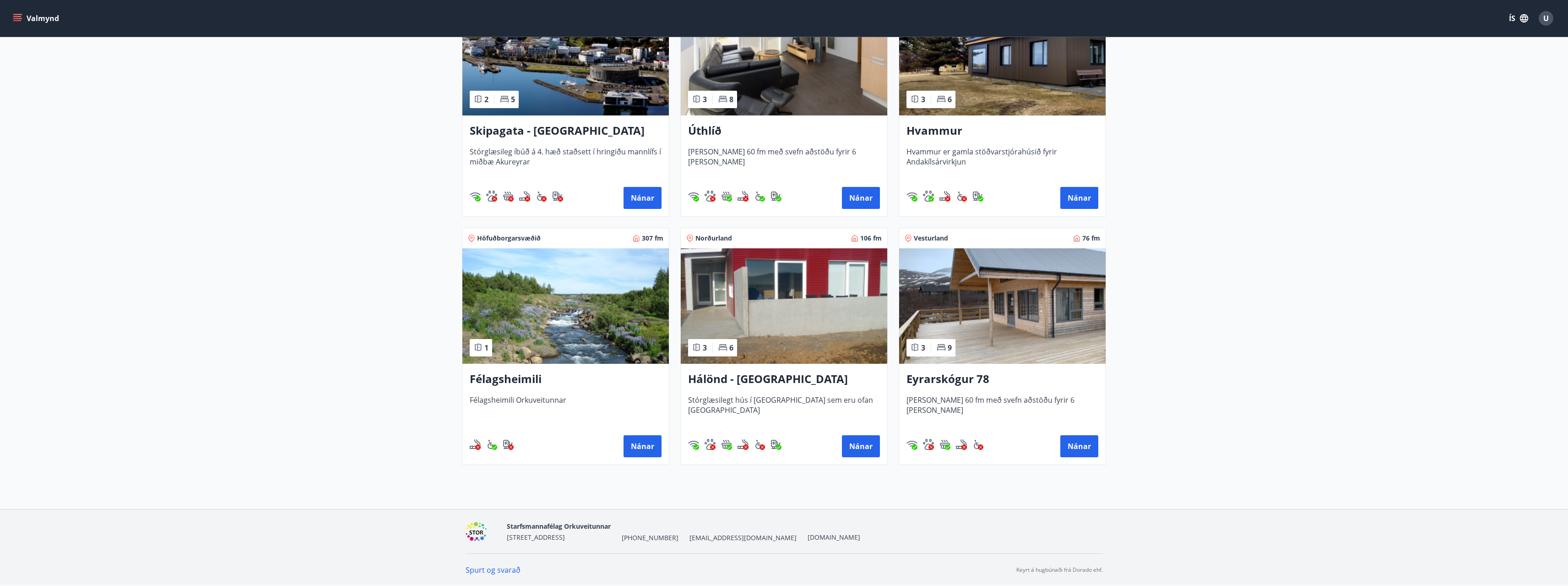
scroll to position [94, 0]
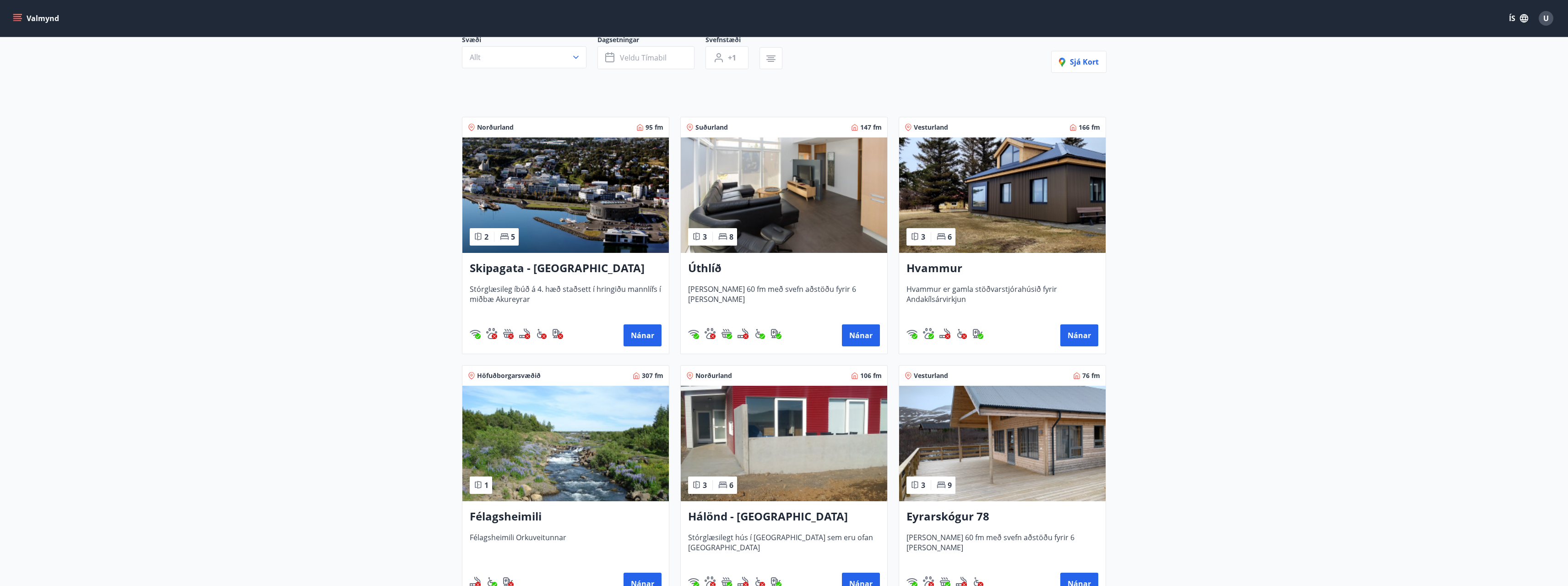
click at [560, 265] on h3 "Skipagata - [GEOGRAPHIC_DATA]" at bounding box center [565, 269] width 192 height 17
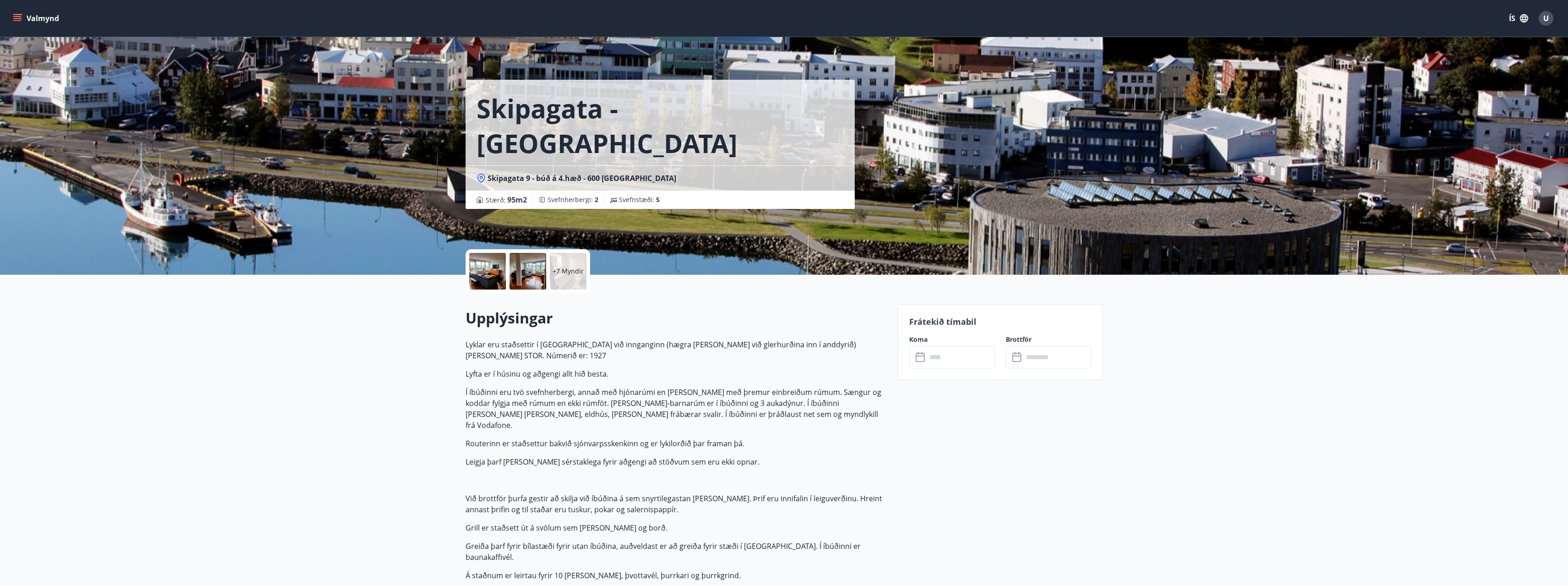
click at [955, 358] on input "text" at bounding box center [960, 357] width 68 height 22
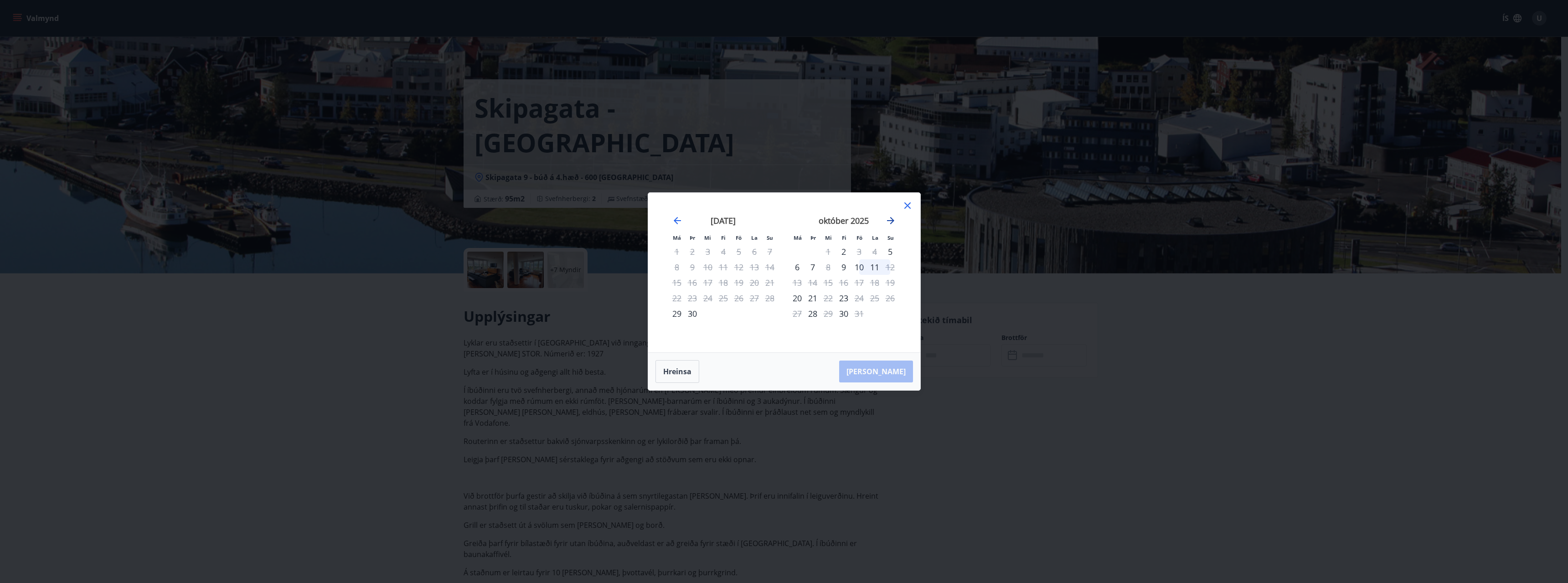
click at [894, 223] on icon "Move forward to switch to the next month." at bounding box center [890, 221] width 11 height 11
click at [846, 298] on div "19" at bounding box center [843, 297] width 16 height 16
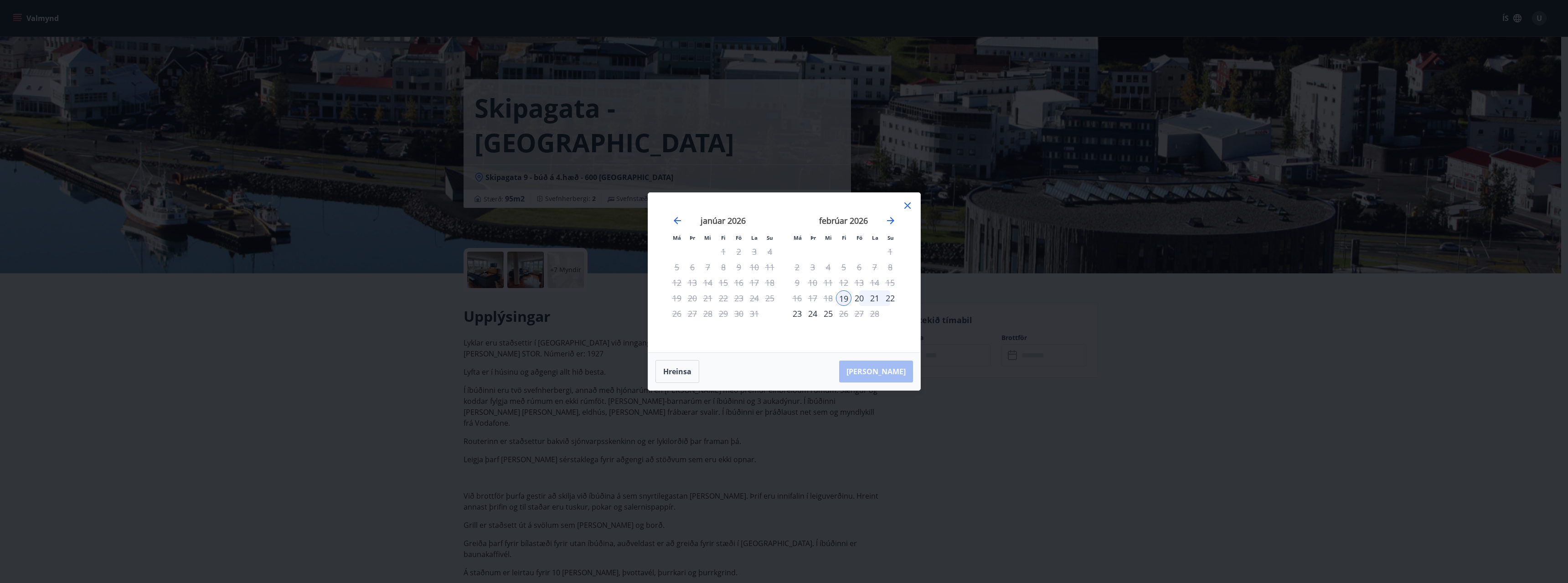
click at [890, 297] on div "22" at bounding box center [889, 297] width 16 height 16
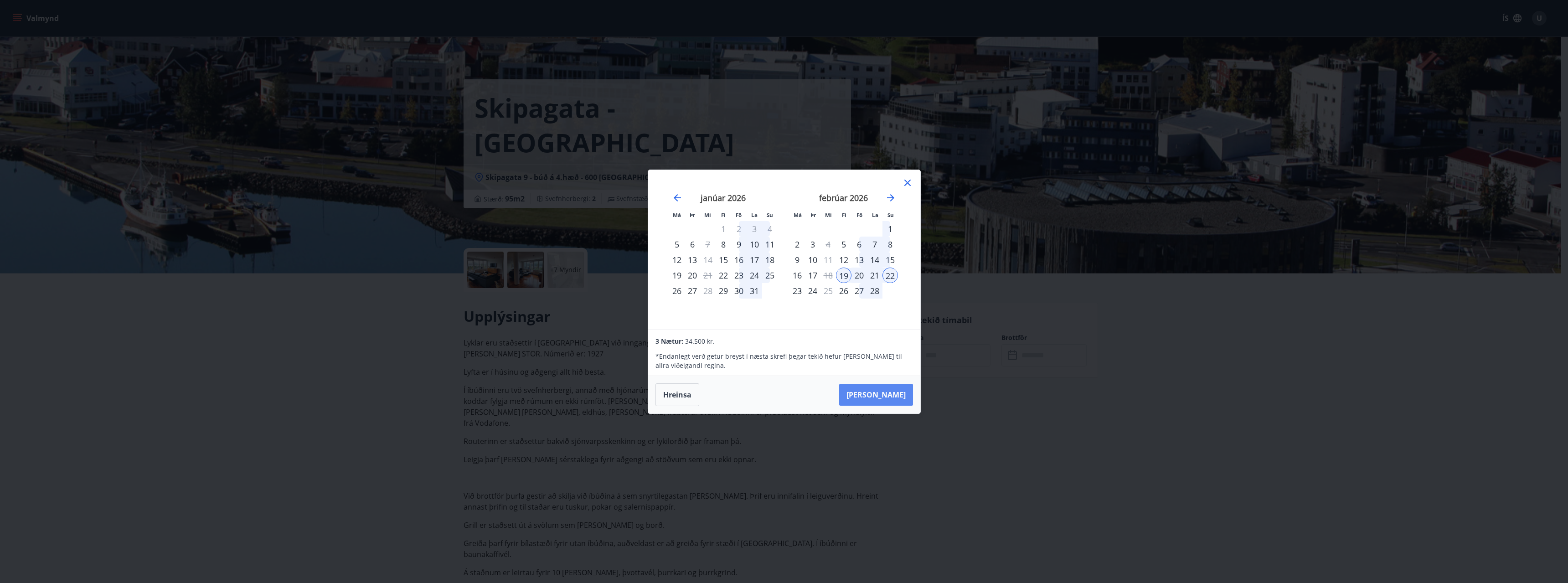
click at [890, 395] on button "Taka Frá" at bounding box center [876, 395] width 74 height 22
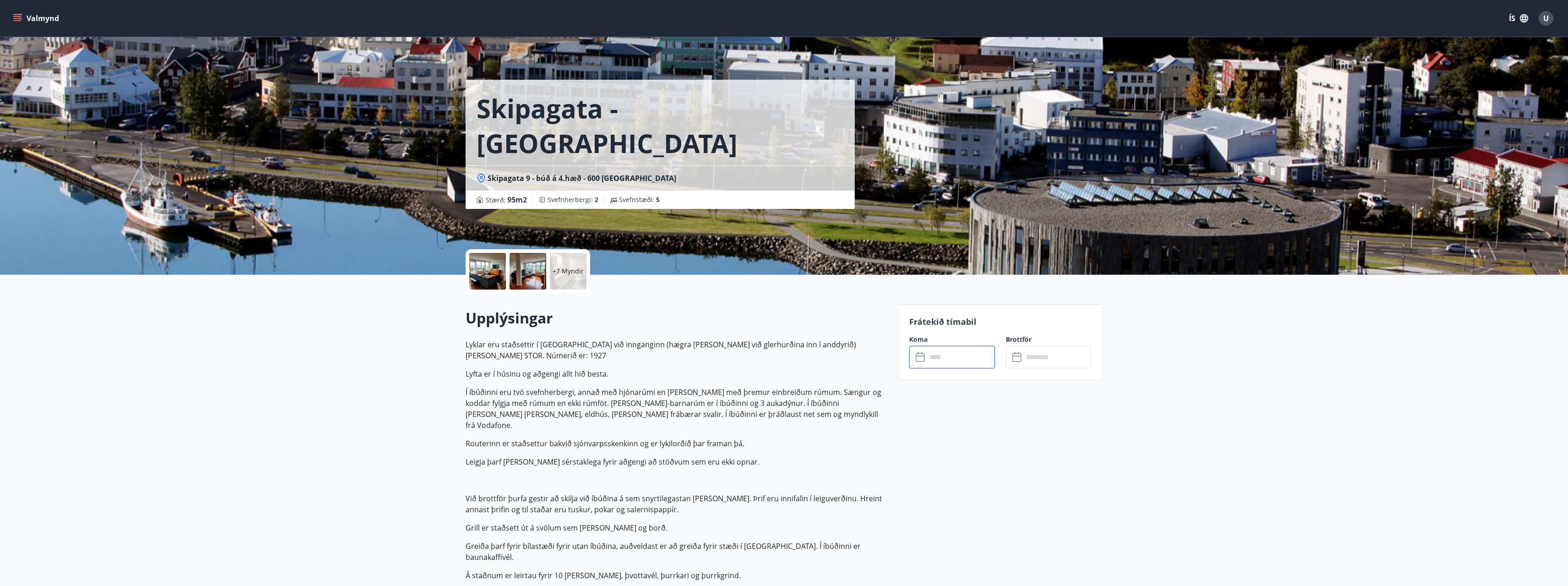
type input "******"
click at [1053, 441] on button "Greiða" at bounding box center [1048, 441] width 85 height 22
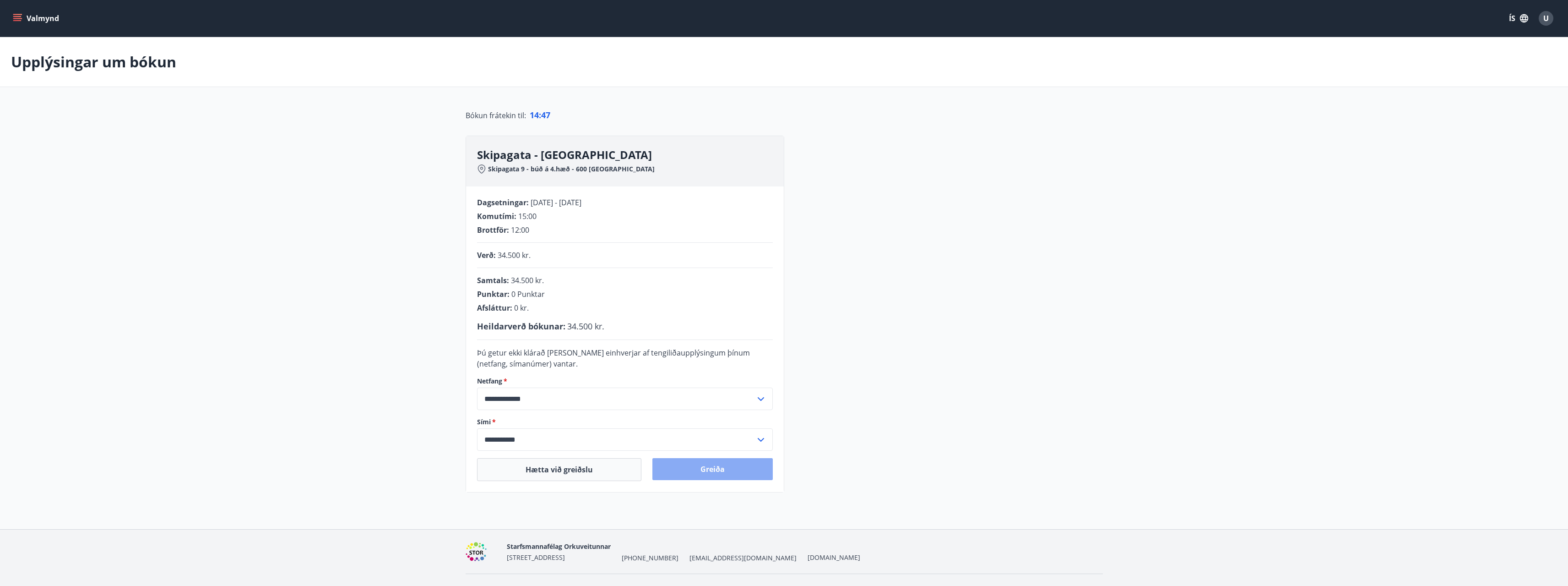
click at [718, 468] on button "Greiða" at bounding box center [712, 470] width 120 height 22
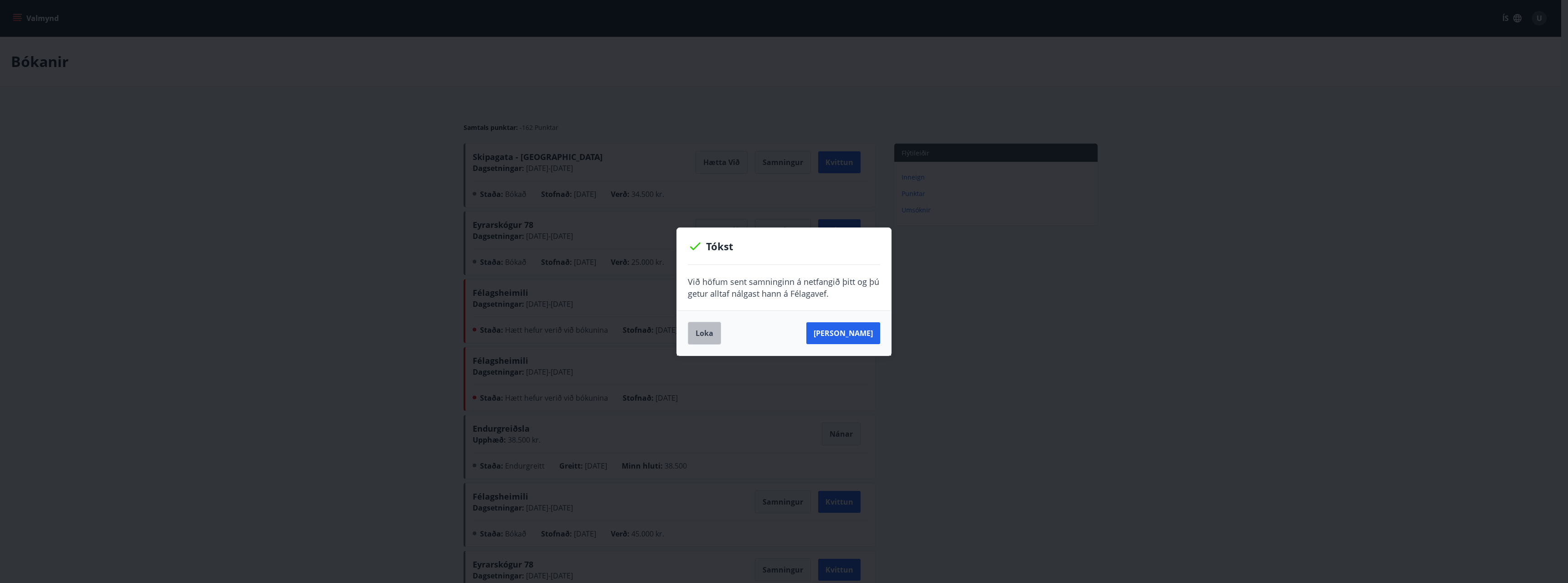
click at [706, 333] on button "Loka" at bounding box center [704, 333] width 33 height 23
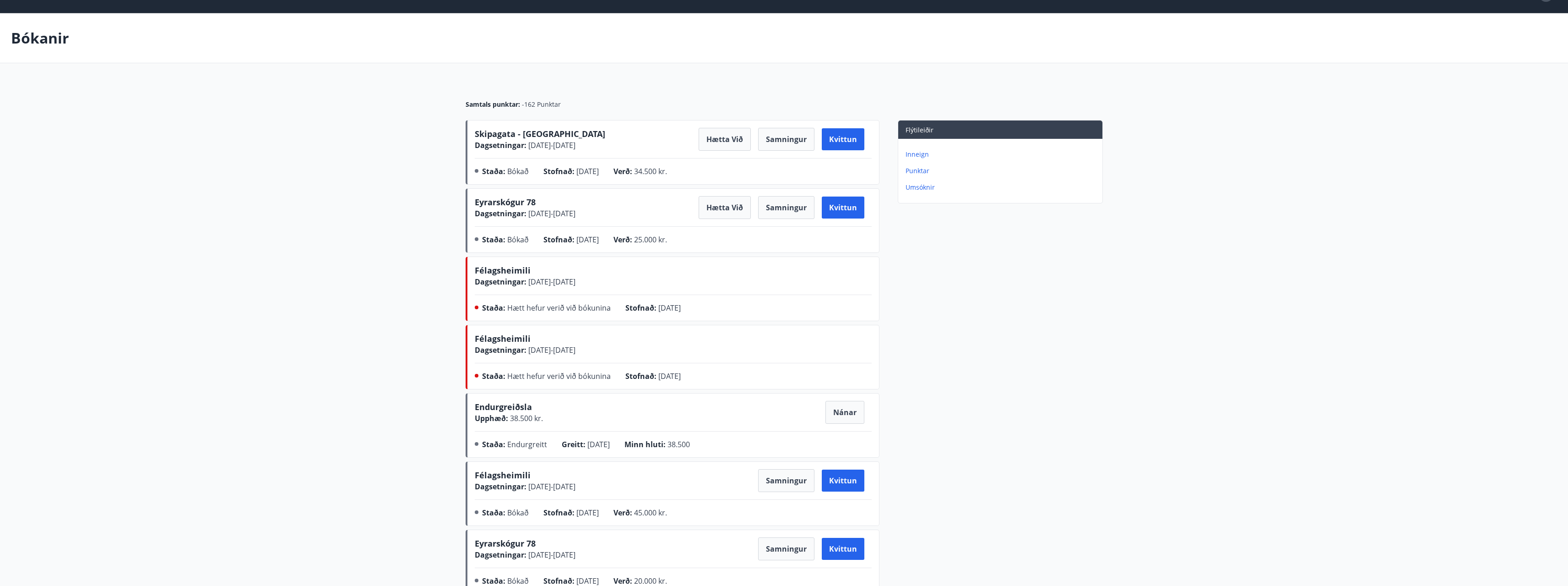
scroll to position [46, 0]
